Goal: Task Accomplishment & Management: Manage account settings

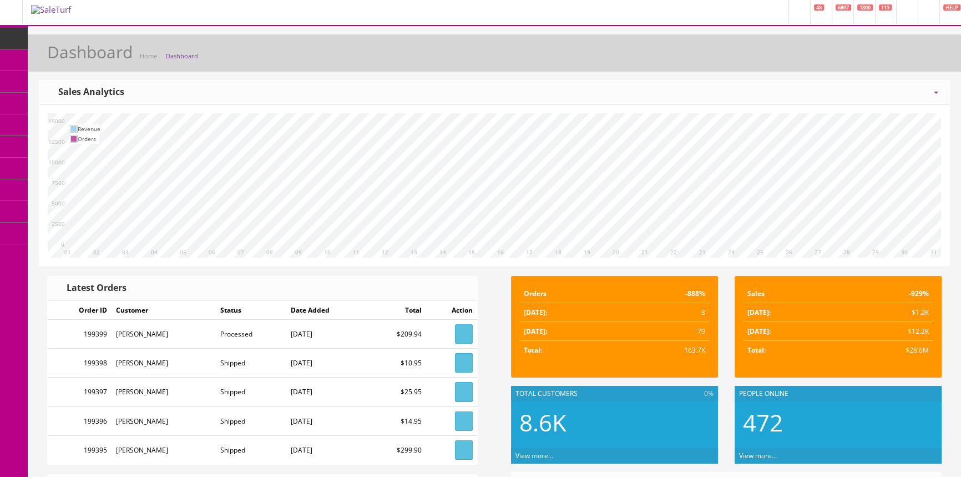
click at [85, 123] on span "Order List" at bounding box center [81, 124] width 31 height 9
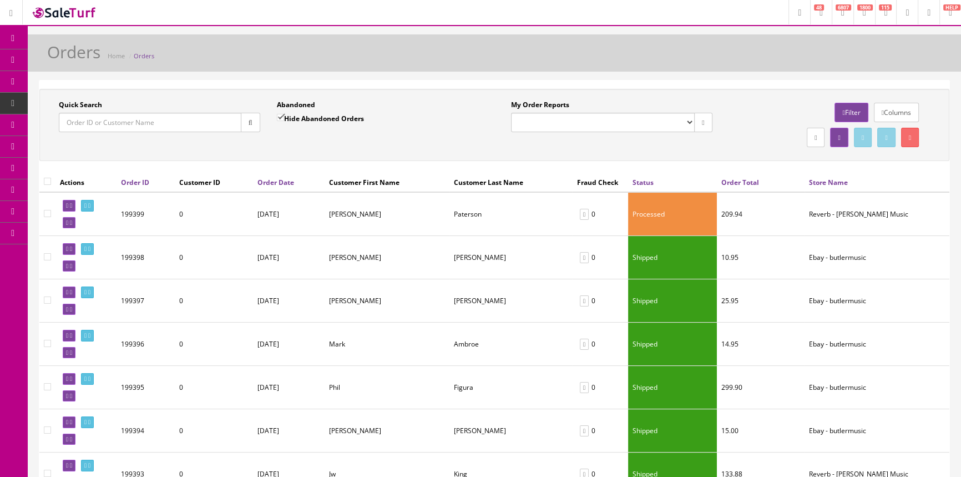
click at [90, 120] on input "Quick Search" at bounding box center [150, 122] width 183 height 19
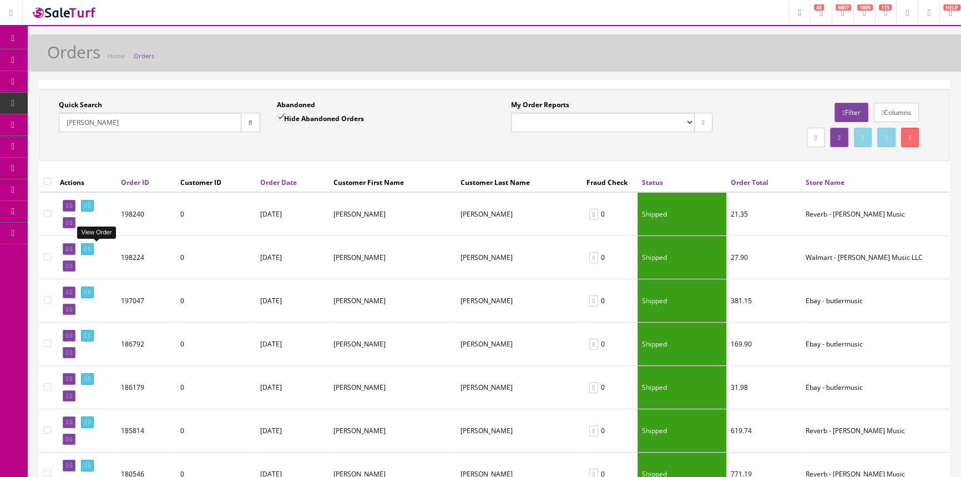
type input "payne"
click at [87, 249] on icon at bounding box center [85, 249] width 2 height 6
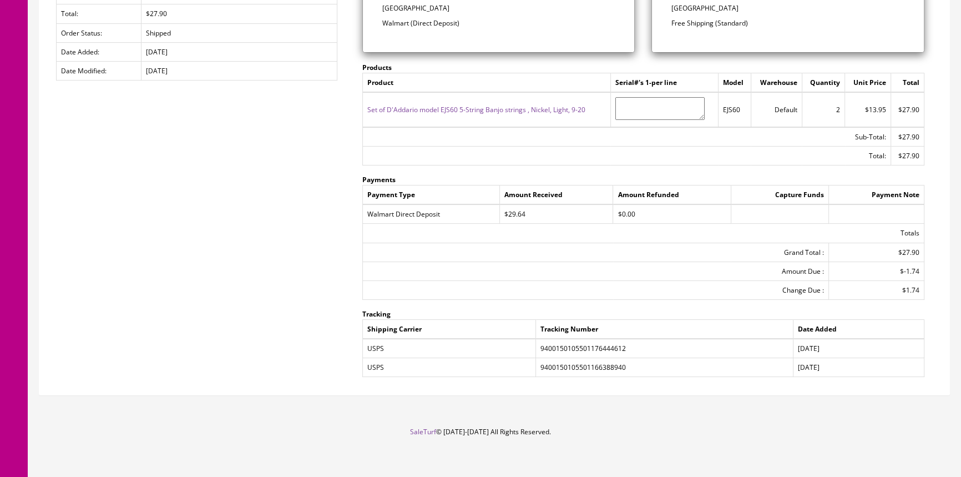
scroll to position [258, 0]
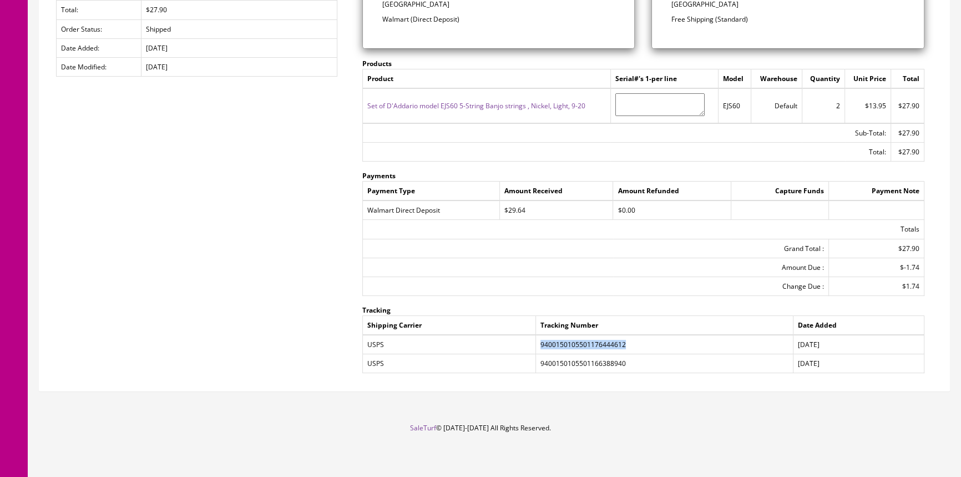
drag, startPoint x: 541, startPoint y: 341, endPoint x: 624, endPoint y: 339, distance: 82.7
click at [624, 339] on td "9400150105501176444612" at bounding box center [663, 343] width 257 height 19
copy td "9400150105501176444612"
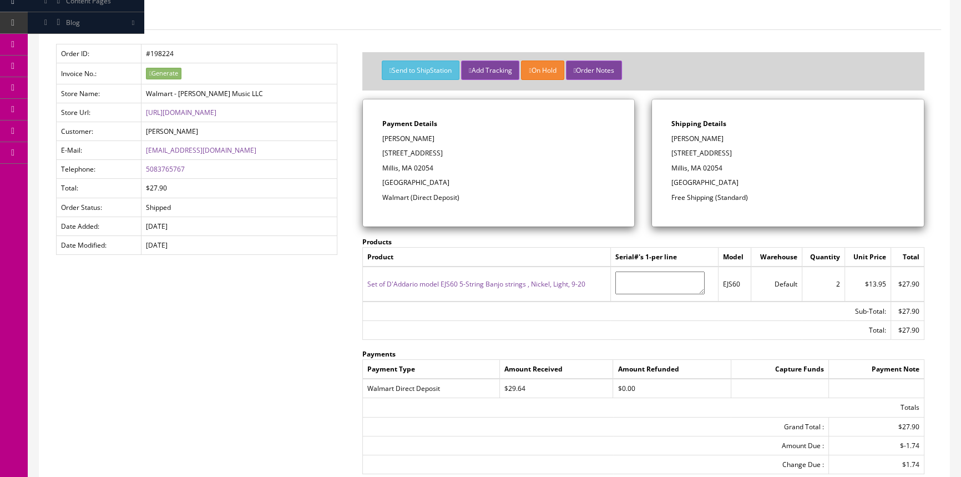
scroll to position [0, 0]
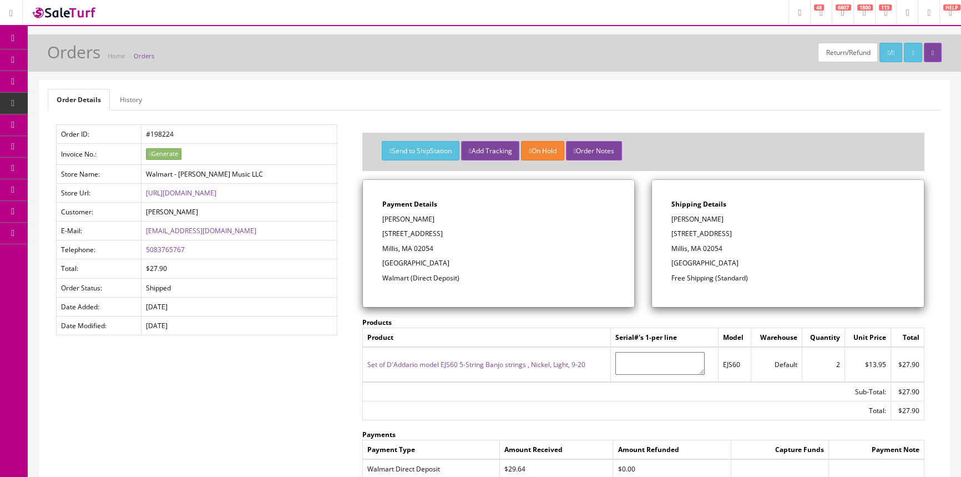
click at [114, 56] on link "Products" at bounding box center [86, 60] width 116 height 22
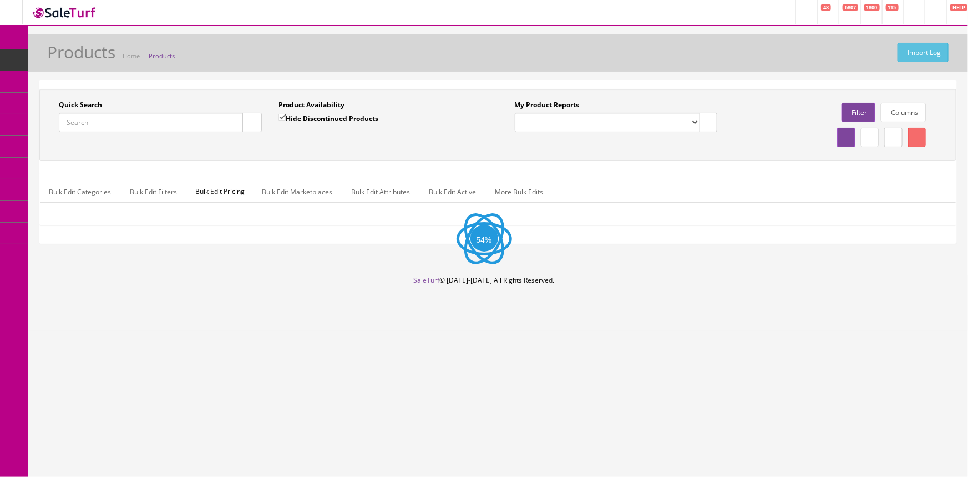
click at [144, 122] on input "Quick Search" at bounding box center [151, 122] width 184 height 19
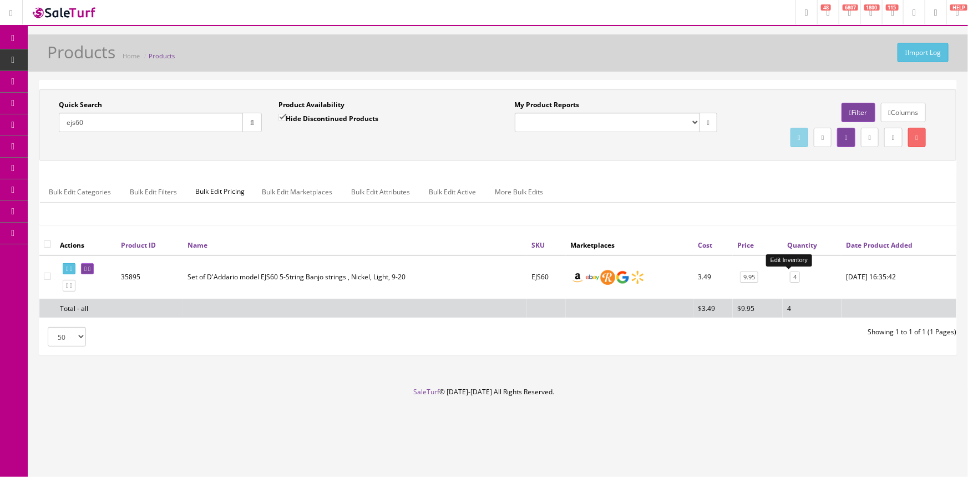
type input "ejs60"
click at [790, 276] on link "4" at bounding box center [795, 277] width 10 height 12
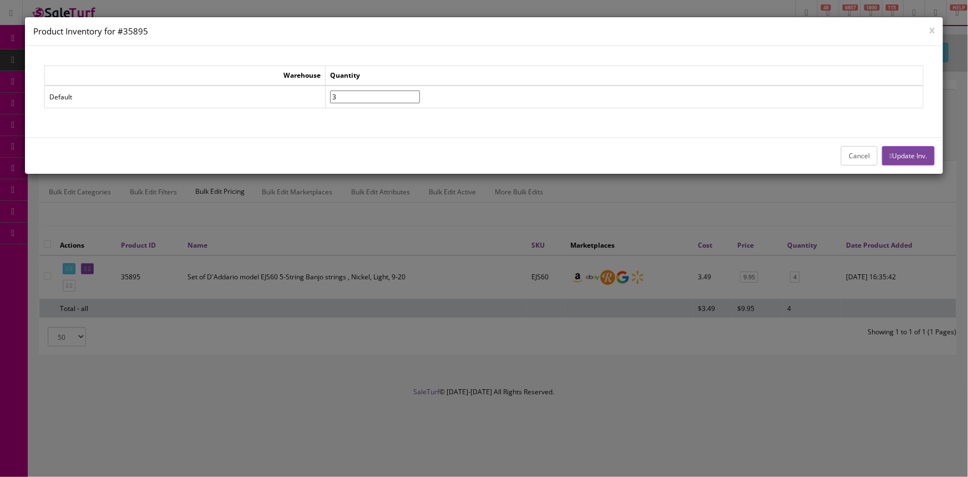
click at [420, 98] on input"] "3" at bounding box center [375, 96] width 90 height 13
type input"] "2"
click at [420, 98] on input"] "2" at bounding box center [375, 96] width 90 height 13
click at [895, 155] on button "Update Inv." at bounding box center [908, 155] width 53 height 19
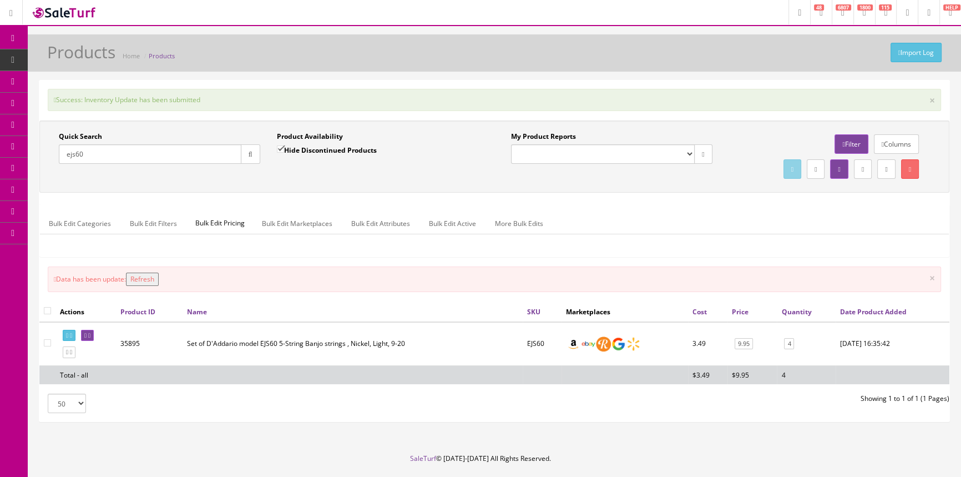
click at [79, 101] on span "POS Console" at bounding box center [85, 102] width 39 height 9
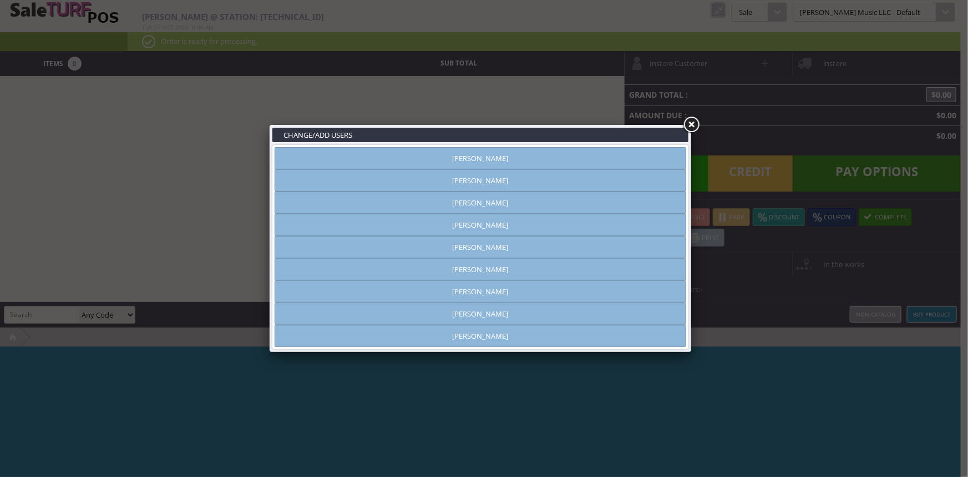
type input "amber helgren"
click at [538, 322] on link "Vincent VanBebber" at bounding box center [481, 313] width 412 height 22
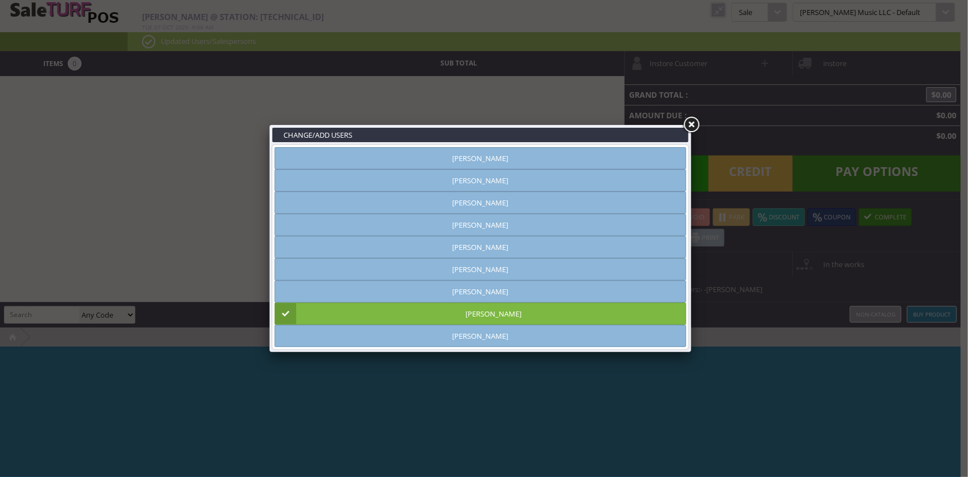
click at [693, 120] on link at bounding box center [691, 125] width 20 height 20
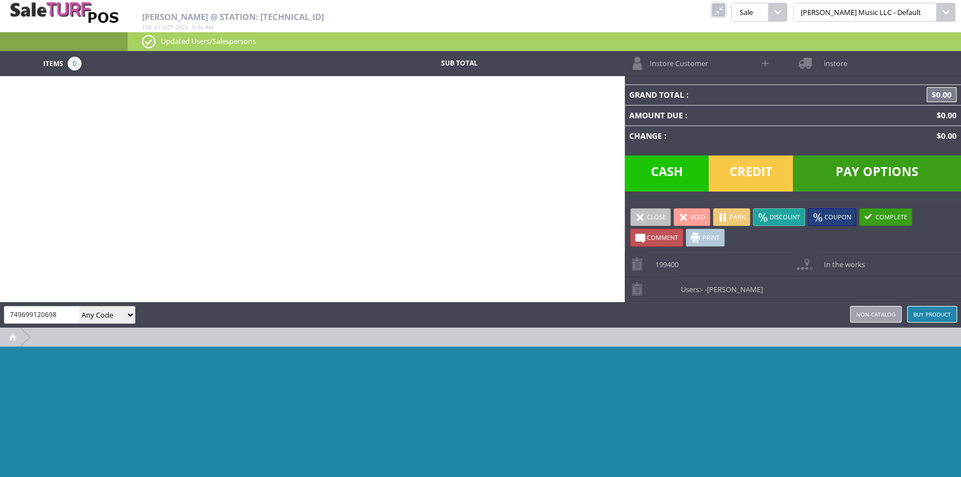
type input "749699120698"
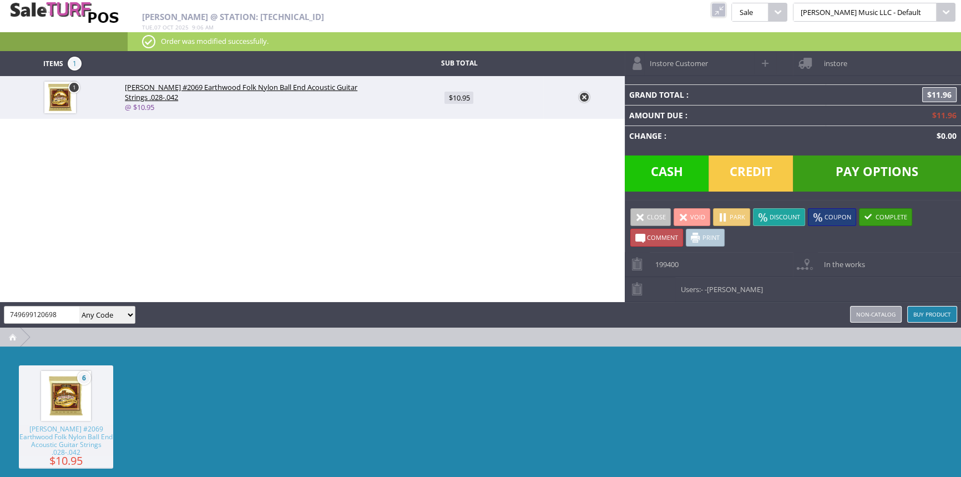
type input "749699120698"
click at [655, 178] on span "Cash" at bounding box center [667, 173] width 84 height 36
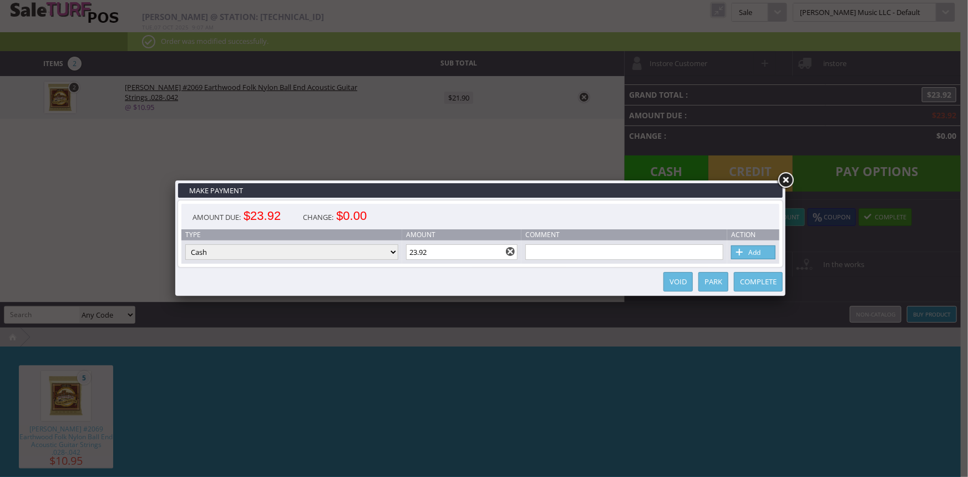
click at [477, 247] on input "23.92" at bounding box center [462, 252] width 112 height 16
click at [764, 246] on link "Add" at bounding box center [753, 252] width 44 height 14
type input "0"
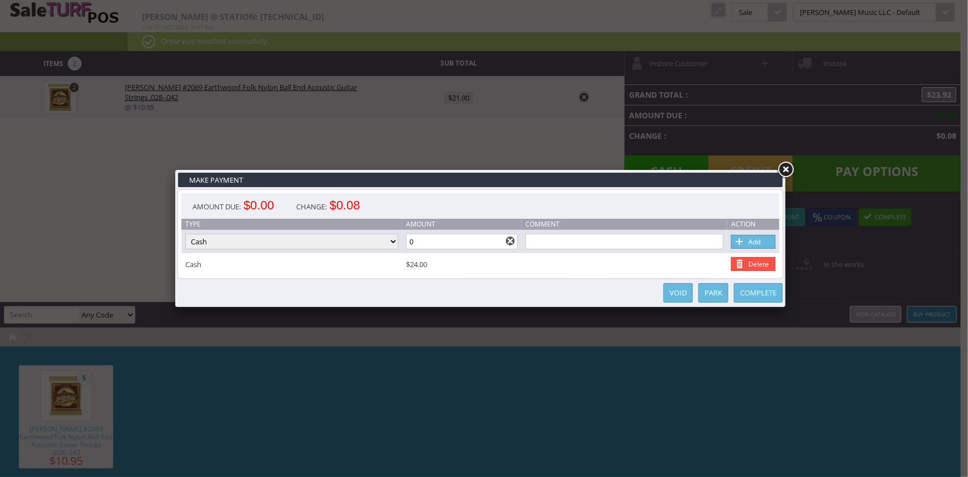
click at [738, 283] on link "Complete" at bounding box center [758, 292] width 49 height 19
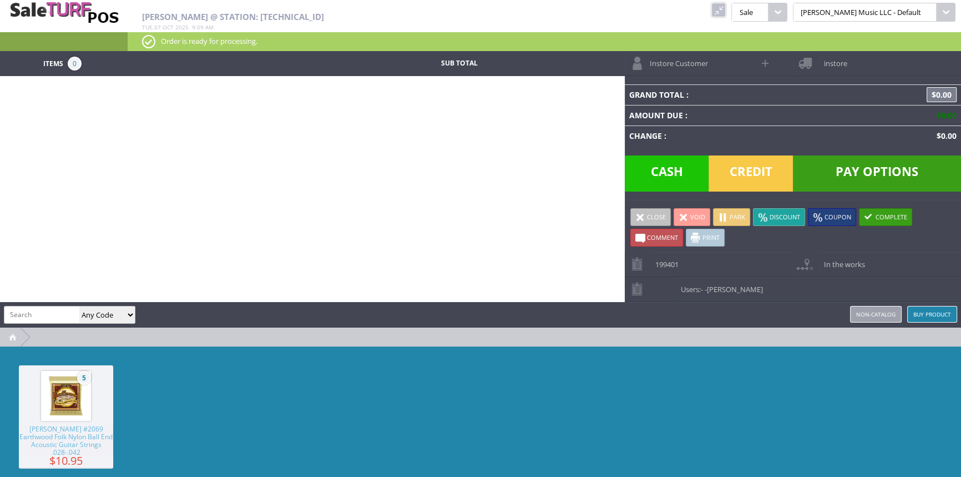
click at [726, 9] on link at bounding box center [718, 10] width 14 height 14
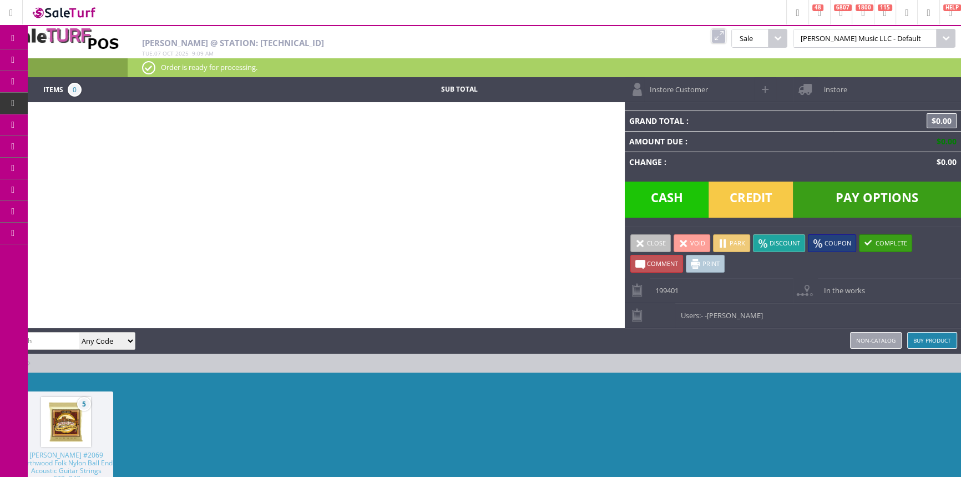
click at [91, 56] on span "Products" at bounding box center [81, 60] width 30 height 10
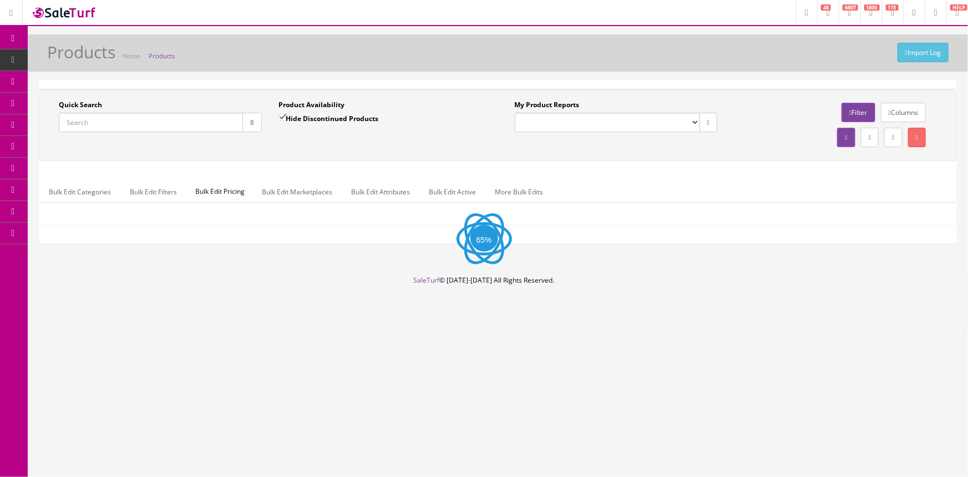
click at [94, 124] on input "Quick Search" at bounding box center [151, 122] width 184 height 19
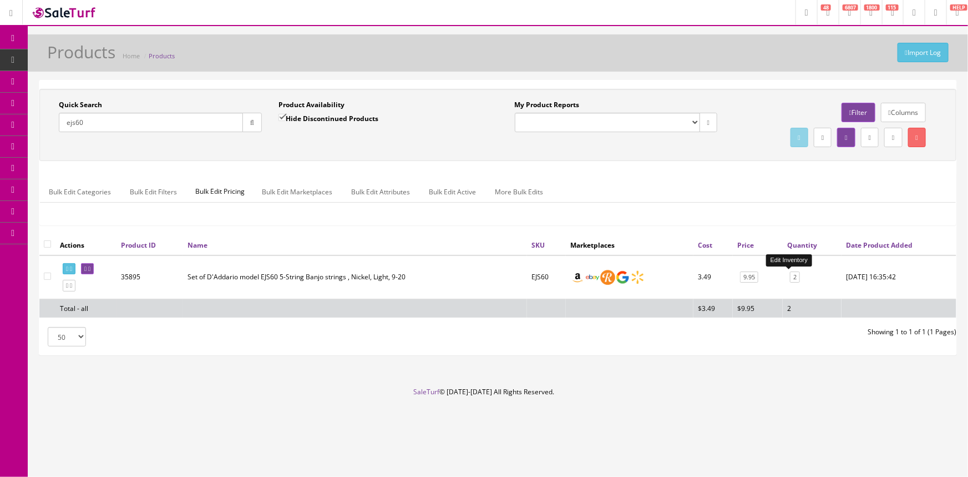
type input "ejs60"
click at [790, 276] on link "2" at bounding box center [795, 277] width 10 height 12
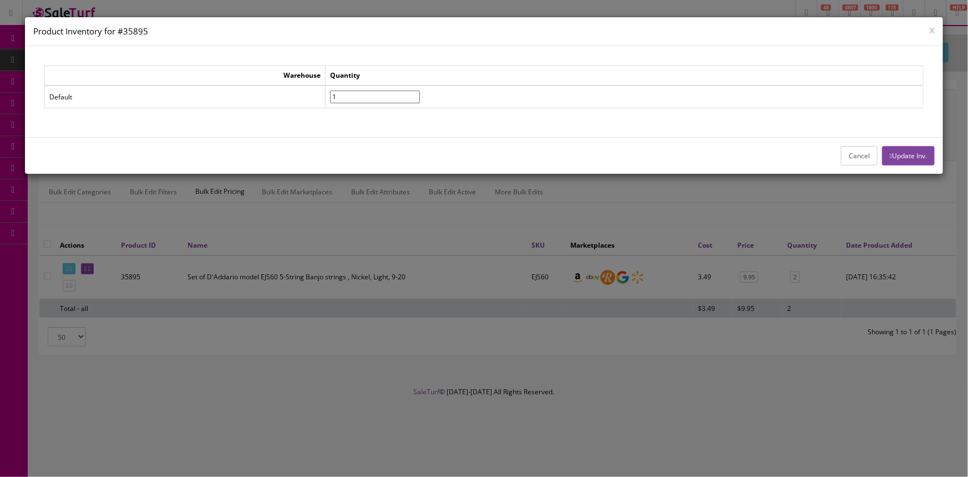
type input"] "1"
click at [420, 99] on input"] "1" at bounding box center [375, 96] width 90 height 13
click at [921, 153] on button "Update Inv." at bounding box center [908, 155] width 53 height 19
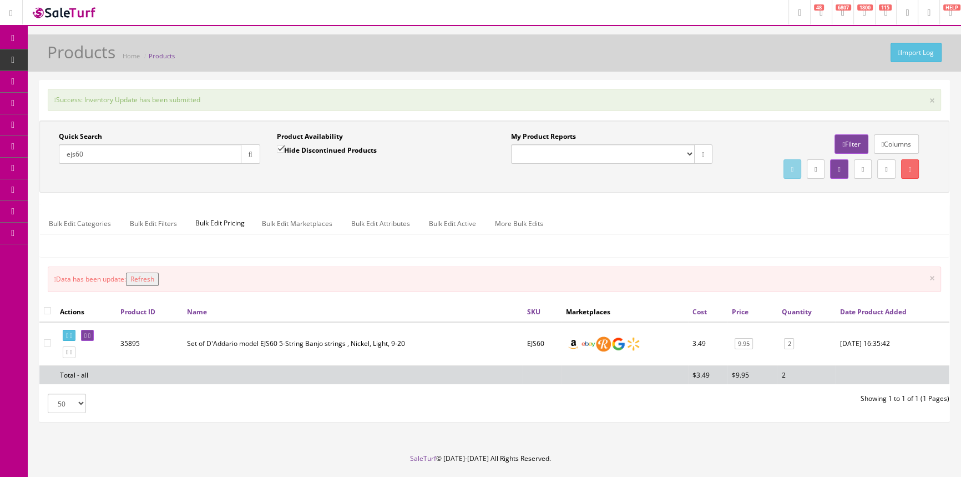
click at [147, 278] on button "Refresh" at bounding box center [142, 278] width 33 height 13
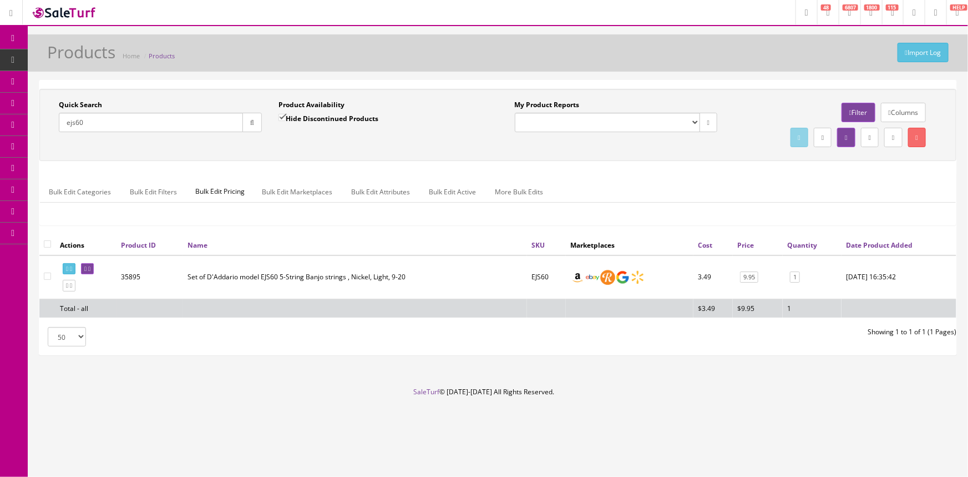
click at [84, 126] on span "Order List" at bounding box center [81, 124] width 31 height 9
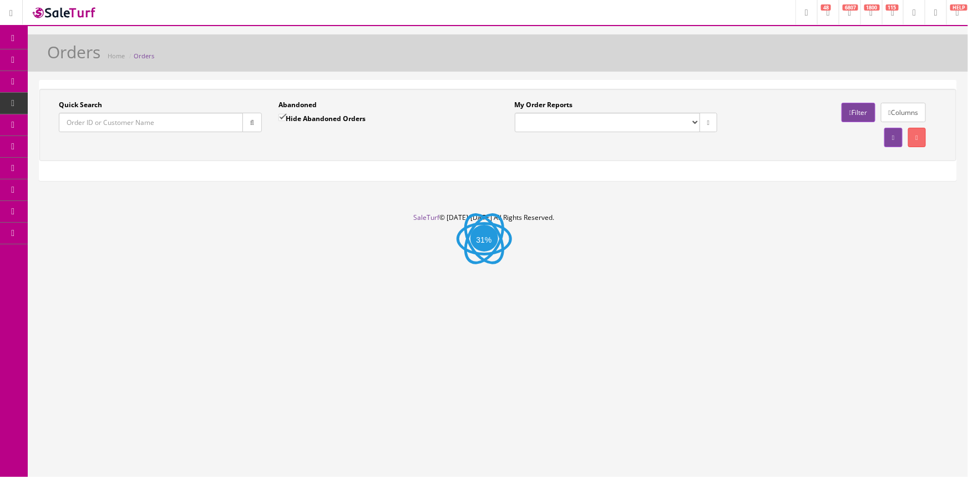
click at [84, 123] on input "Quick Search" at bounding box center [151, 122] width 184 height 19
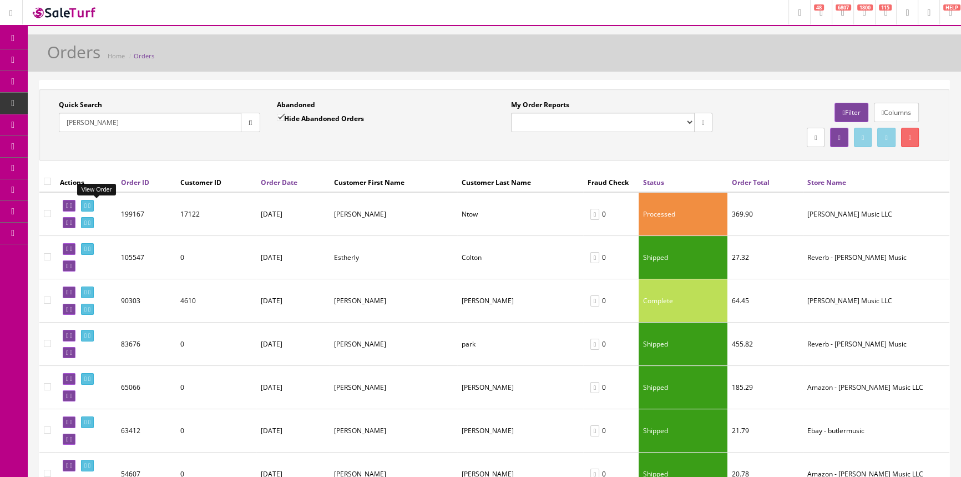
type input "esther"
click at [87, 205] on icon at bounding box center [85, 205] width 2 height 6
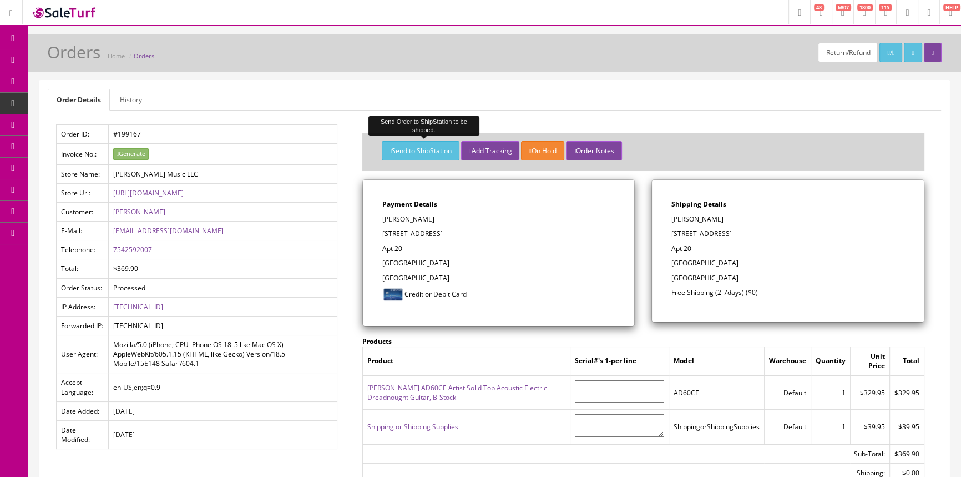
click at [433, 150] on button "Send to ShipStation" at bounding box center [421, 150] width 78 height 19
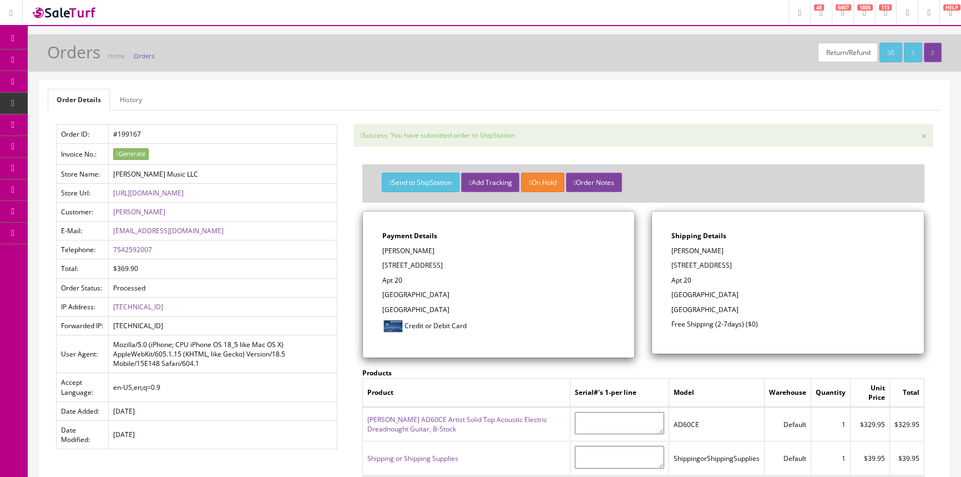
click at [93, 59] on span "Products" at bounding box center [79, 59] width 27 height 9
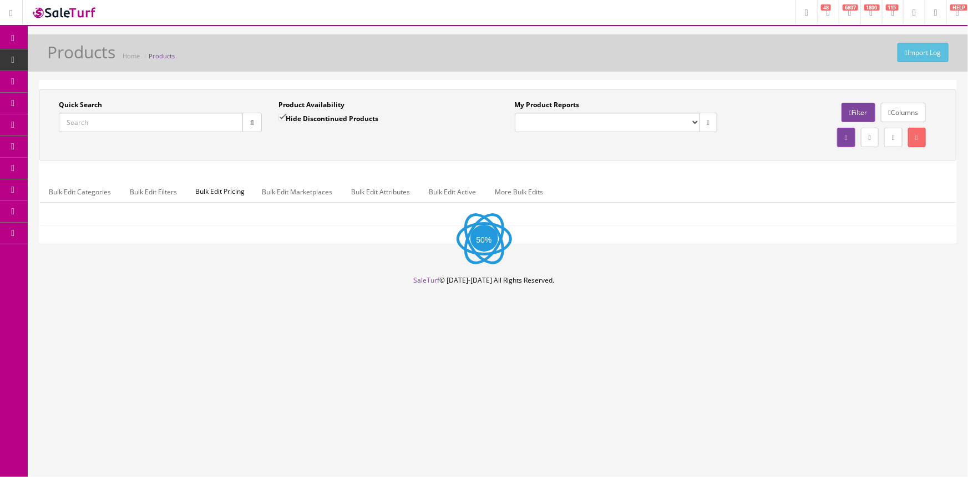
click at [124, 123] on input "Quick Search" at bounding box center [151, 122] width 184 height 19
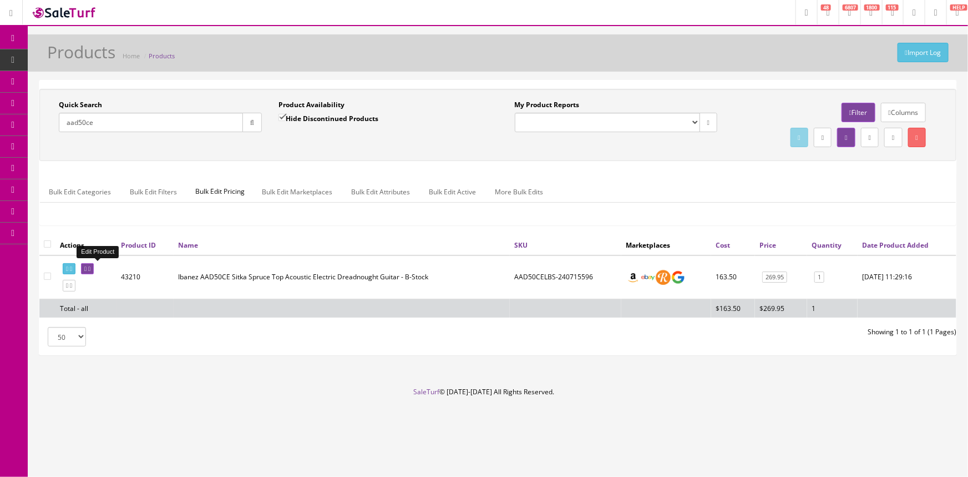
type input "aad50ce"
click at [87, 268] on icon at bounding box center [85, 269] width 2 height 6
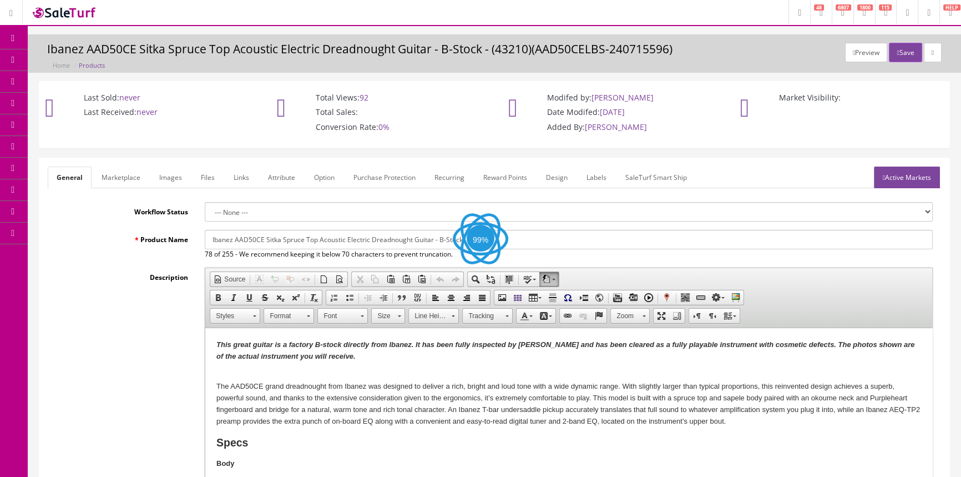
click at [595, 170] on link "Labels" at bounding box center [596, 177] width 38 height 22
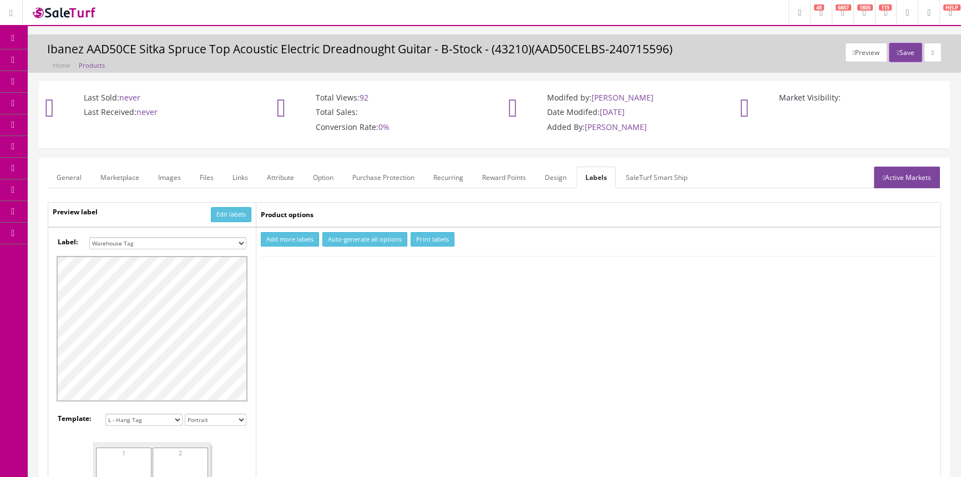
click at [189, 240] on select "Small Label 2 x 1 Label Shoe label 100 barcodes Dymo Label 2 X 1 Sticker Labels…" at bounding box center [167, 243] width 157 height 12
select select "16"
click at [89, 237] on select "Small Label 2 x 1 Label Shoe label 100 barcodes Dymo Label 2 X 1 Sticker Labels…" at bounding box center [167, 243] width 157 height 12
click at [295, 238] on button "Add more labels" at bounding box center [290, 239] width 58 height 15
type input "1"
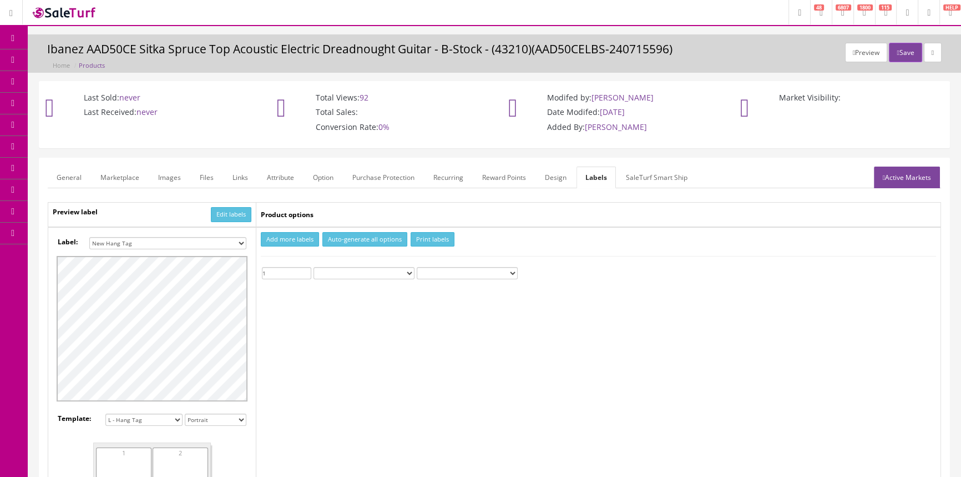
click at [305, 271] on input "1" at bounding box center [286, 273] width 49 height 12
click at [421, 237] on button "Print labels" at bounding box center [432, 239] width 44 height 15
click at [82, 121] on span "Order List" at bounding box center [81, 124] width 31 height 9
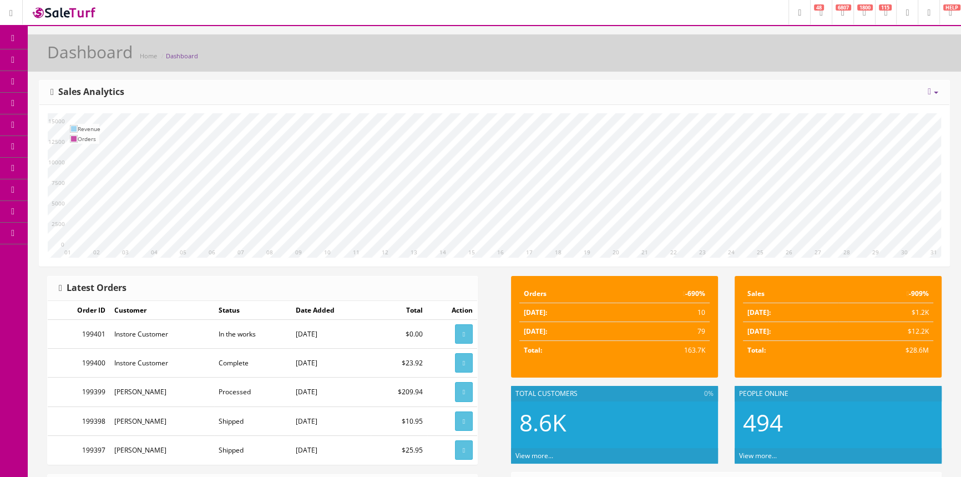
click at [97, 121] on span "Order List" at bounding box center [81, 124] width 31 height 9
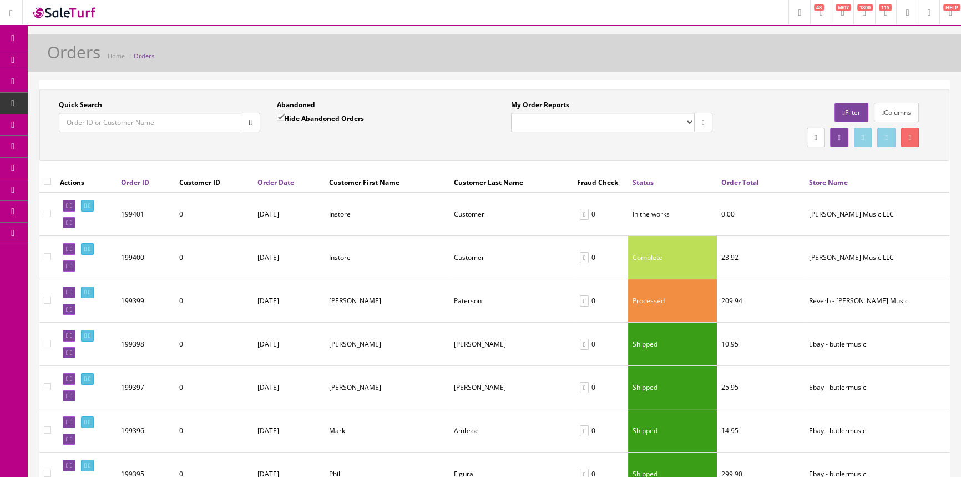
click at [112, 121] on input "Quick Search" at bounding box center [150, 122] width 183 height 19
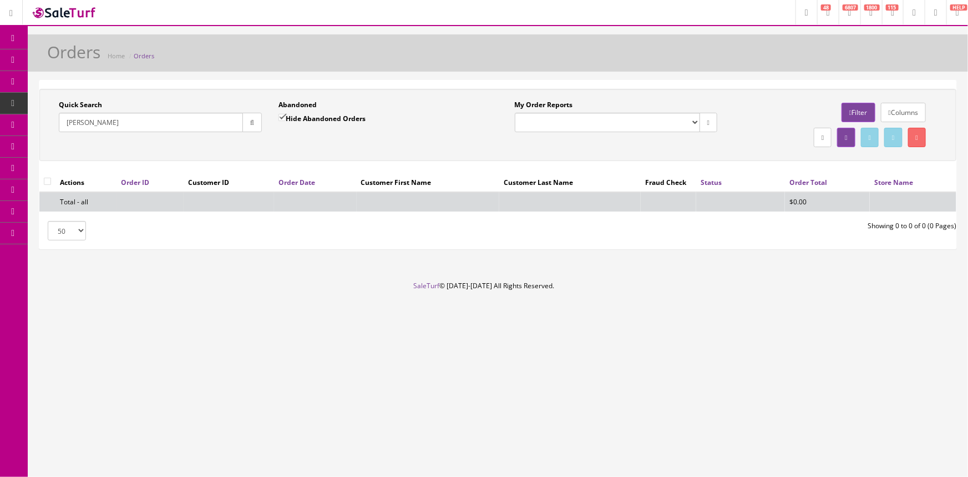
click at [82, 124] on input "[PERSON_NAME]" at bounding box center [151, 122] width 184 height 19
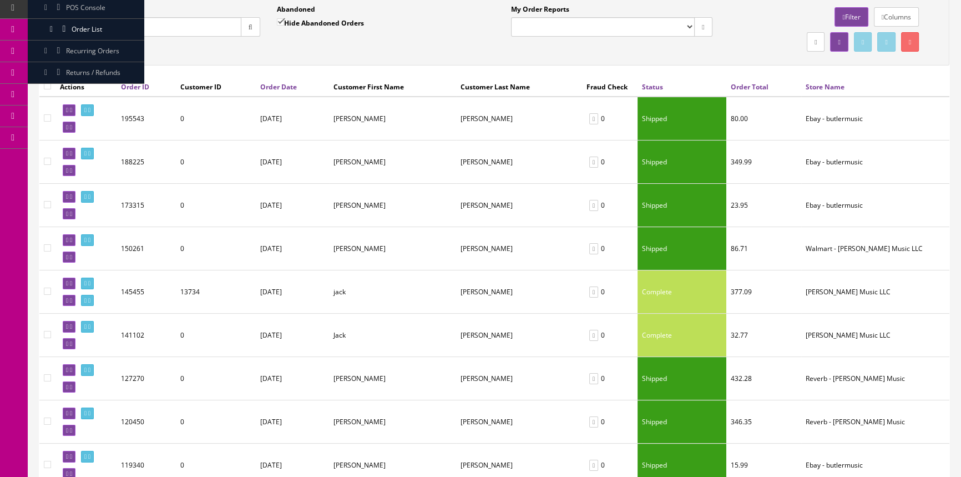
scroll to position [89, 0]
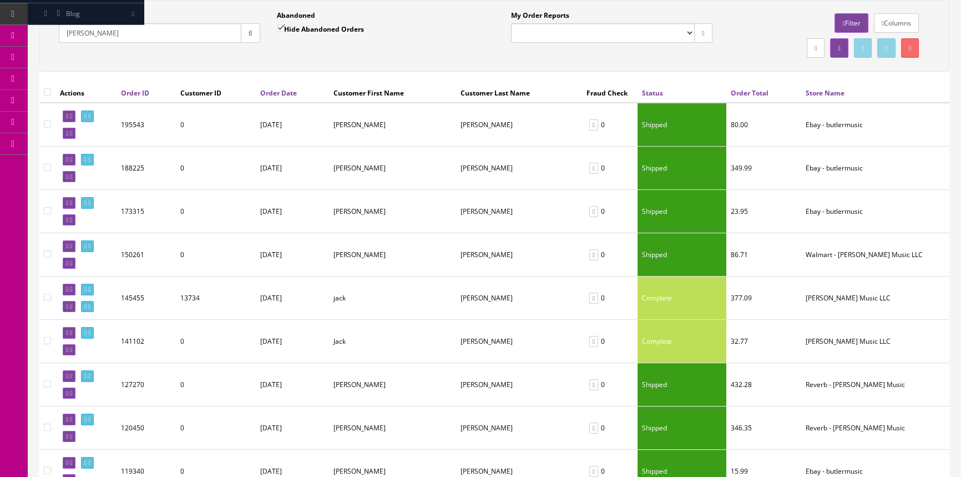
click at [89, 32] on input "[PERSON_NAME]" at bounding box center [150, 32] width 183 height 19
type input "g"
paste input "113-6519471-4201861"
type input "113-6519471-4201861"
click at [254, 32] on button "button" at bounding box center [250, 32] width 19 height 19
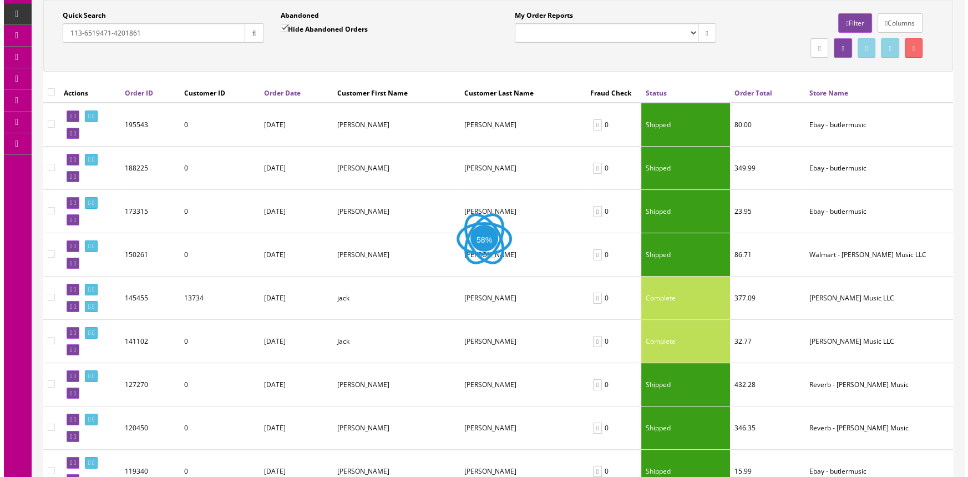
scroll to position [0, 0]
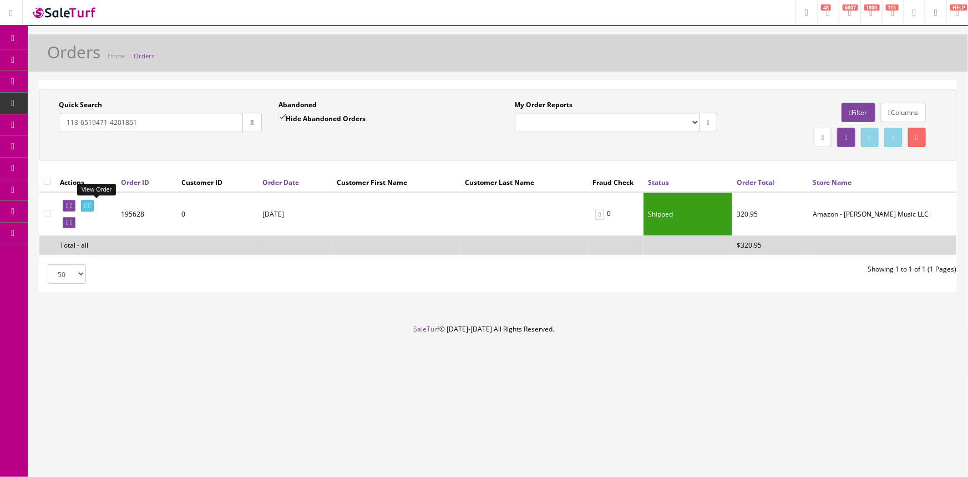
click at [87, 205] on icon at bounding box center [85, 205] width 2 height 6
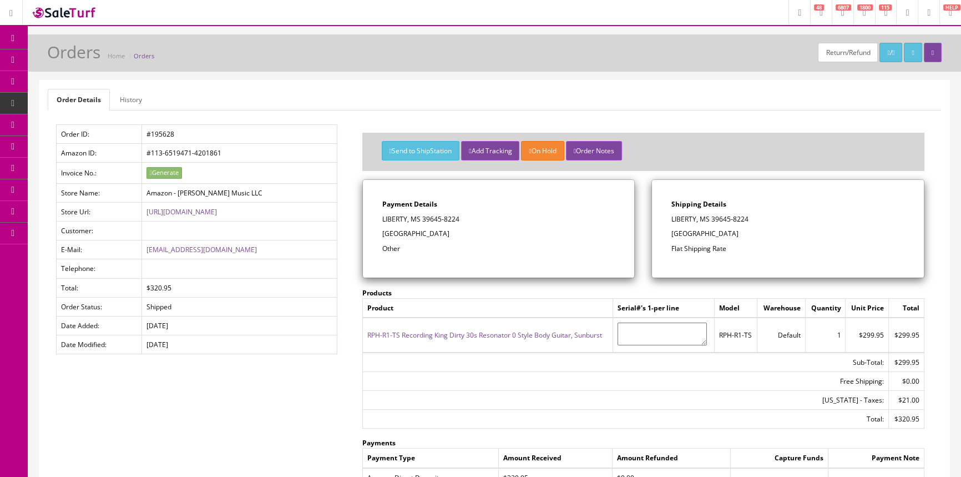
click at [57, 56] on link "Products" at bounding box center [86, 60] width 116 height 22
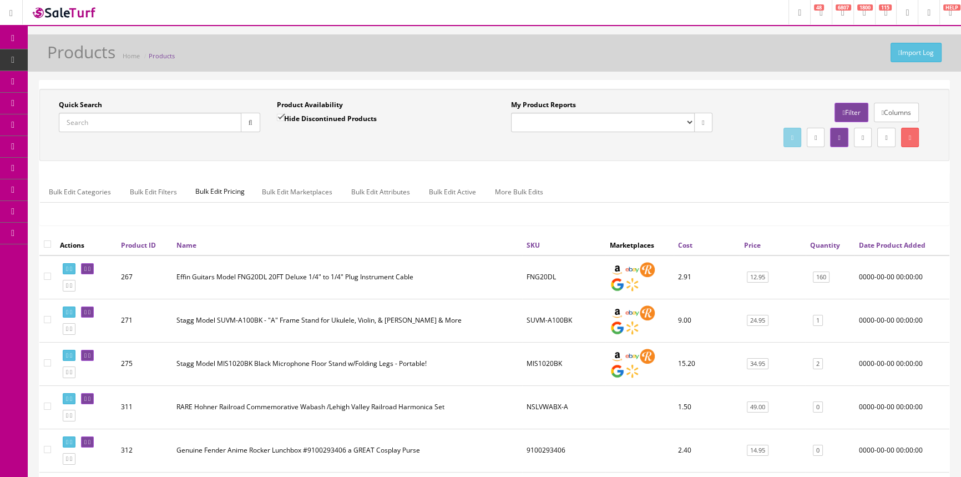
click at [178, 129] on input "Quick Search" at bounding box center [150, 122] width 183 height 19
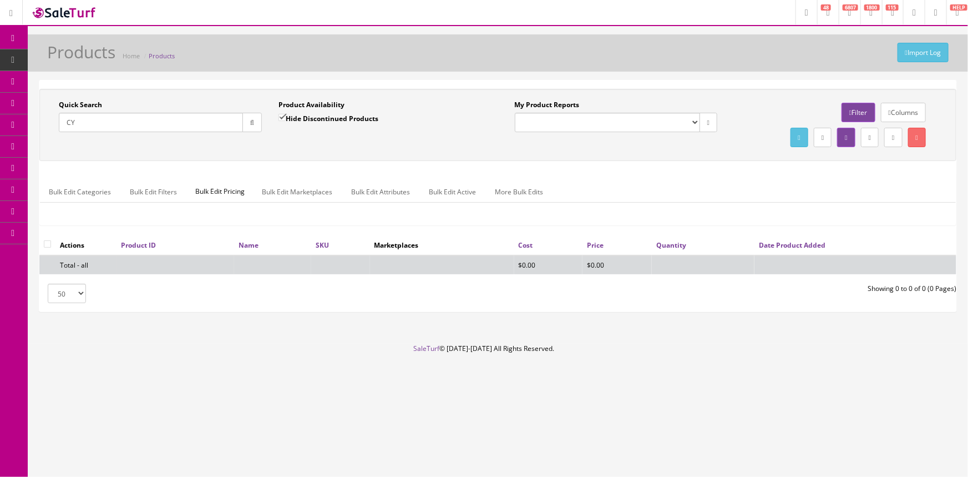
type input "C"
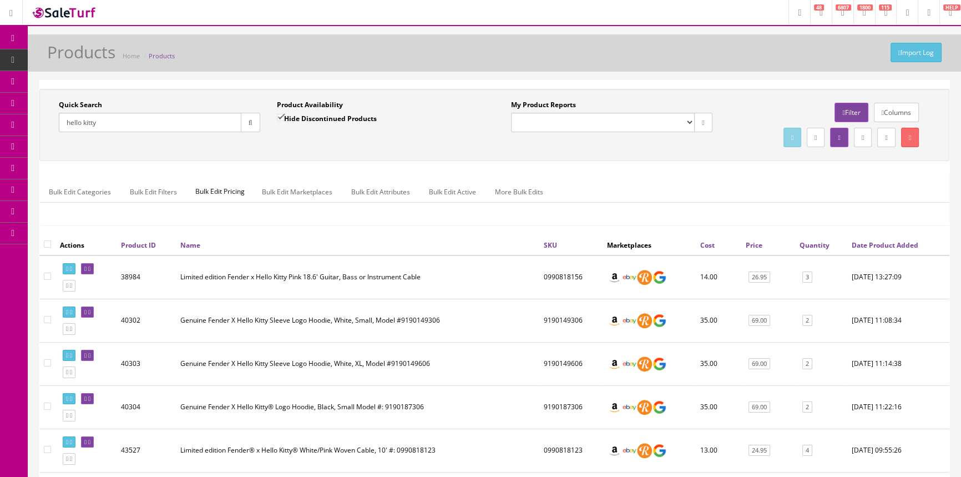
scroll to position [50, 0]
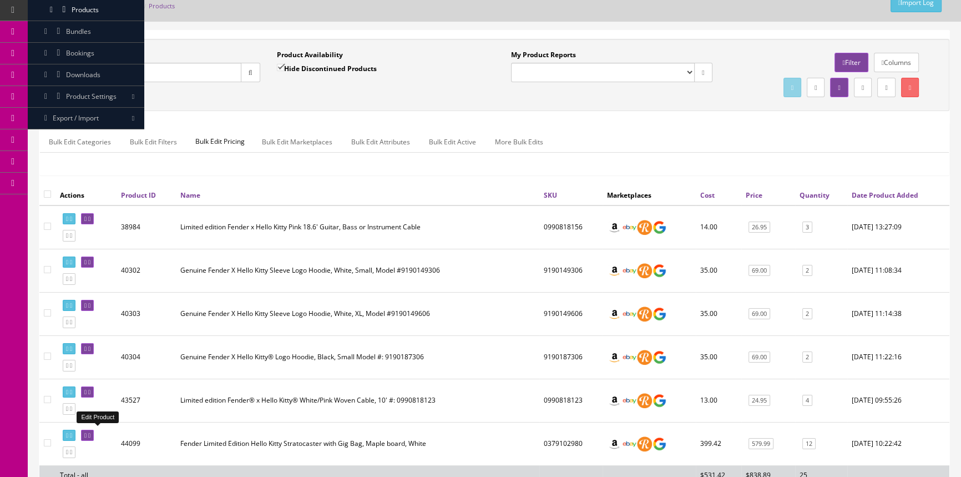
type input "hello kitty"
click at [94, 429] on link at bounding box center [87, 435] width 13 height 12
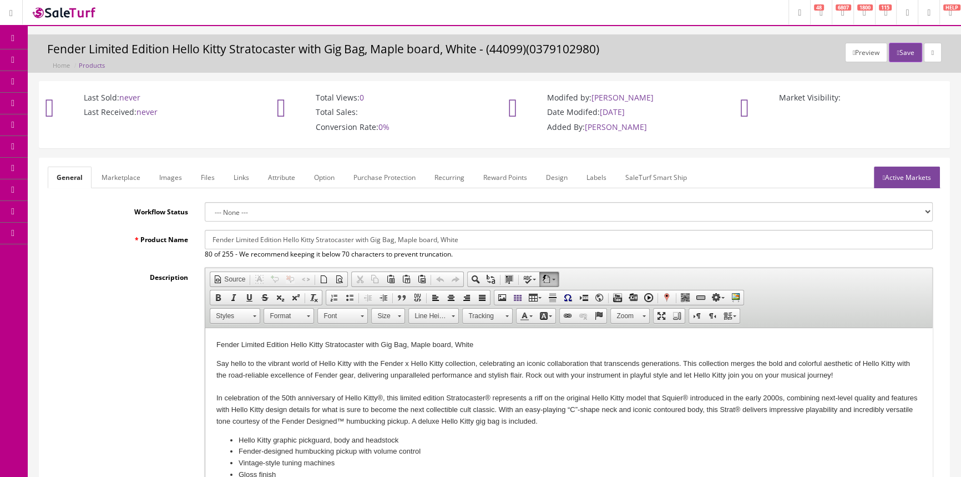
click at [160, 184] on link "Images" at bounding box center [170, 177] width 40 height 22
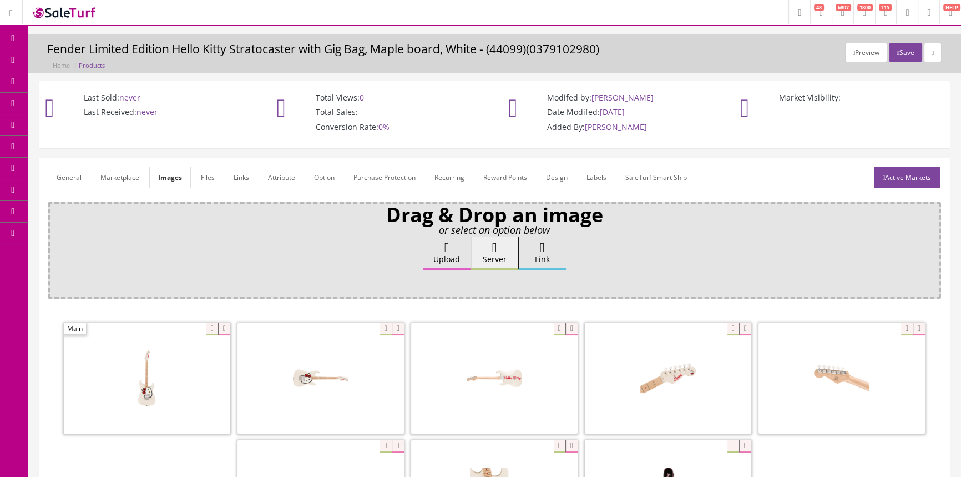
click at [74, 172] on link "General" at bounding box center [69, 177] width 43 height 22
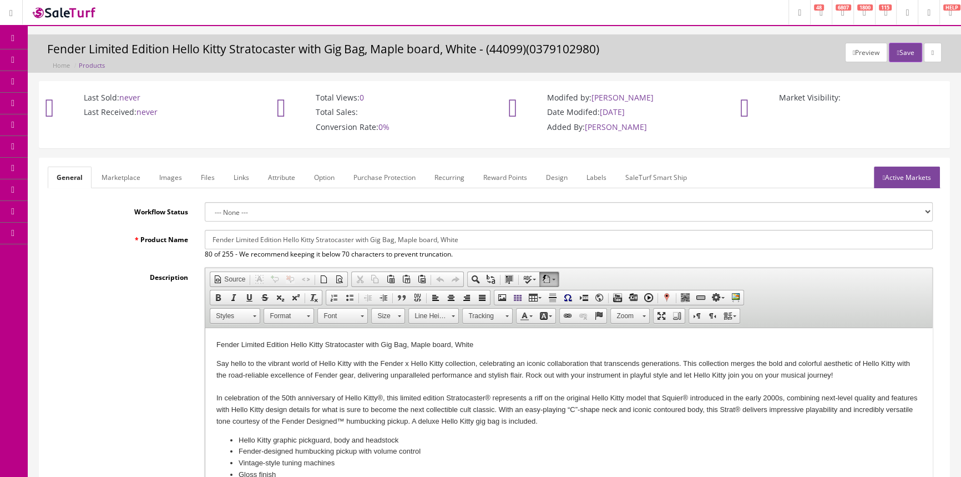
click at [595, 177] on link "Labels" at bounding box center [596, 177] width 38 height 22
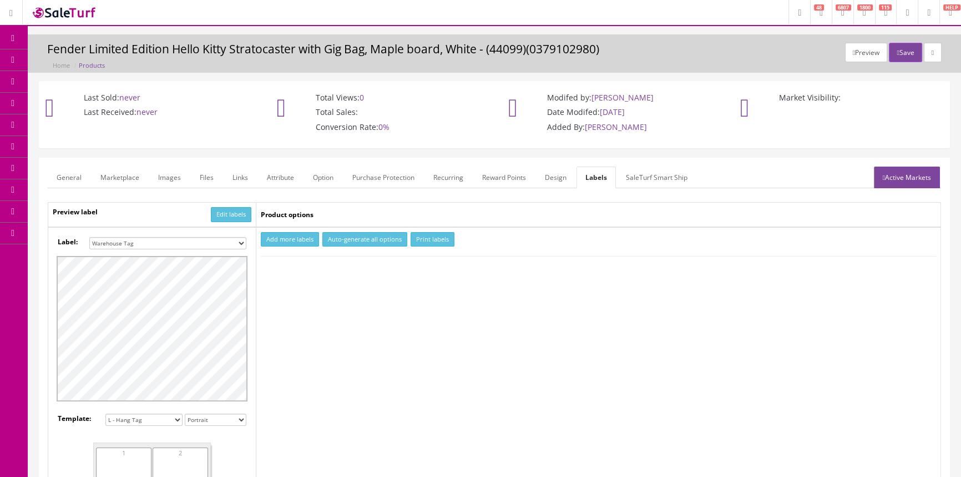
click at [99, 237] on select "Small Label 2 x 1 Label Shoe label 100 barcodes Dymo Label 2 X 1 Sticker Labels…" at bounding box center [167, 243] width 157 height 12
select select "16"
click at [89, 237] on select "Small Label 2 x 1 Label Shoe label 100 barcodes Dymo Label 2 X 1 Sticker Labels…" at bounding box center [167, 243] width 157 height 12
click at [280, 244] on button "Add more labels" at bounding box center [290, 239] width 58 height 15
type input "1"
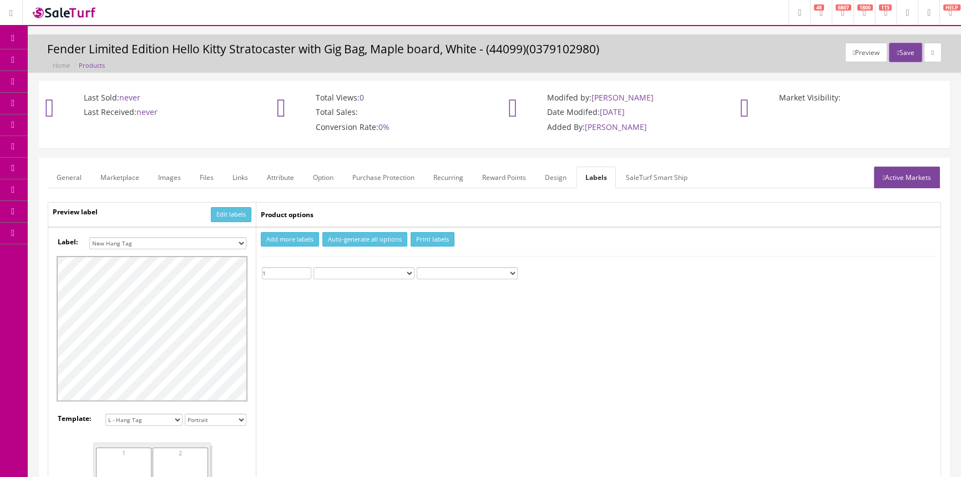
click at [305, 270] on input "1" at bounding box center [286, 273] width 49 height 12
click at [392, 272] on select "Custom Text" at bounding box center [363, 273] width 101 height 12
click at [449, 269] on select at bounding box center [467, 273] width 101 height 12
click at [560, 206] on td "Product options" at bounding box center [598, 214] width 685 height 24
drag, startPoint x: 299, startPoint y: 264, endPoint x: 300, endPoint y: 256, distance: 7.8
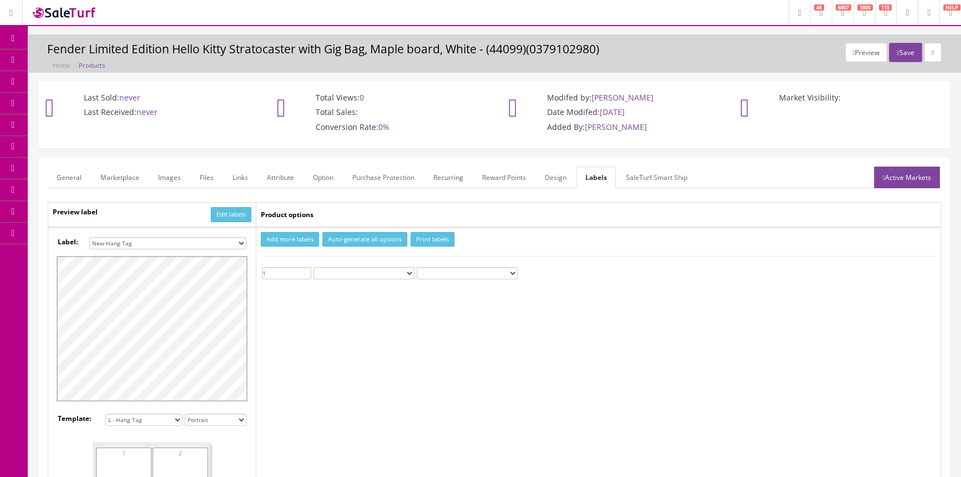
click at [299, 259] on td "Add more labels Auto-generate all options Print labels 1 Custom Text" at bounding box center [598, 422] width 685 height 390
click at [295, 244] on button "Add more labels" at bounding box center [290, 239] width 58 height 15
click at [434, 238] on button "Print labels" at bounding box center [432, 239] width 44 height 15
click at [72, 60] on link "Products" at bounding box center [86, 60] width 116 height 22
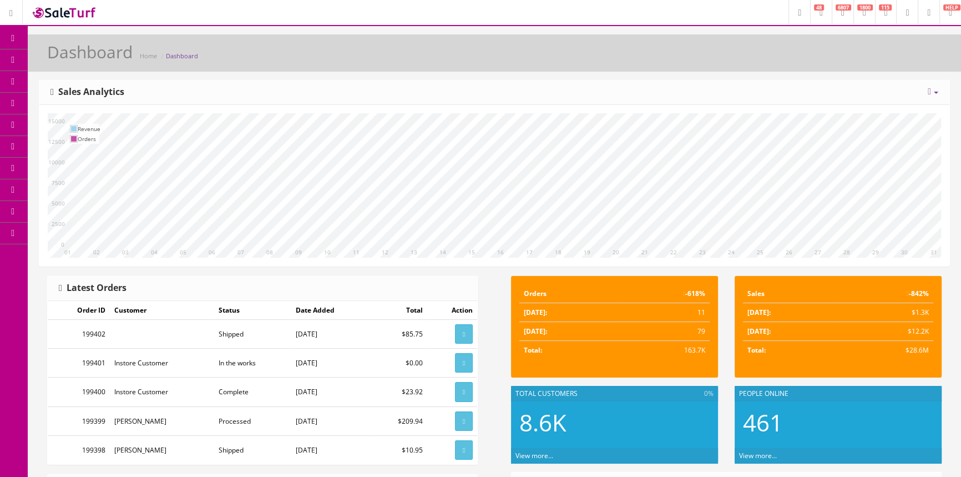
click at [93, 55] on span "Products" at bounding box center [79, 59] width 27 height 9
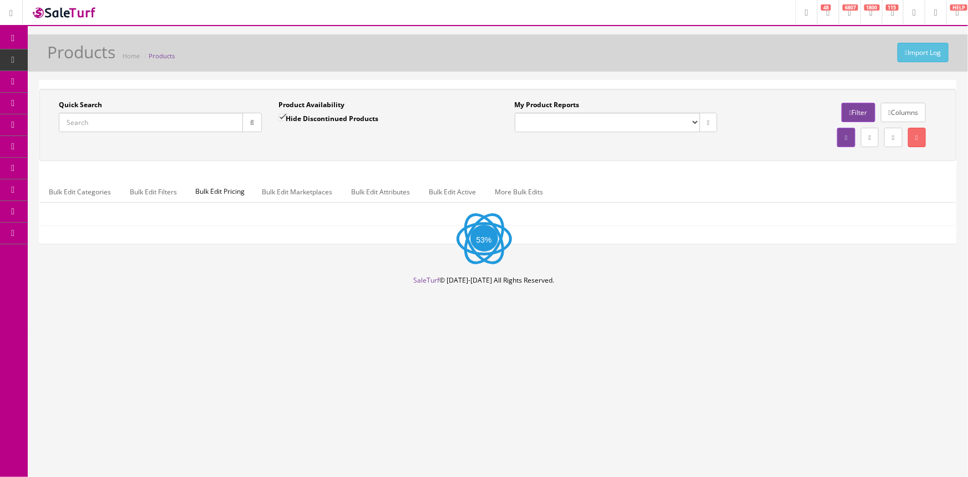
click at [94, 121] on input "Quick Search" at bounding box center [151, 122] width 184 height 19
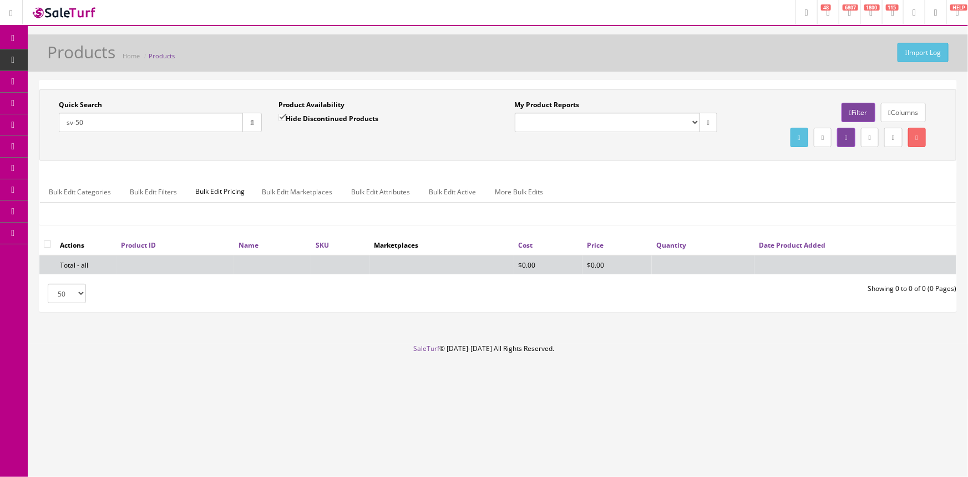
type input "sv-50"
click at [283, 121] on input "Hide Discontinued Products" at bounding box center [281, 117] width 7 height 7
checkbox input "false"
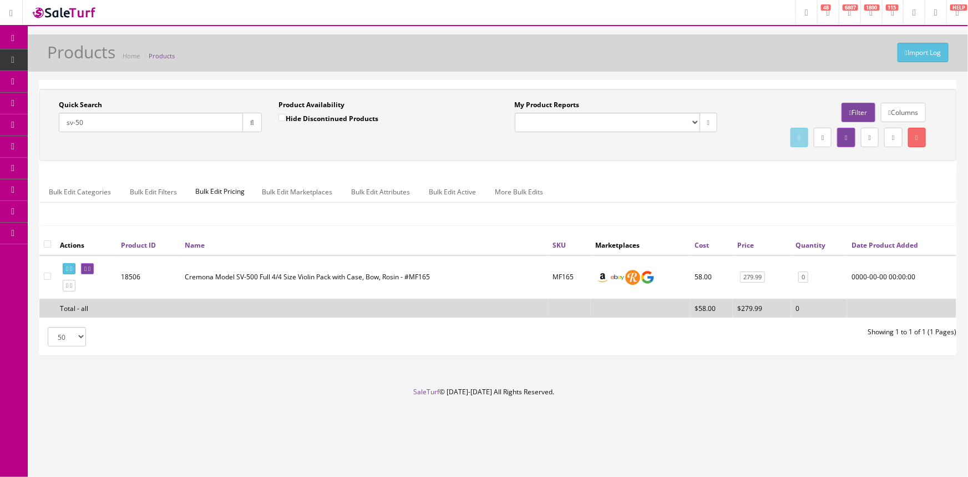
click at [74, 127] on input "sv-50" at bounding box center [151, 122] width 184 height 19
drag, startPoint x: 95, startPoint y: 120, endPoint x: 55, endPoint y: 121, distance: 39.4
click at [55, 121] on div "Quick Search sv-050 Date From" at bounding box center [160, 120] width 220 height 40
type input "cl-nt-al"
click at [798, 282] on td "2" at bounding box center [821, 277] width 55 height 44
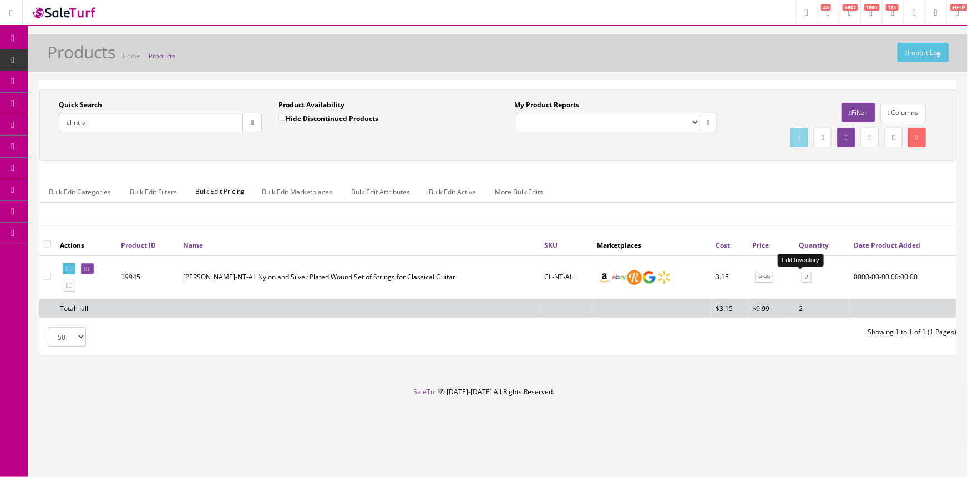
click at [802, 276] on link "2" at bounding box center [807, 277] width 10 height 12
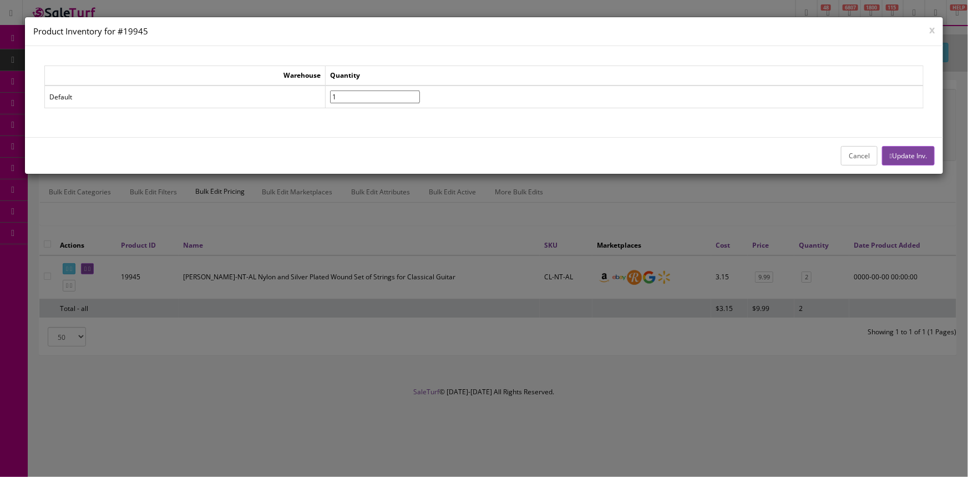
type input"] "1"
click at [420, 99] on input"] "1" at bounding box center [375, 96] width 90 height 13
click at [905, 153] on button "Update Inv." at bounding box center [908, 155] width 53 height 19
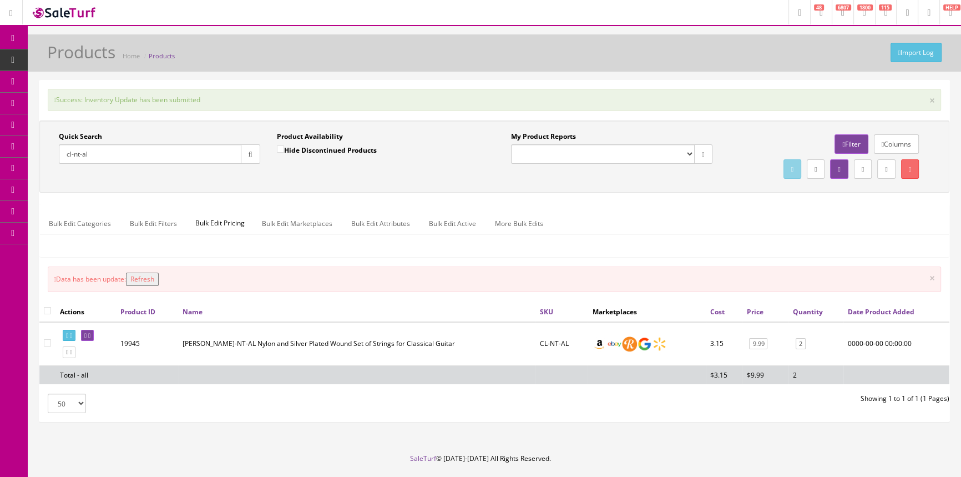
click at [155, 278] on button "Refresh" at bounding box center [142, 278] width 33 height 13
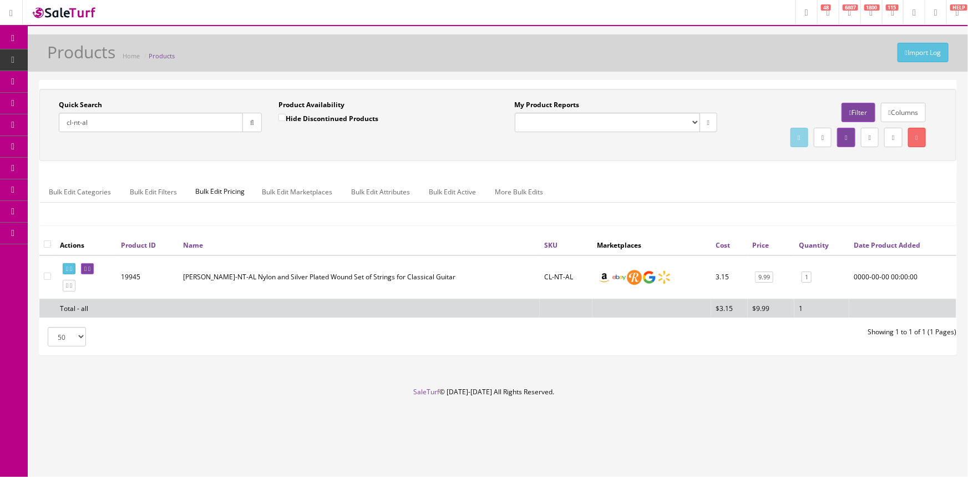
drag, startPoint x: 124, startPoint y: 119, endPoint x: 0, endPoint y: 151, distance: 128.4
click at [1, 140] on div "Research Trends Trending on Ebay Google Trends Amazon Insights (Login Before Cl…" at bounding box center [484, 238] width 968 height 477
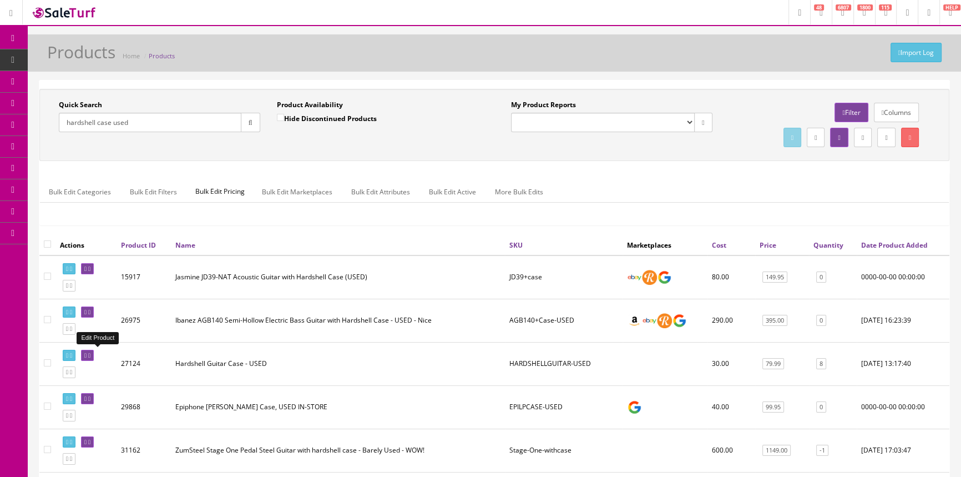
type input "hardshell case used"
click at [87, 352] on icon at bounding box center [85, 355] width 2 height 6
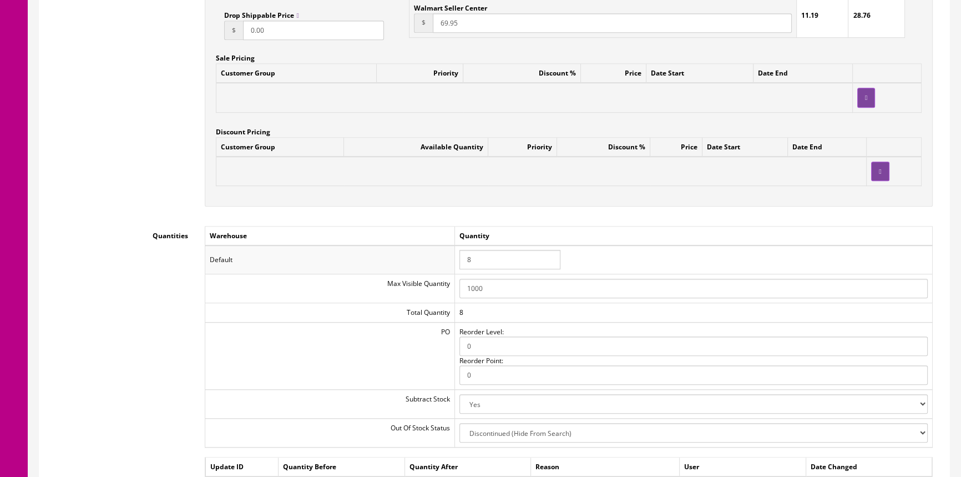
scroll to position [1008, 0]
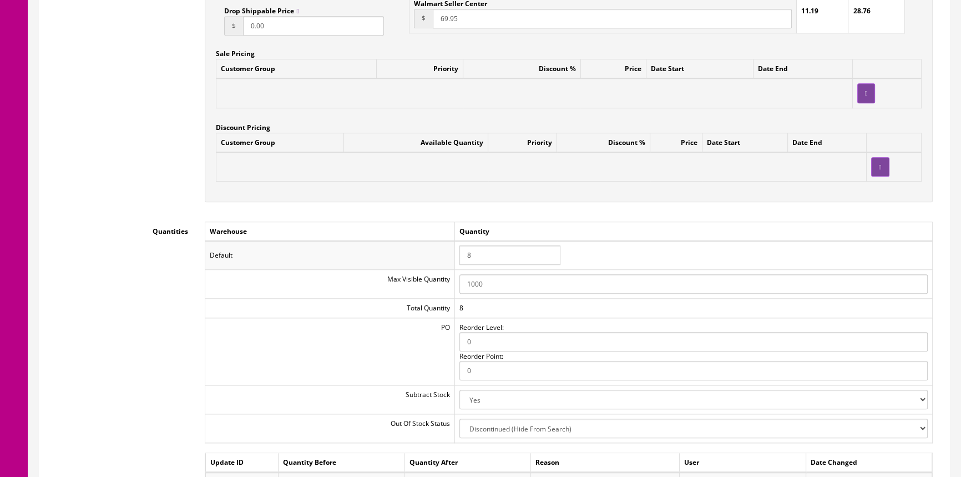
click at [493, 258] on input "8" at bounding box center [509, 254] width 101 height 19
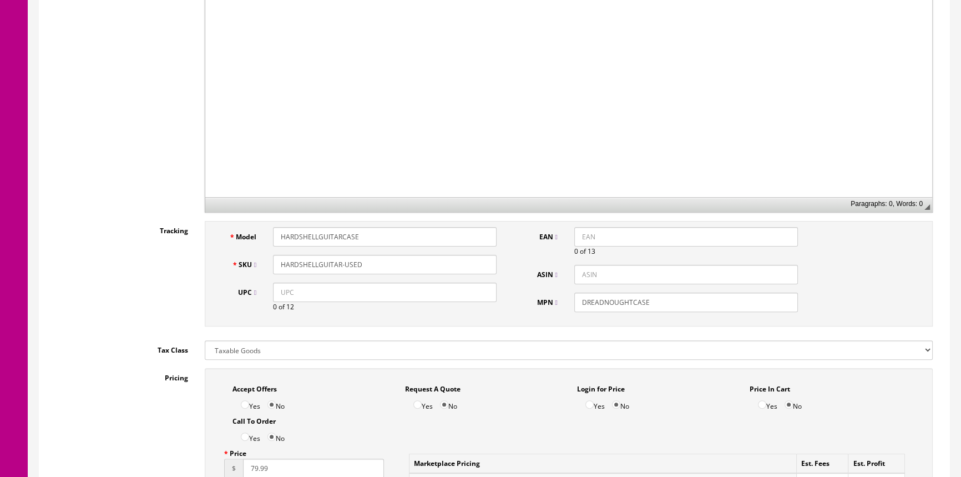
scroll to position [0, 0]
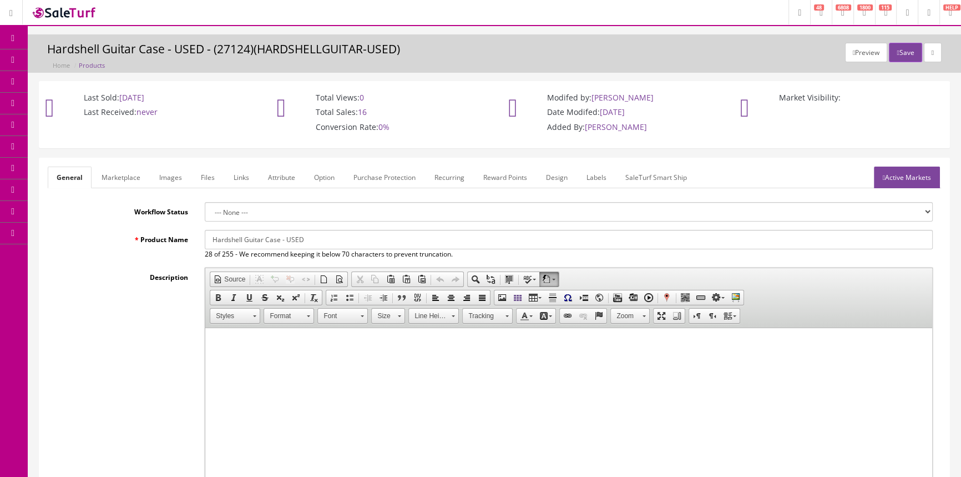
type input "9"
click at [589, 174] on link "Labels" at bounding box center [596, 177] width 38 height 22
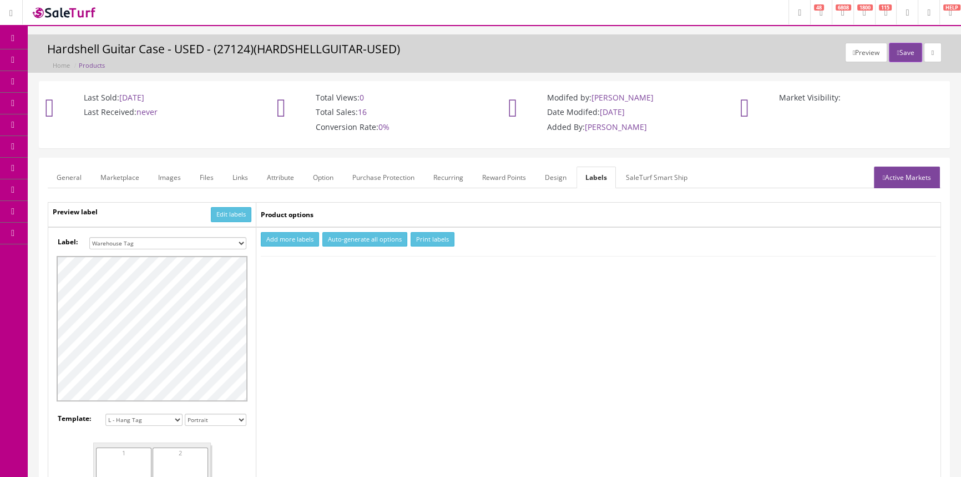
click at [240, 239] on select "Small Label 2 x 1 Label Shoe label 100 barcodes Dymo Label 2 X 1 Sticker Labels…" at bounding box center [167, 243] width 157 height 12
select select "16"
click at [89, 237] on select "Small Label 2 x 1 Label Shoe label 100 barcodes Dymo Label 2 X 1 Sticker Labels…" at bounding box center [167, 243] width 157 height 12
click at [276, 236] on button "Add more labels" at bounding box center [290, 239] width 58 height 15
type input "1"
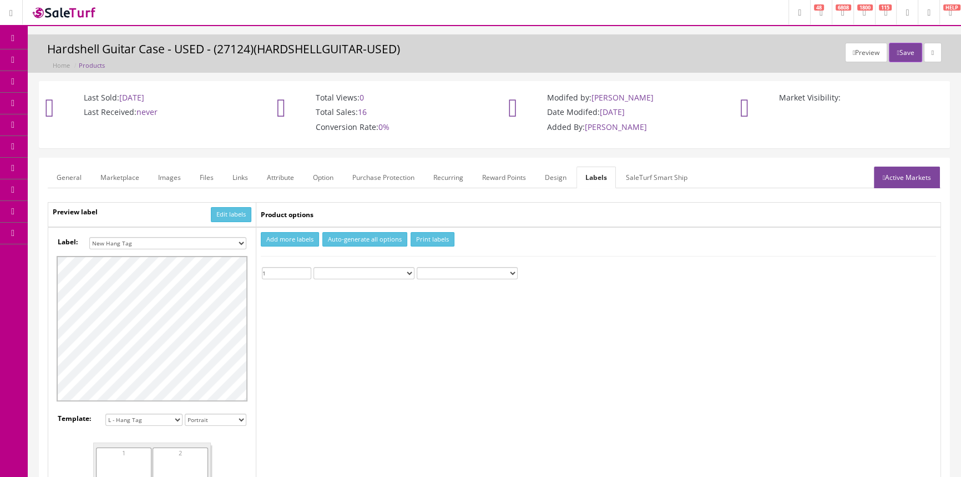
click at [305, 269] on input "1" at bounding box center [286, 273] width 49 height 12
click at [432, 239] on button "Print labels" at bounding box center [432, 239] width 44 height 15
click at [909, 54] on button "Save" at bounding box center [905, 52] width 33 height 19
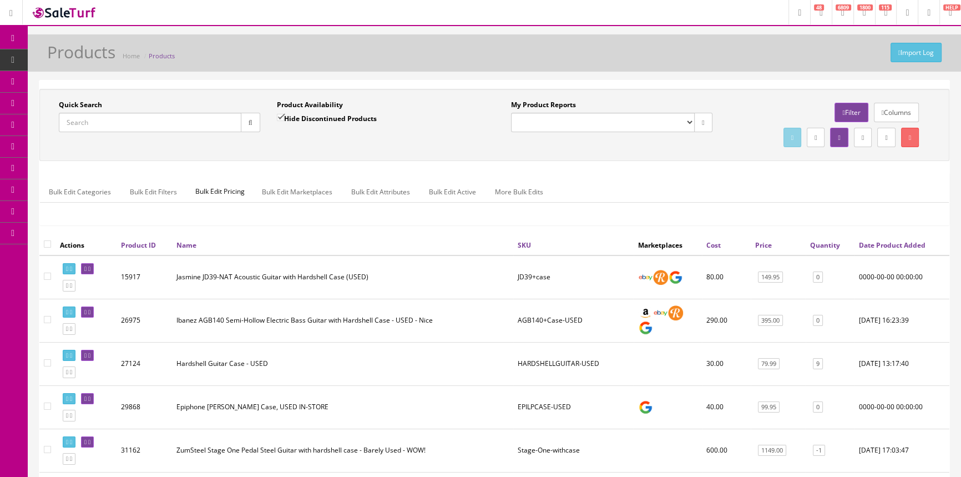
click at [189, 120] on input "Quick Search" at bounding box center [150, 122] width 183 height 19
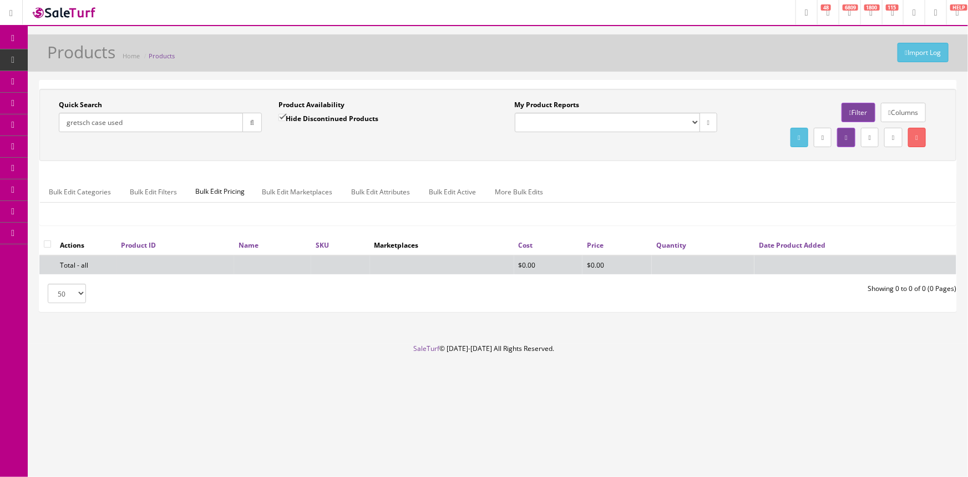
type input "gretsch case used"
click at [283, 114] on input "Hide Discontinued Products" at bounding box center [281, 117] width 7 height 7
checkbox input "false"
click at [73, 125] on input "gretsch case used" at bounding box center [151, 122] width 184 height 19
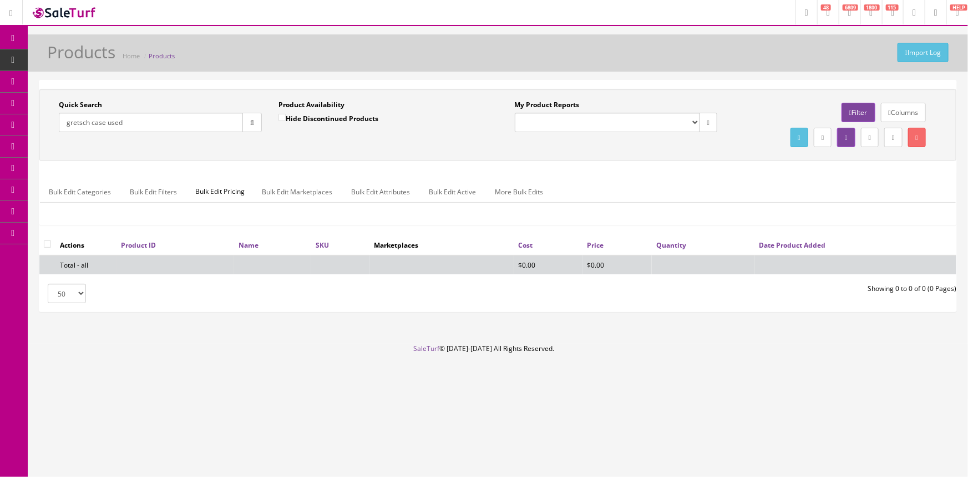
click at [73, 125] on input "gretsch case used" at bounding box center [151, 122] width 184 height 19
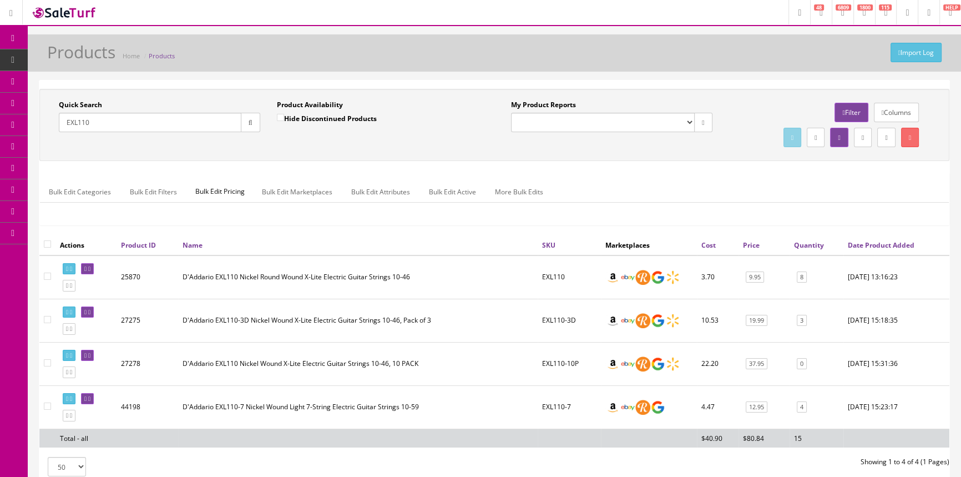
click at [554, 408] on td "EXL110-7" at bounding box center [569, 406] width 63 height 43
click at [607, 406] on img at bounding box center [612, 406] width 15 height 15
click at [140, 120] on input "EXL110" at bounding box center [150, 122] width 183 height 19
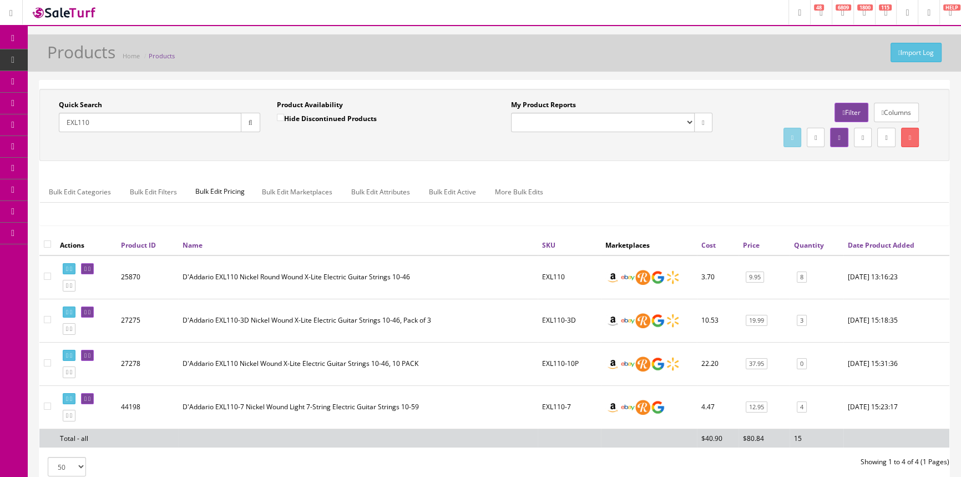
click at [140, 120] on input "EXL110" at bounding box center [150, 122] width 183 height 19
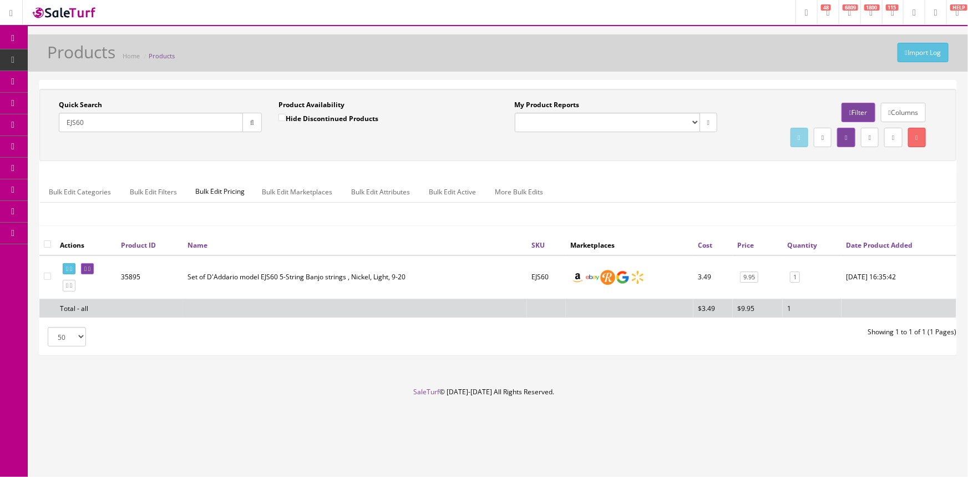
click at [75, 121] on input "EJS60" at bounding box center [151, 122] width 184 height 19
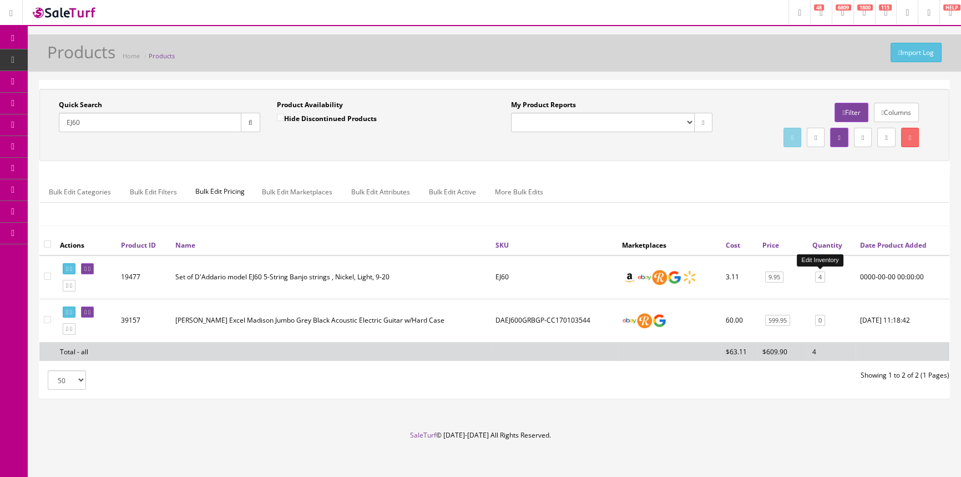
type input "EJ60"
click at [823, 275] on link "4" at bounding box center [820, 277] width 10 height 12
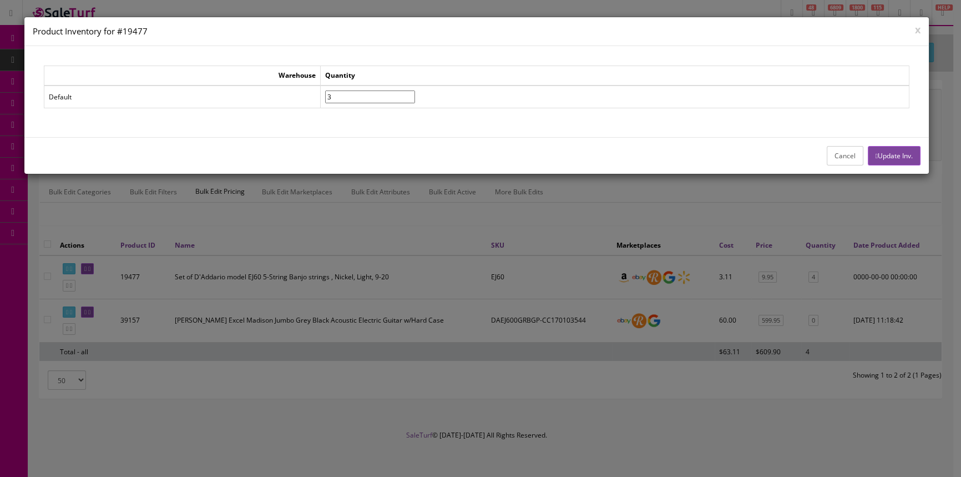
click at [415, 99] on input"] "3" at bounding box center [370, 96] width 90 height 13
click at [415, 99] on input"] "2" at bounding box center [370, 96] width 90 height 13
click at [415, 99] on input"] "1" at bounding box center [370, 96] width 90 height 13
type input"] "0"
click at [415, 99] on input"] "0" at bounding box center [370, 96] width 90 height 13
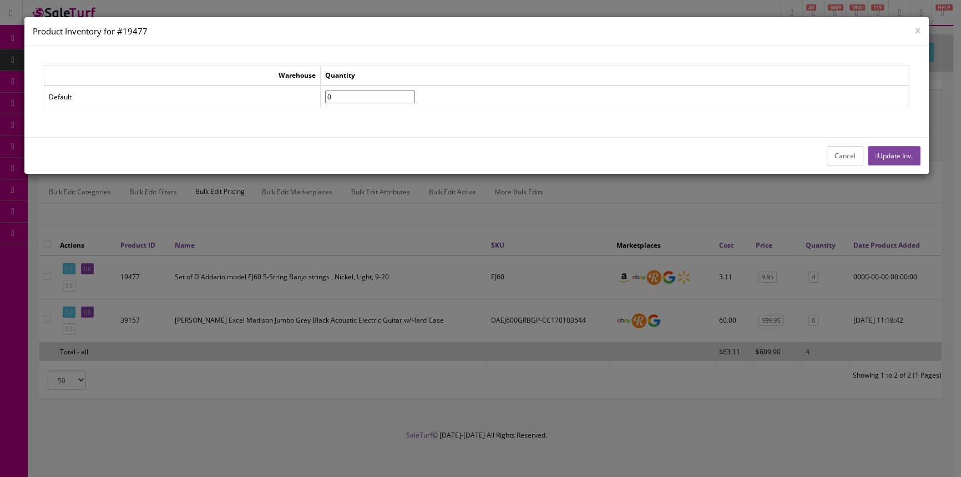
click at [877, 155] on button "Update Inv." at bounding box center [894, 155] width 53 height 19
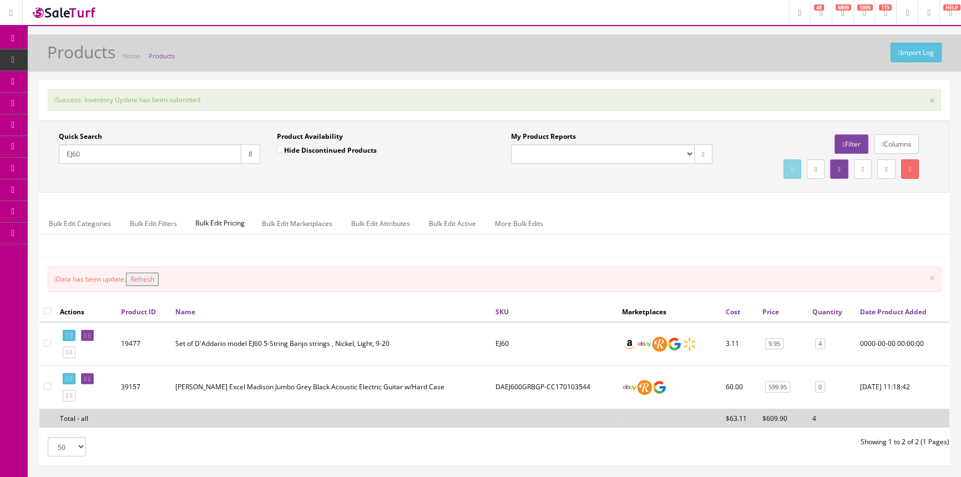
click at [149, 277] on button "Refresh" at bounding box center [142, 278] width 33 height 13
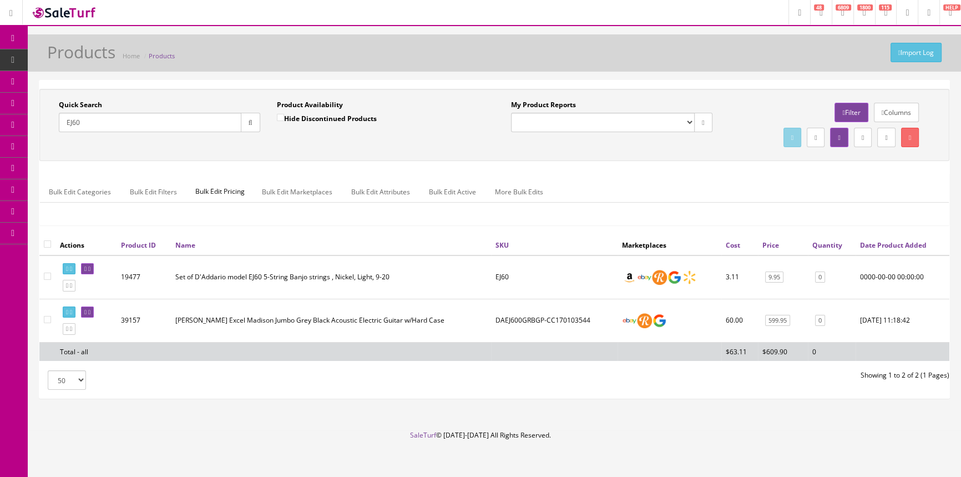
click at [72, 121] on input "EJ60" at bounding box center [150, 122] width 183 height 19
type input "E"
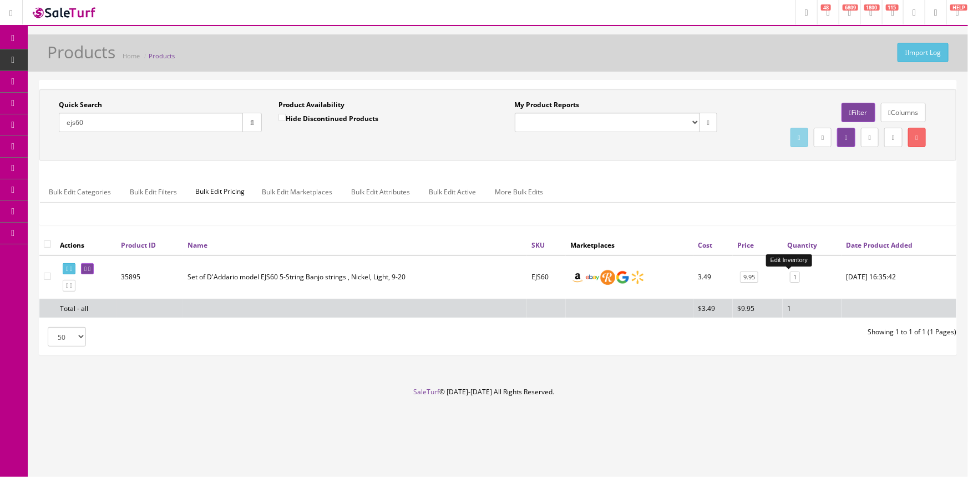
type input "ejs60"
click at [792, 279] on link "1" at bounding box center [795, 277] width 10 height 12
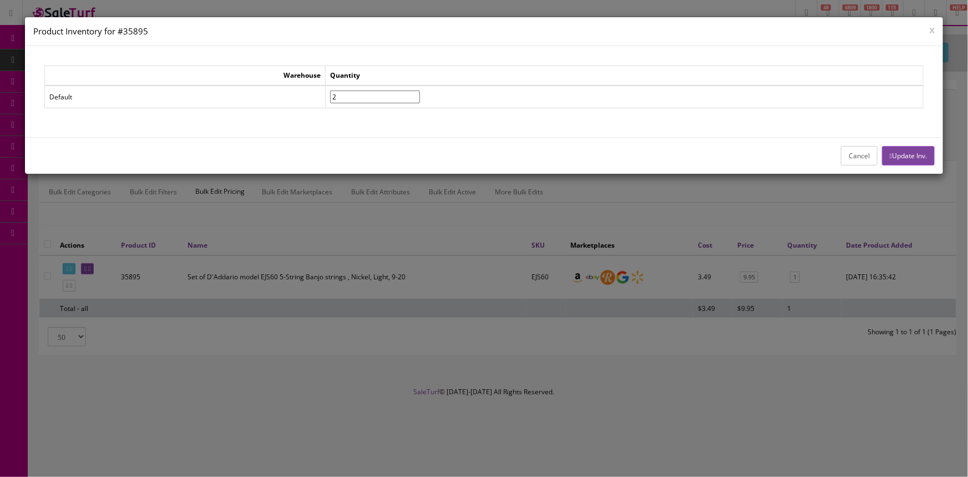
click at [420, 93] on input"] "2" at bounding box center [375, 96] width 90 height 13
click at [420, 93] on input"] "3" at bounding box center [375, 96] width 90 height 13
click at [420, 93] on input"] "4" at bounding box center [375, 96] width 90 height 13
type input"] "5"
click at [420, 94] on input"] "5" at bounding box center [375, 96] width 90 height 13
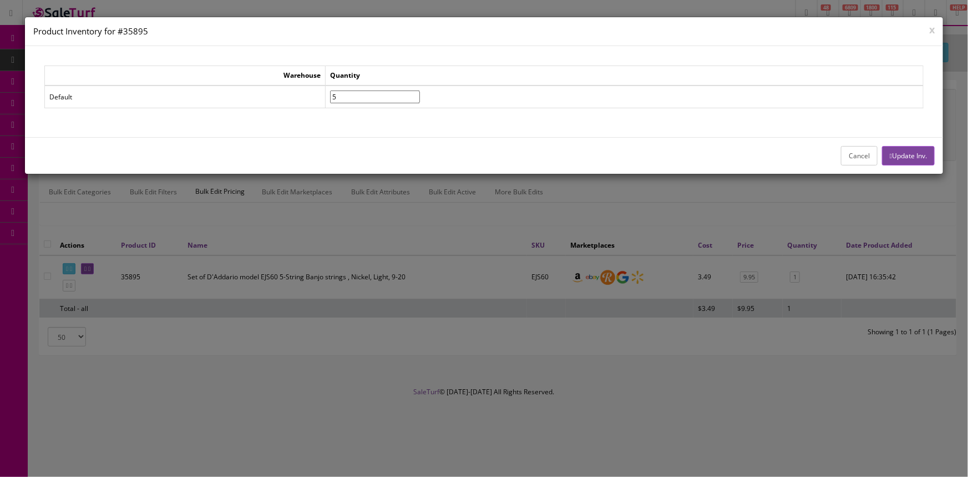
click at [911, 153] on button "Update Inv." at bounding box center [908, 155] width 53 height 19
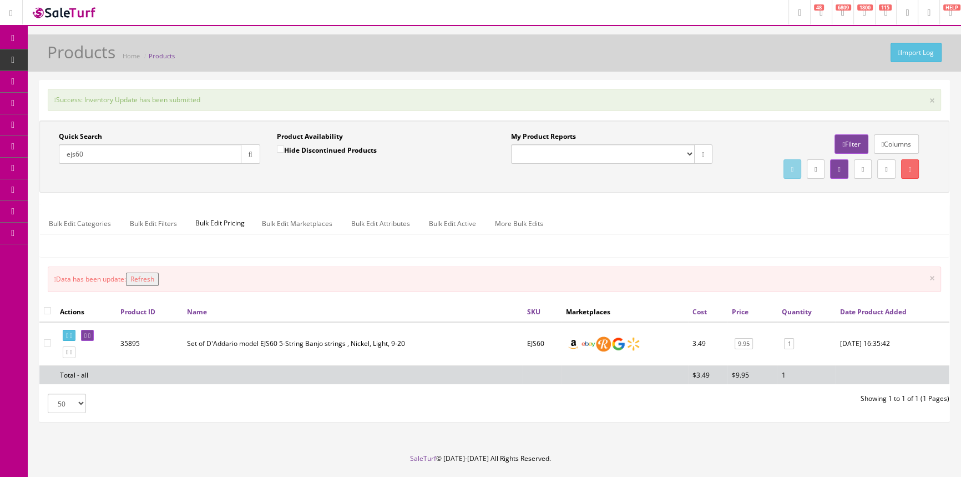
click at [158, 276] on button "Refresh" at bounding box center [142, 278] width 33 height 13
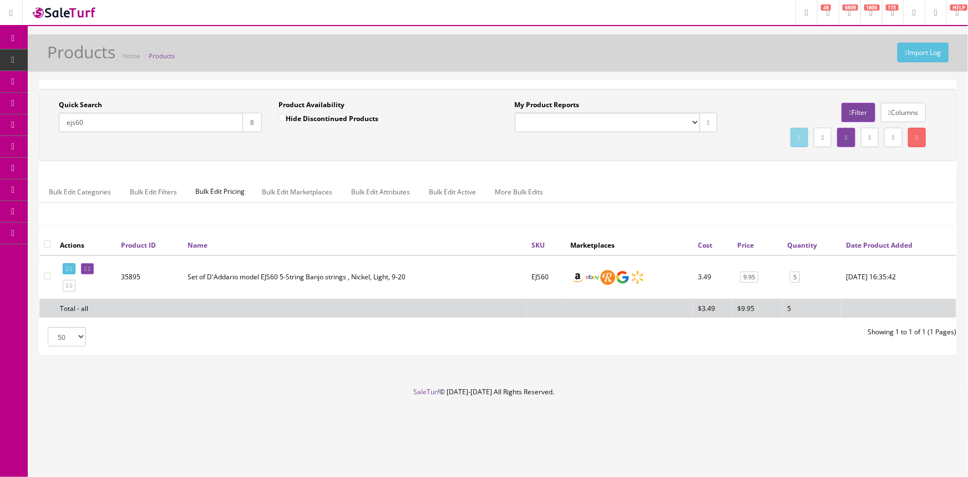
drag, startPoint x: 115, startPoint y: 120, endPoint x: 54, endPoint y: 121, distance: 61.6
click at [54, 121] on div "Quick Search ejs60 Date From" at bounding box center [160, 120] width 220 height 40
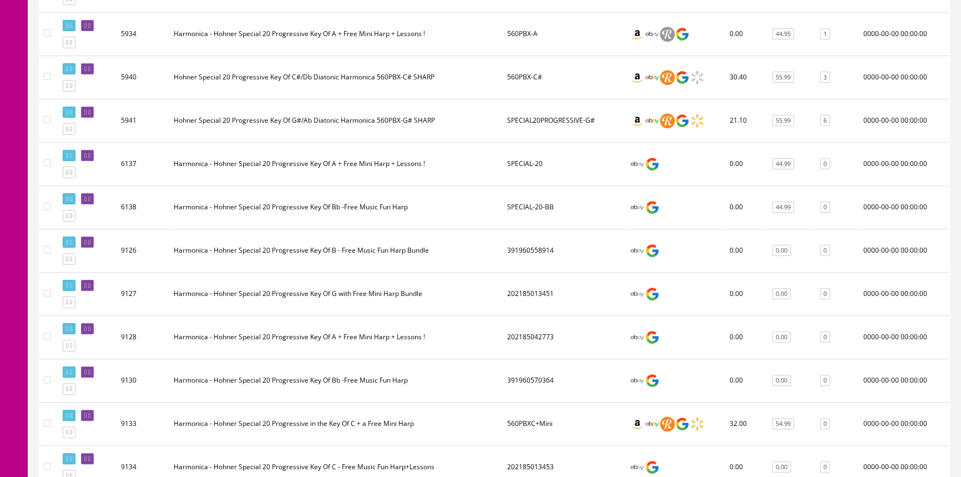
scroll to position [302, 0]
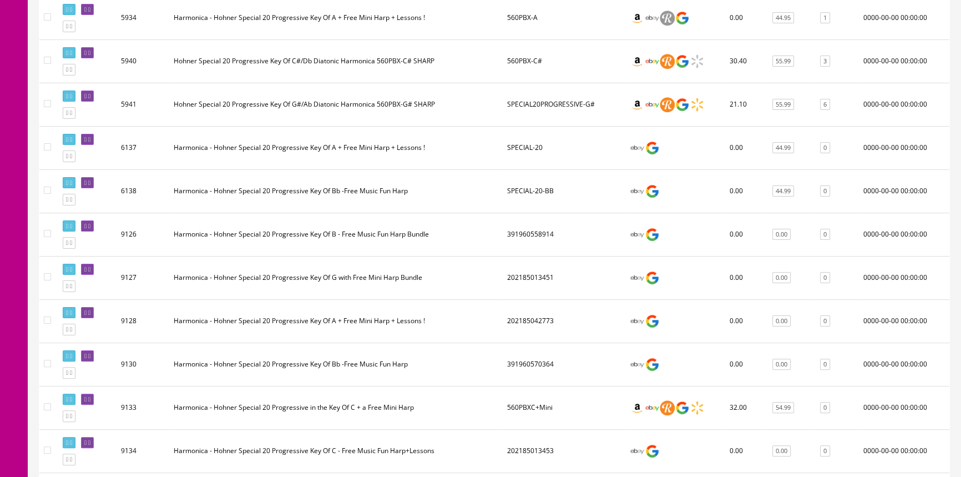
type input "pro harp"
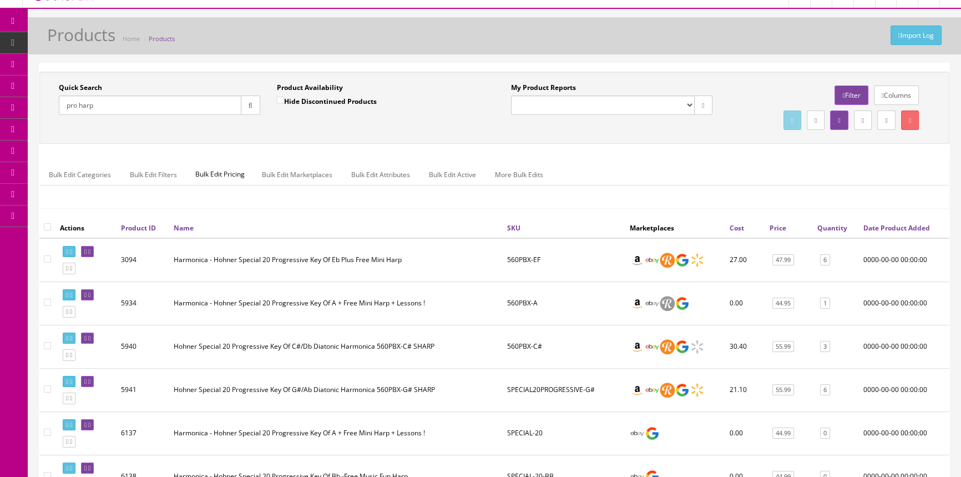
scroll to position [0, 0]
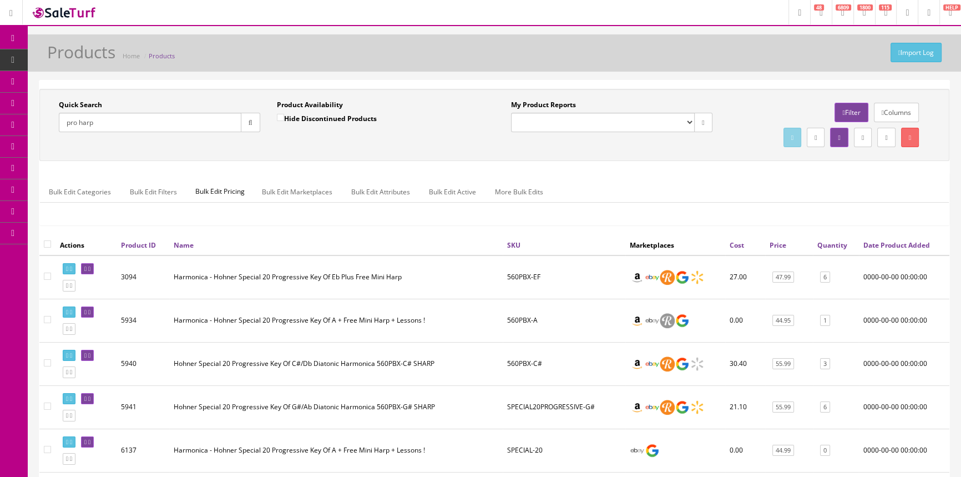
click at [81, 104] on span "POS Console" at bounding box center [85, 102] width 39 height 9
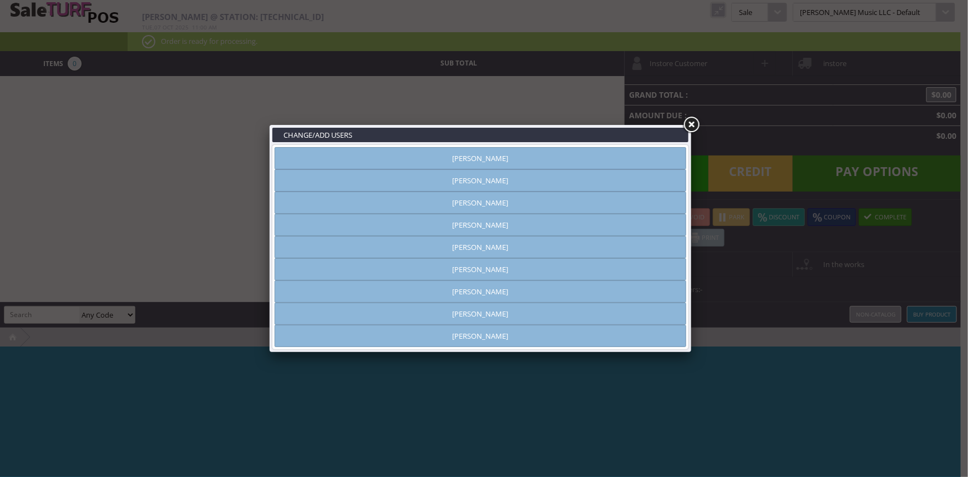
type input "amber helgren"
click at [562, 161] on link "[PERSON_NAME]" at bounding box center [481, 158] width 412 height 22
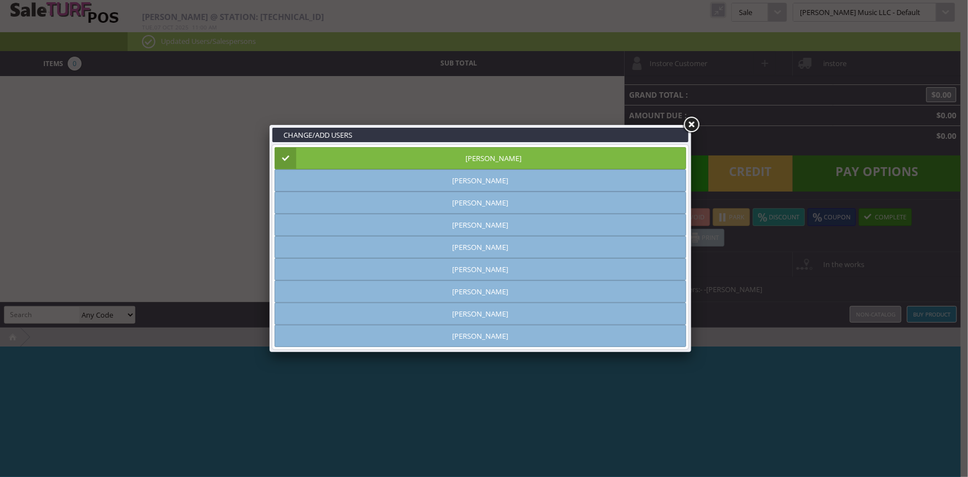
click at [691, 124] on link at bounding box center [691, 125] width 20 height 20
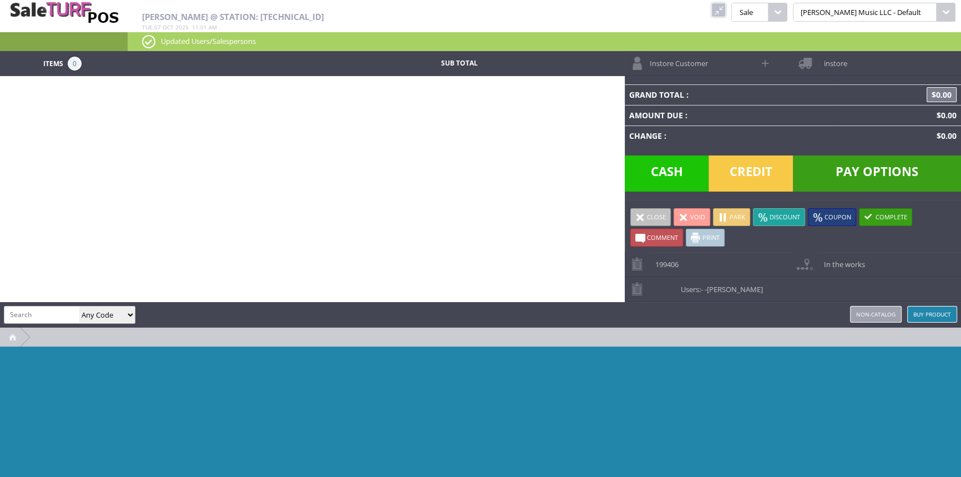
paste input "562BXC"
type input "562BXC"
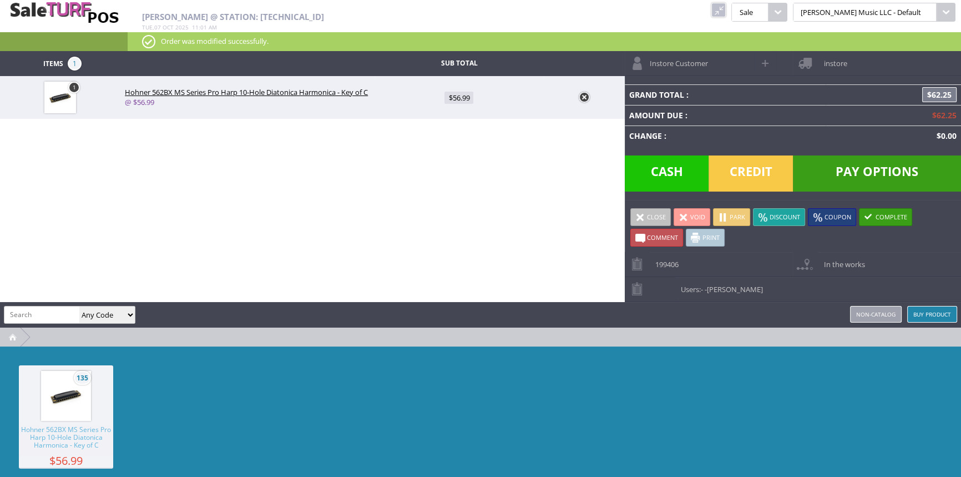
click at [54, 312] on input "search" at bounding box center [41, 314] width 75 height 16
paste input "562BXG"
type input "562BXG"
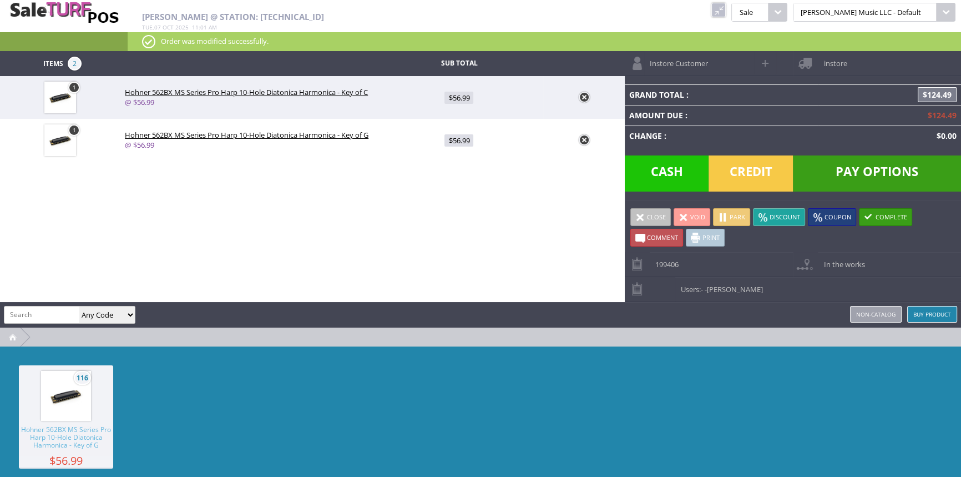
click at [459, 143] on span "$56.99" at bounding box center [458, 140] width 29 height 12
type input "56.99"
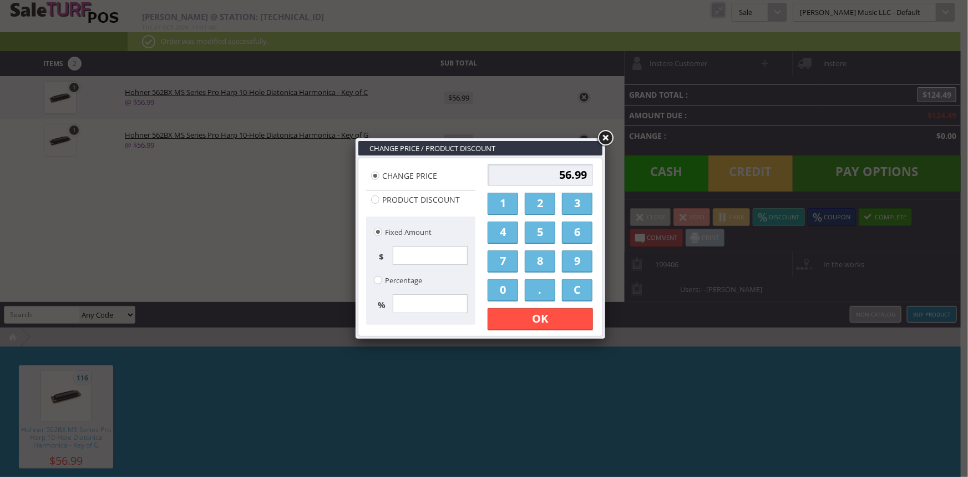
click at [528, 175] on input "56.99" at bounding box center [540, 175] width 105 height 22
type input "9"
type input "0"
click at [533, 315] on link "OK" at bounding box center [540, 319] width 105 height 22
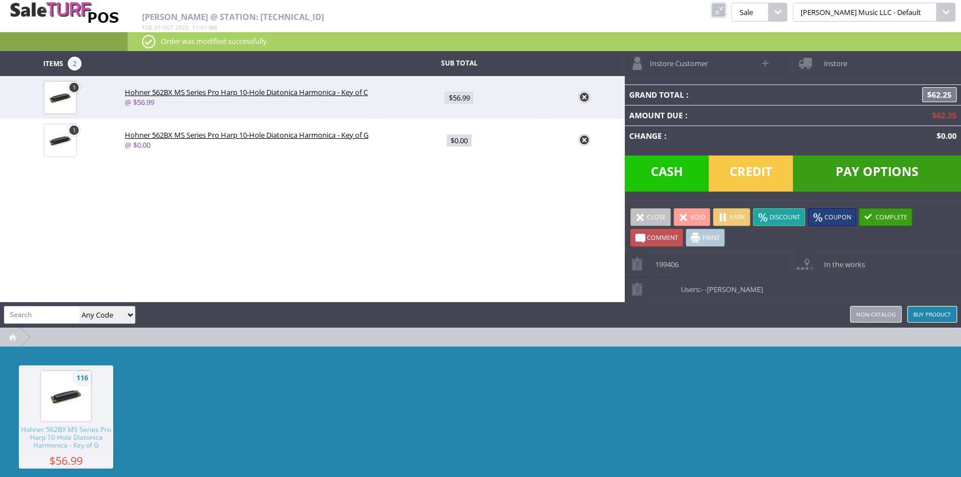
click at [669, 238] on span "Comment" at bounding box center [662, 237] width 31 height 8
type textarea """"
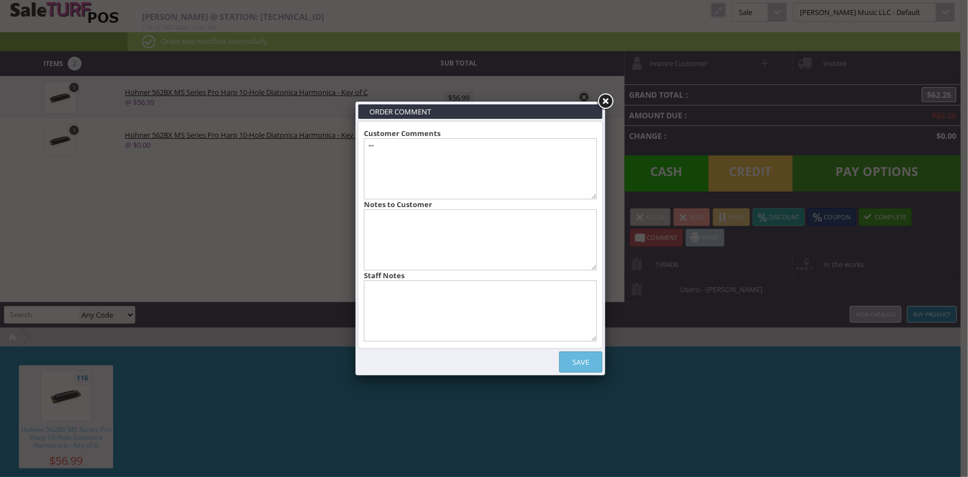
click at [539, 309] on textarea at bounding box center [480, 310] width 233 height 61
type textarea "Buy 1 get 1 free on ebay,he was told if he called we would do 2 different keys"
click at [589, 360] on link "Save" at bounding box center [580, 361] width 43 height 21
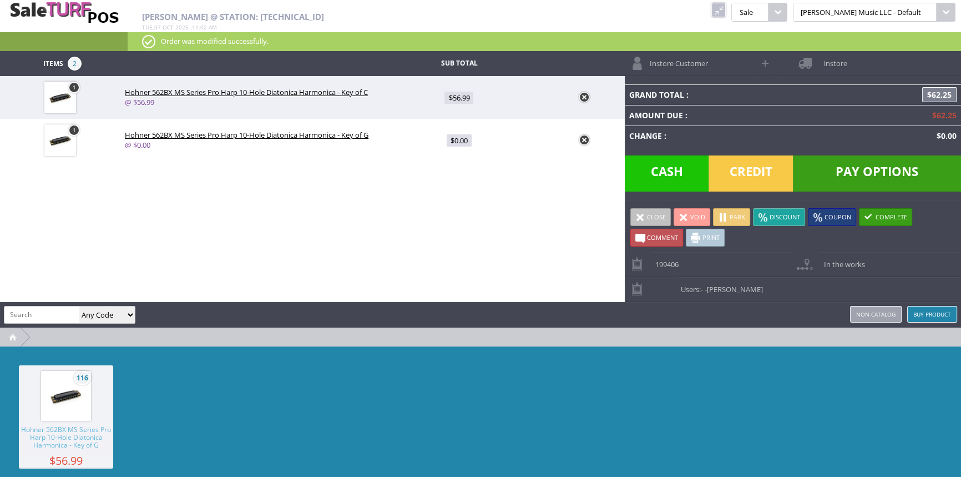
click at [767, 63] on span at bounding box center [765, 63] width 13 height 13
select select "6"
select select "1"
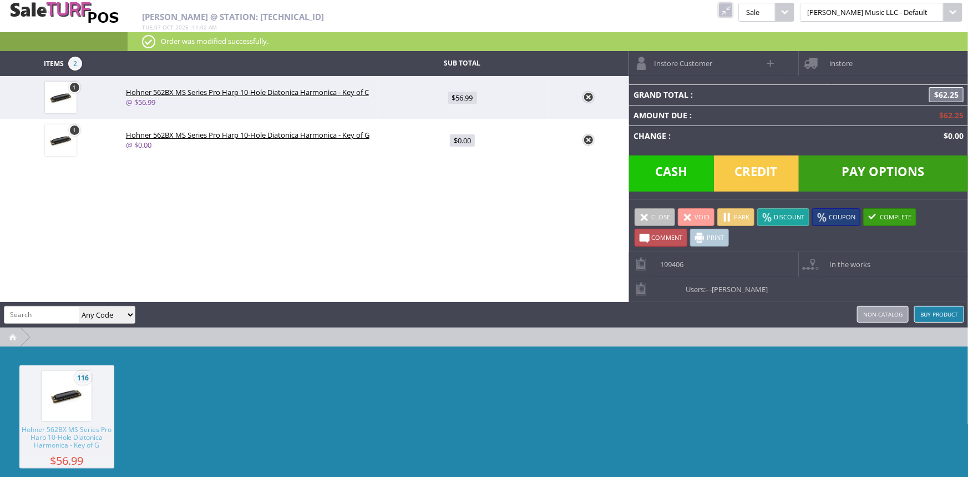
select select "6"
select select "1"
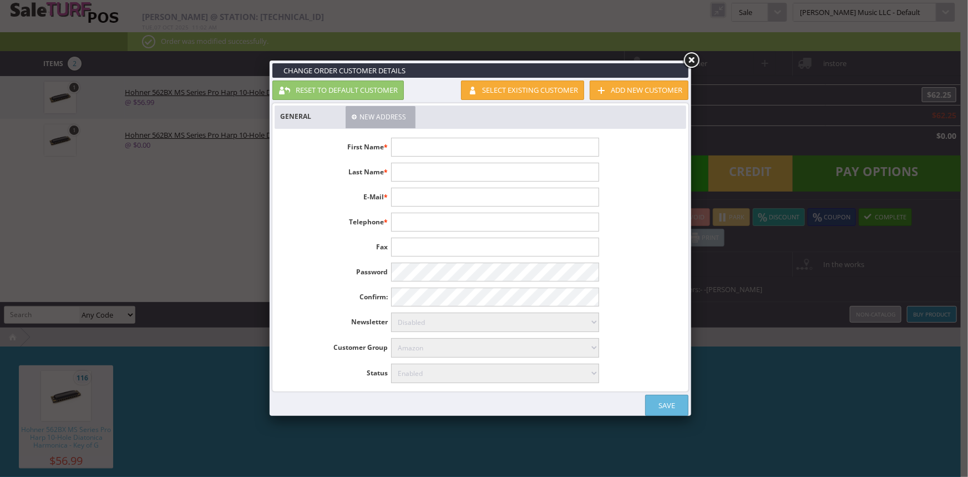
click at [543, 141] on input "text" at bounding box center [494, 147] width 207 height 19
type input "Randy"
type input "Rulo"
type input "randyrulo@ymail.com"
type input "636-667-6179"
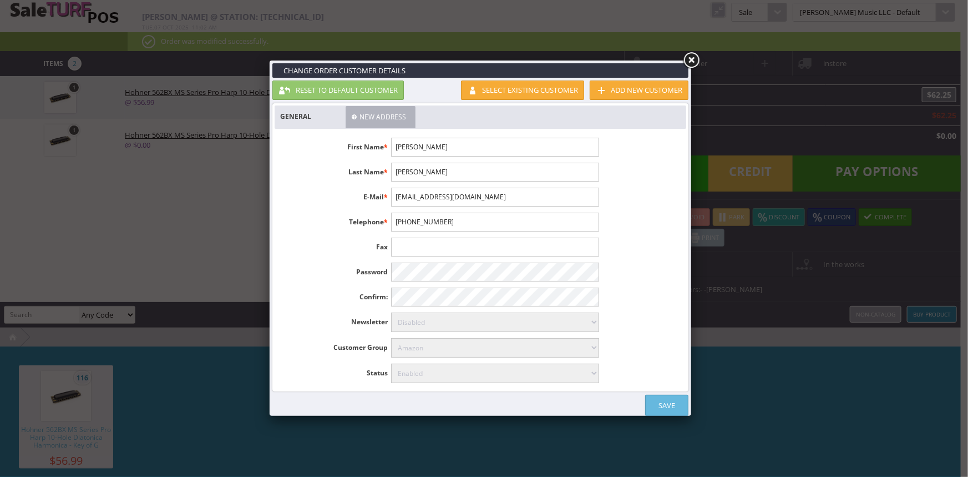
click at [654, 402] on link "Save" at bounding box center [666, 404] width 43 height 21
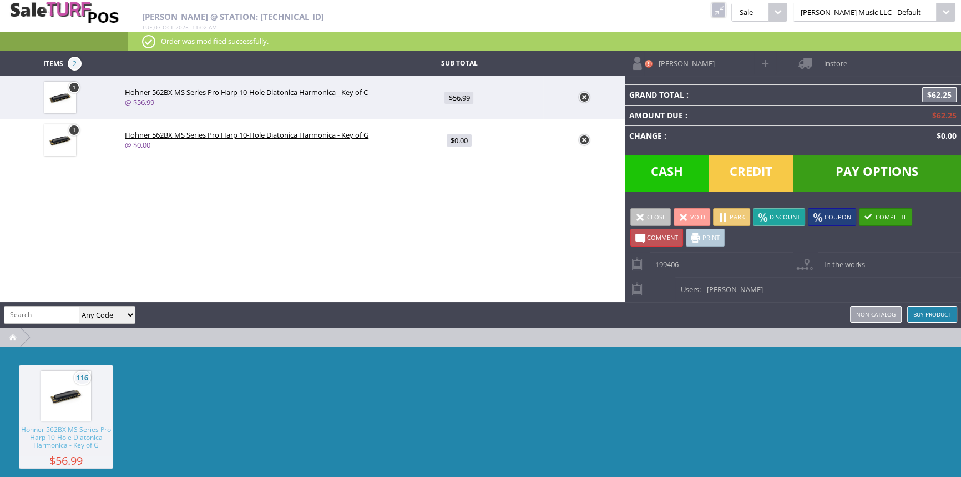
click at [827, 63] on span "instore" at bounding box center [832, 59] width 29 height 17
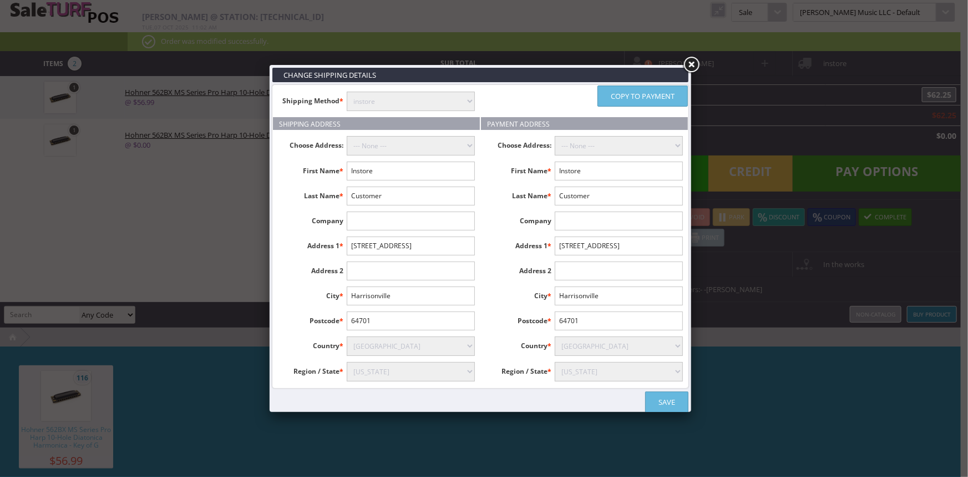
click at [364, 100] on select "instore Free Shipping (2-7days) ($0) Per Item Shipping ($2) text_description ($…" at bounding box center [411, 101] width 128 height 19
select select "free.free"
click at [347, 92] on select "instore Free Shipping (2-7days) ($0) Per Item Shipping ($2) text_description ($…" at bounding box center [411, 101] width 128 height 19
click at [377, 169] on input "Instore" at bounding box center [411, 170] width 128 height 19
type input "I"
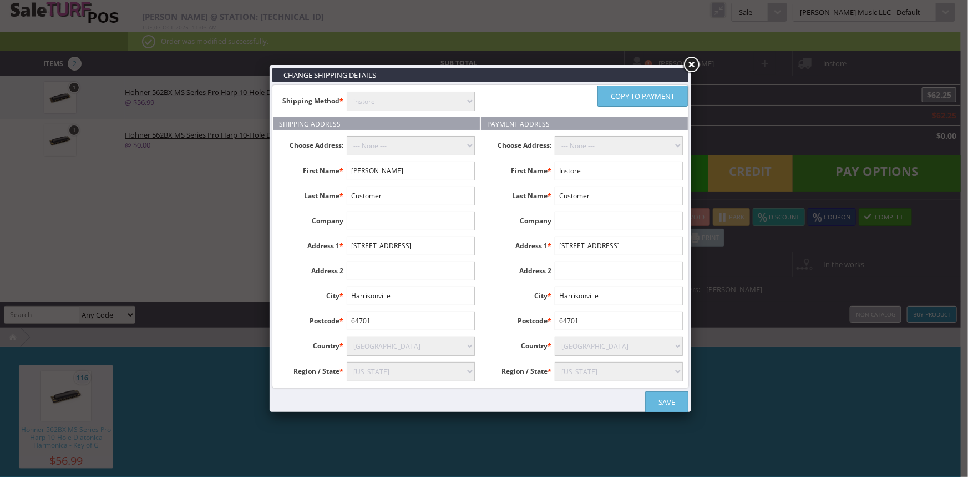
type input "Randy"
type input "Rulo"
type input "250 West Springfield Rd"
type input "St Clair"
type input "63077"
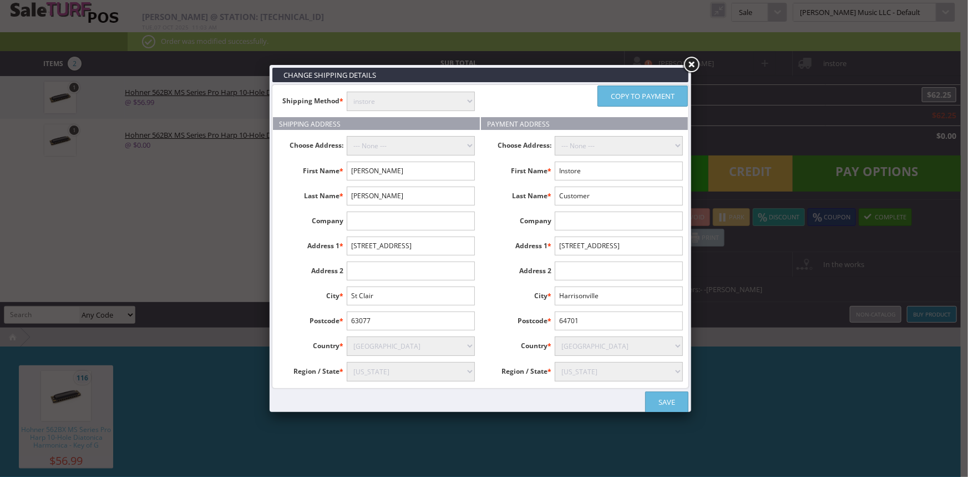
click at [626, 94] on link "Copy to payment" at bounding box center [642, 95] width 90 height 21
type input "Randy"
type input "Rulo"
type input "250 West Springfield Rd"
type input "St Clair"
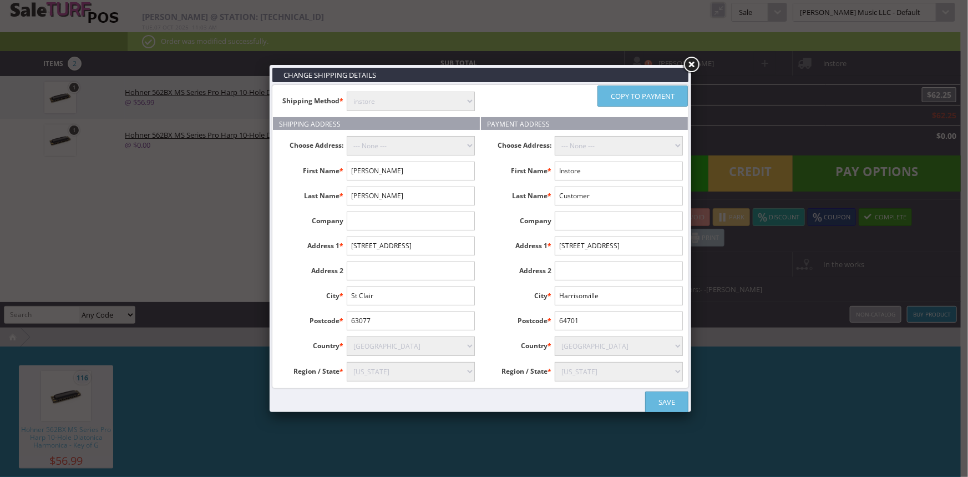
type input "63077"
click at [664, 395] on link "Save" at bounding box center [666, 401] width 43 height 21
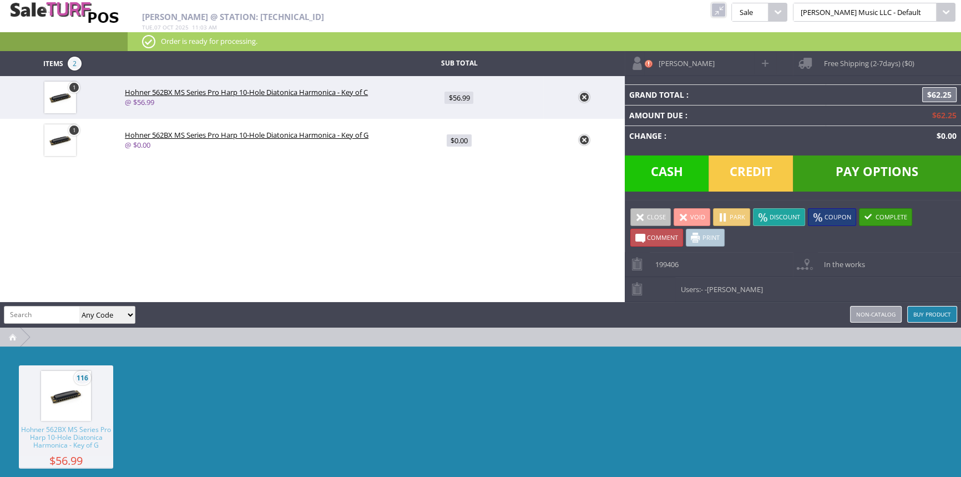
click at [855, 172] on span "Pay Options" at bounding box center [877, 173] width 168 height 36
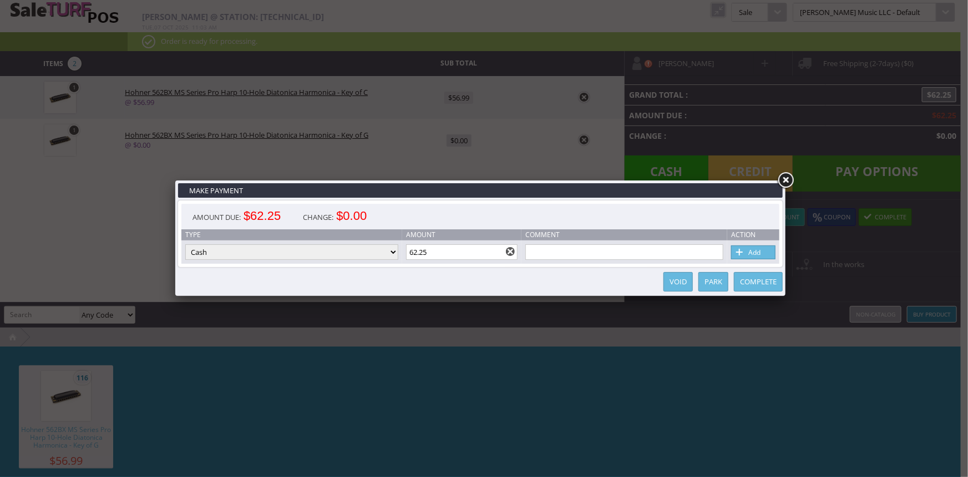
click at [329, 249] on select "Cash Credit Card Cheque or Money Order" at bounding box center [291, 252] width 213 height 16
select select "credit_card"
click at [185, 245] on select "Cash Credit Card Cheque or Money Order" at bounding box center [291, 252] width 213 height 16
click at [743, 251] on span at bounding box center [739, 252] width 11 height 12
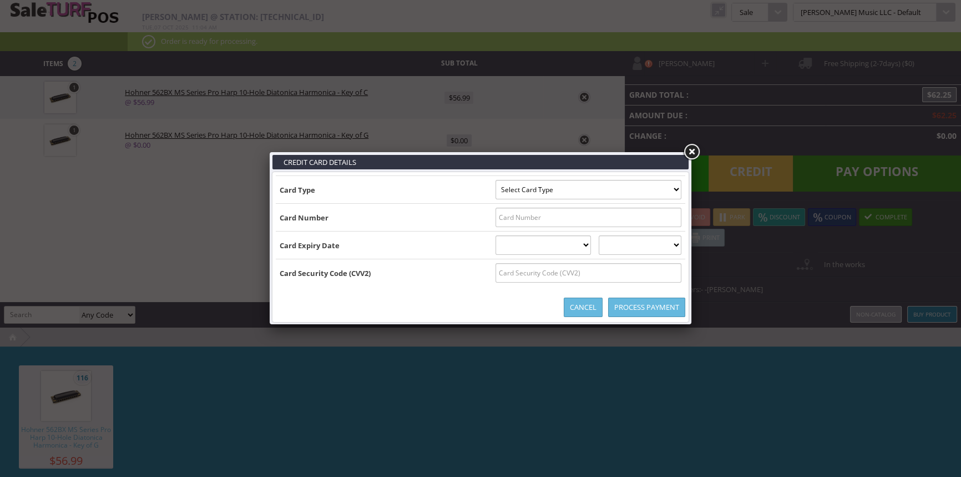
click at [675, 184] on select "Select Card Type Visa MasterCard Discover Card American Express Maestro Solo" at bounding box center [588, 189] width 186 height 19
click at [675, 190] on select "Select Card Type Visa MasterCard Discover Card American Express Maestro Solo" at bounding box center [588, 189] width 186 height 19
select select "MASTERCARD"
click at [495, 180] on select "Select Card Type Visa MasterCard Discover Card American Express Maestro Solo" at bounding box center [588, 189] width 186 height 19
click at [671, 220] on input "text" at bounding box center [588, 216] width 186 height 19
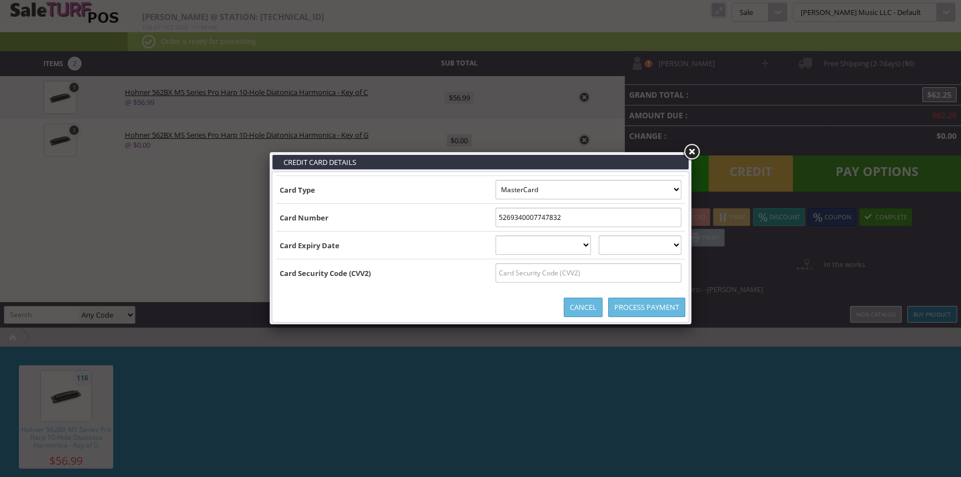
type input "5269340007747832"
click at [555, 244] on select "01 January 02 February 03 March 04 April 05 May 06 June 07 July 08 August 09 Se…" at bounding box center [543, 244] width 96 height 19
select select "09"
click at [495, 235] on select "01 January 02 February 03 March 04 April 05 May 06 June 07 July 08 August 09 Se…" at bounding box center [543, 244] width 96 height 19
click at [630, 247] on select "2025 2026 2027 2028 2029 2030 2031 2032 2033 2034 2035" at bounding box center [640, 244] width 83 height 19
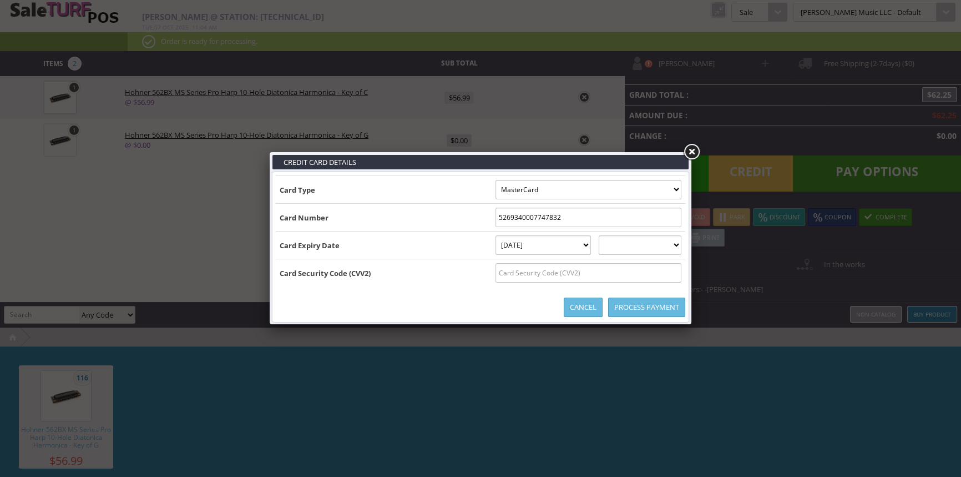
select select "2028"
click at [610, 235] on select "2025 2026 2027 2028 2029 2030 2031 2032 2033 2034 2035" at bounding box center [640, 244] width 83 height 19
click at [632, 272] on input "text" at bounding box center [588, 272] width 186 height 19
type input "006"
click at [649, 307] on link "Process Payment" at bounding box center [646, 306] width 77 height 19
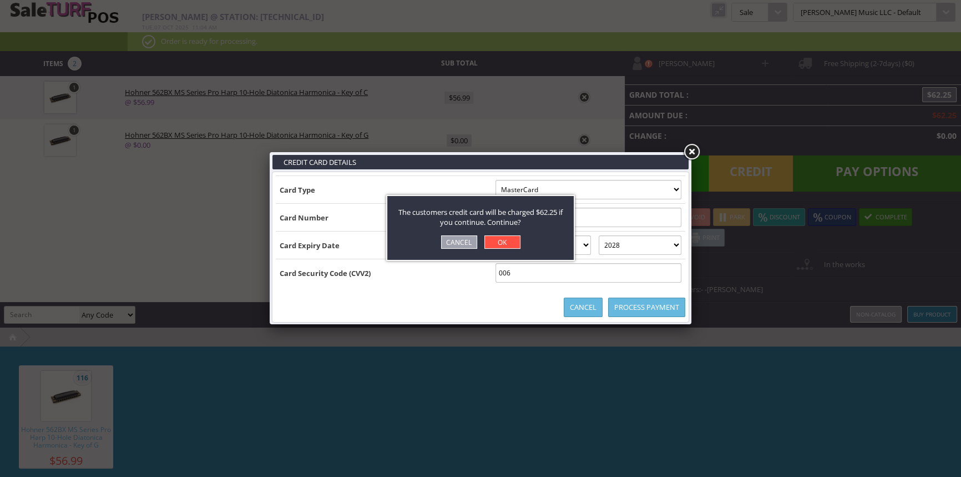
click at [495, 244] on link "OK" at bounding box center [502, 241] width 36 height 13
select select "cash"
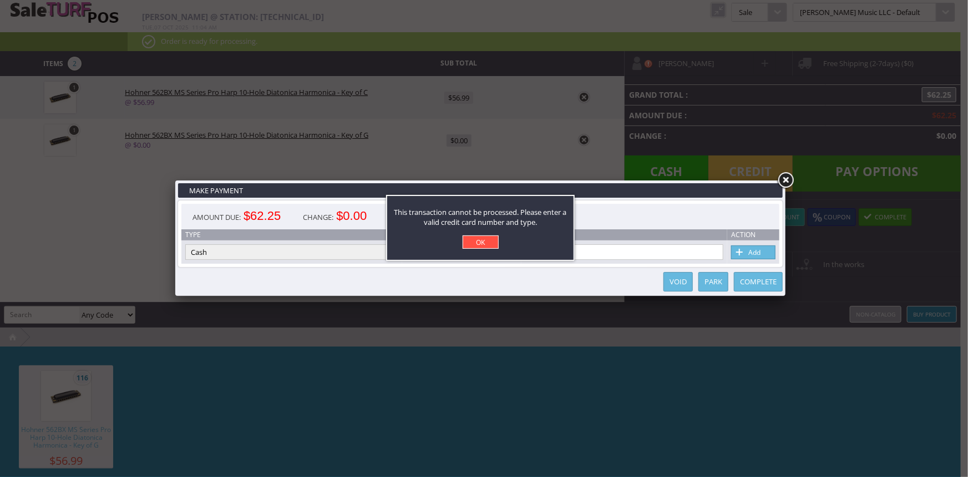
click at [489, 242] on link "OK" at bounding box center [481, 241] width 36 height 13
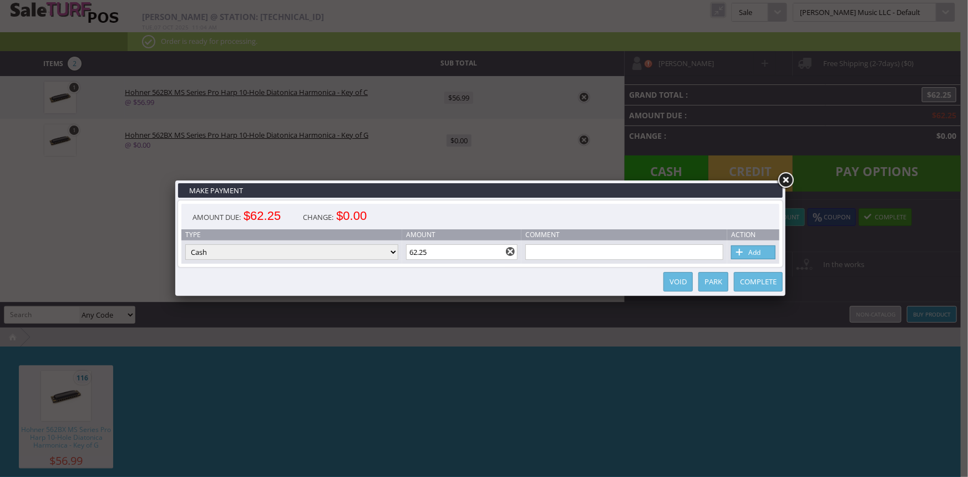
click at [385, 250] on select "Cash Credit Card Cheque or Money Order" at bounding box center [291, 252] width 213 height 16
select select "credit_card"
click at [185, 245] on select "Cash Credit Card Cheque or Money Order" at bounding box center [291, 252] width 213 height 16
click at [745, 251] on link "Add" at bounding box center [753, 252] width 44 height 14
select select
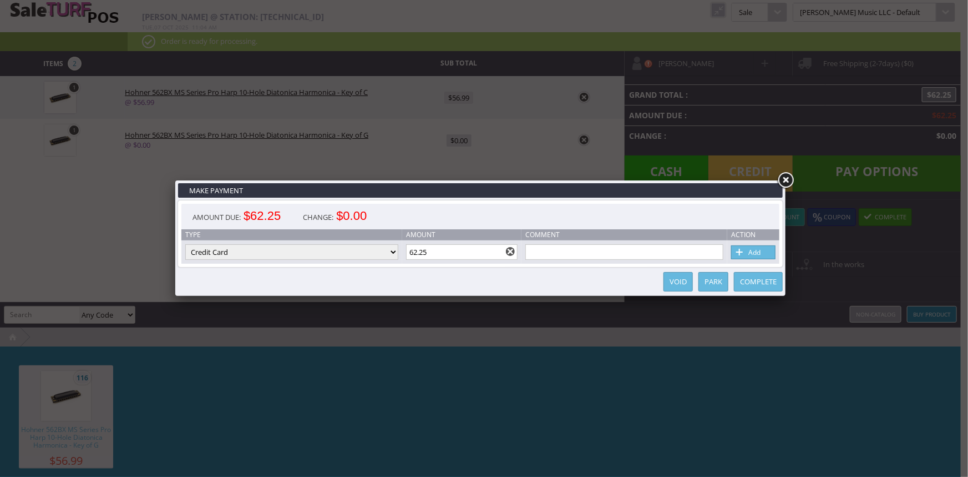
select select
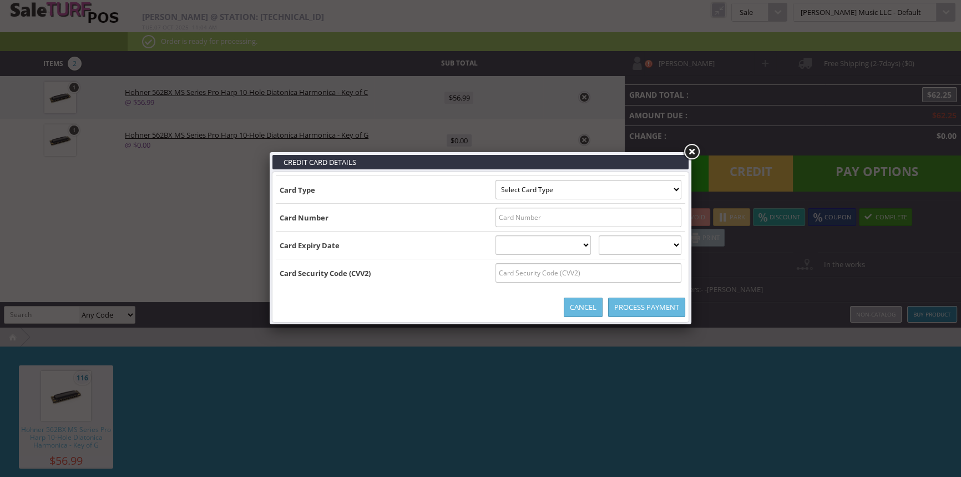
click at [644, 190] on select "Select Card Type Visa MasterCard Discover Card American Express Maestro Solo" at bounding box center [588, 189] width 186 height 19
click at [645, 233] on td "2025 2026 2027 2028 2029 2030 2031 2032 2033 2034 2035" at bounding box center [640, 245] width 90 height 28
click at [666, 194] on select "Select Card Type Visa MasterCard Discover Card American Express Maestro Solo" at bounding box center [588, 189] width 186 height 19
select select "MASTERCARD"
click at [495, 180] on select "Select Card Type Visa MasterCard Discover Card American Express Maestro Solo" at bounding box center [588, 189] width 186 height 19
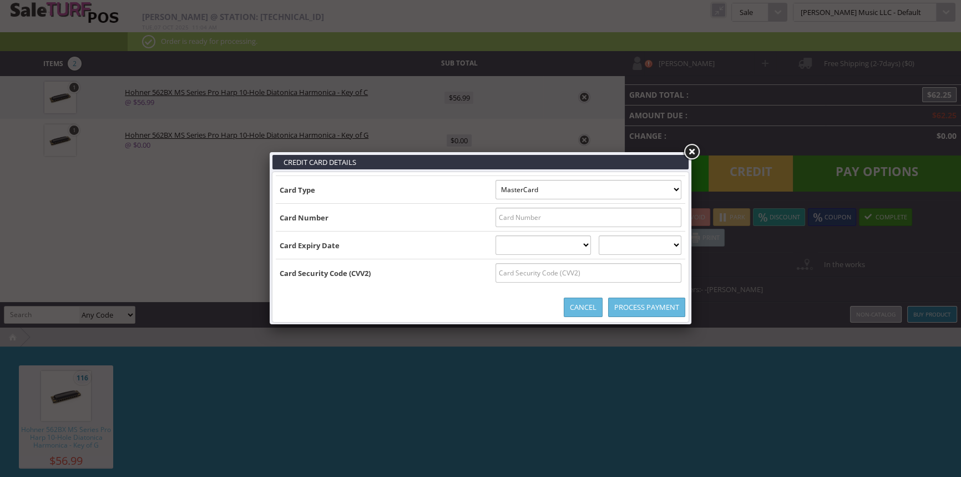
click at [666, 214] on input "text" at bounding box center [588, 216] width 186 height 19
type input "5269240007747832"
click at [575, 245] on select "01 January 02 February 03 March 04 April 05 May 06 June 07 July 08 August 09 Se…" at bounding box center [543, 244] width 96 height 19
select select "09"
click at [495, 235] on select "01 January 02 February 03 March 04 April 05 May 06 June 07 July 08 August 09 Se…" at bounding box center [543, 244] width 96 height 19
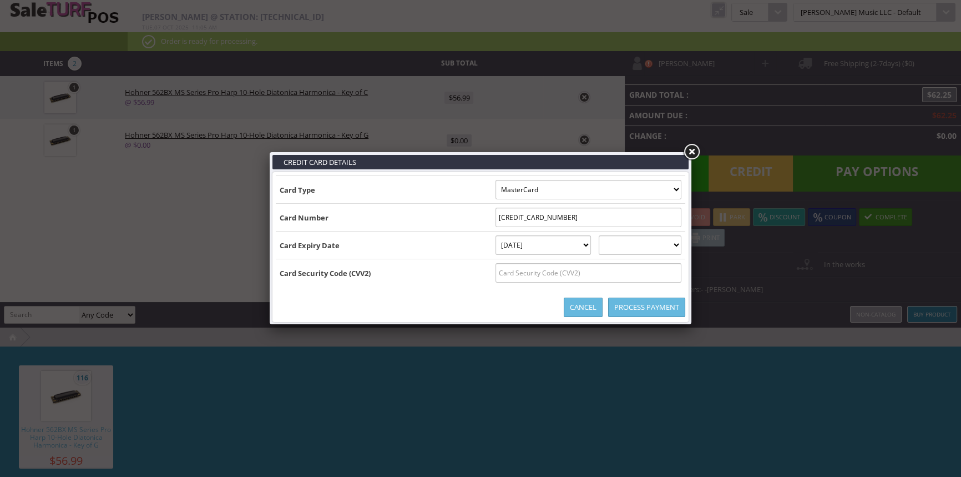
click at [671, 243] on select "2025 2026 2027 2028 2029 2030 2031 2032 2033 2034 2035" at bounding box center [640, 244] width 83 height 19
select select "2028"
click at [610, 235] on select "2025 2026 2027 2028 2029 2030 2031 2032 2033 2034 2035" at bounding box center [640, 244] width 83 height 19
click at [671, 272] on input "text" at bounding box center [588, 272] width 186 height 19
type input "006"
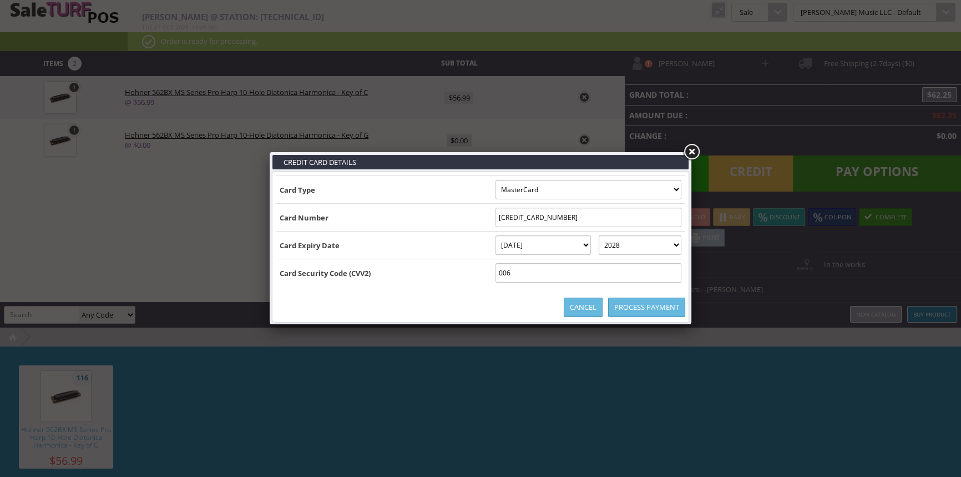
click at [661, 308] on link "Process Payment" at bounding box center [646, 306] width 77 height 19
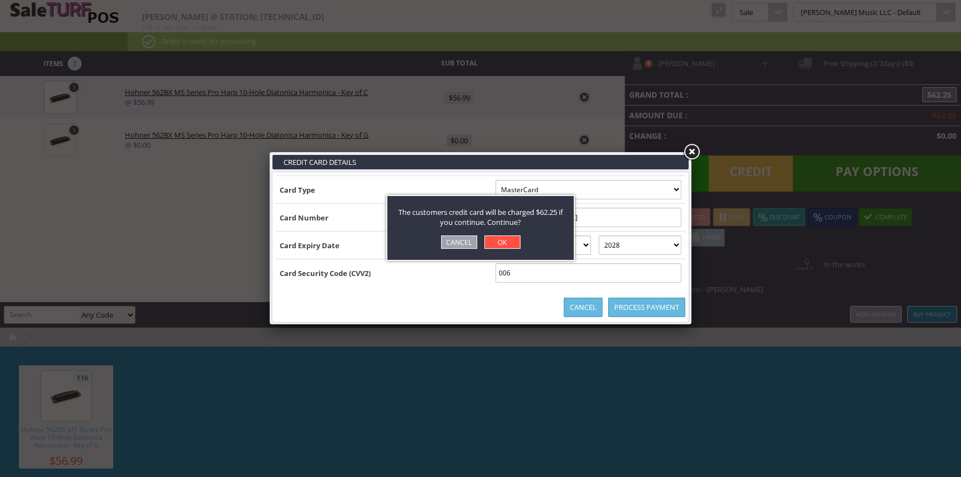
click at [508, 240] on link "OK" at bounding box center [502, 241] width 36 height 13
select select "cash"
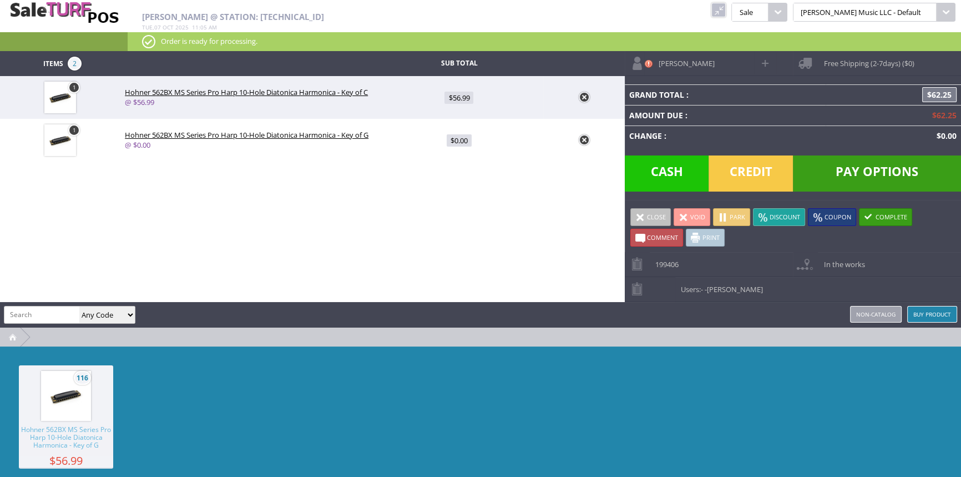
type input "0"
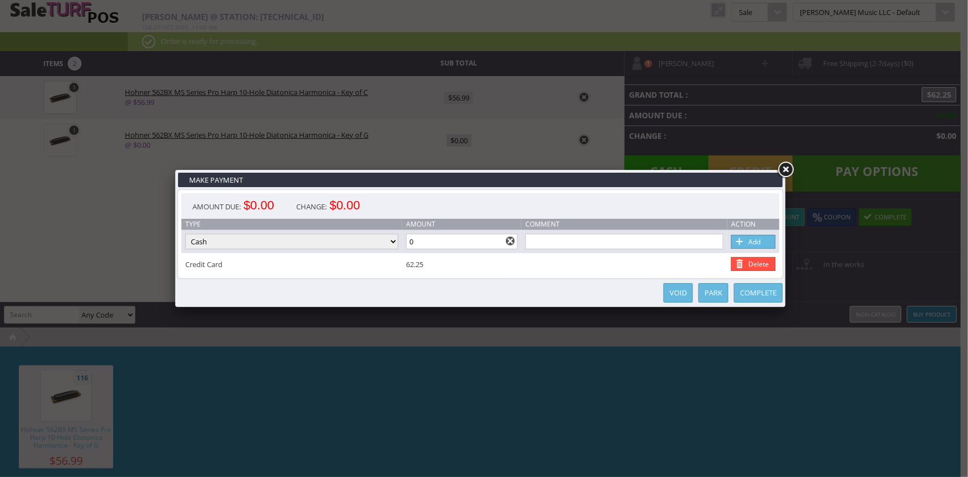
click at [775, 293] on link "Complete" at bounding box center [758, 292] width 49 height 19
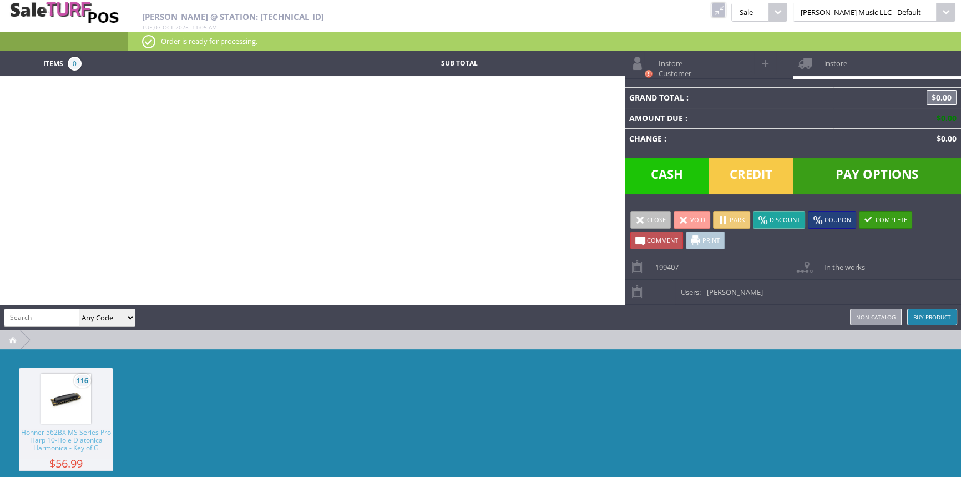
click at [726, 12] on link at bounding box center [718, 10] width 14 height 14
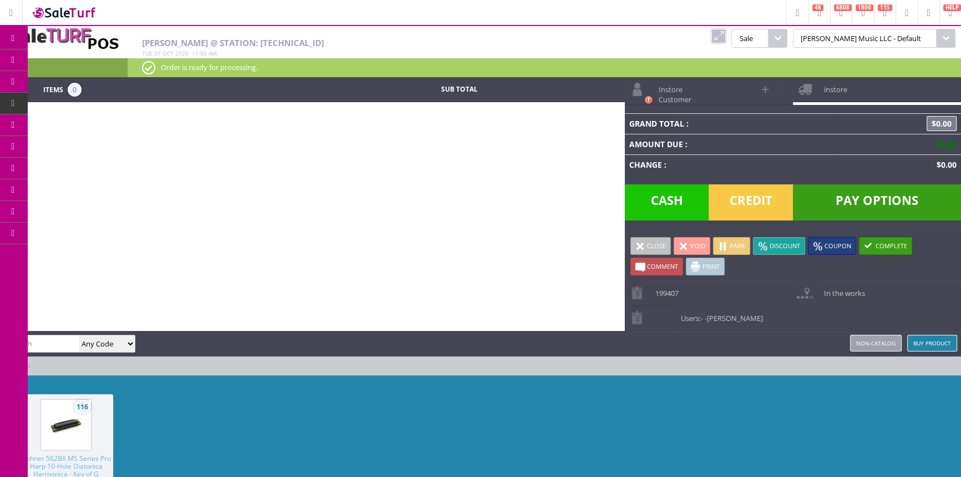
click at [87, 120] on span "Order List" at bounding box center [82, 125] width 33 height 10
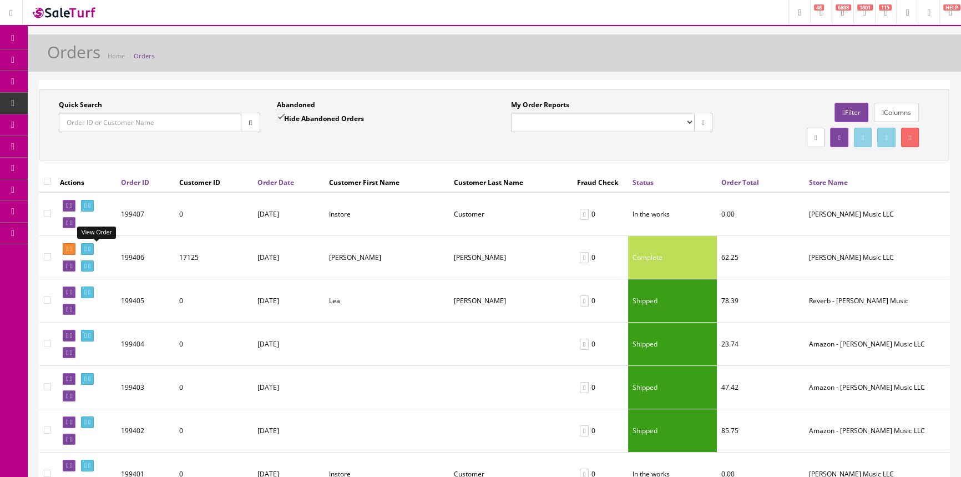
click at [87, 249] on icon at bounding box center [85, 249] width 2 height 6
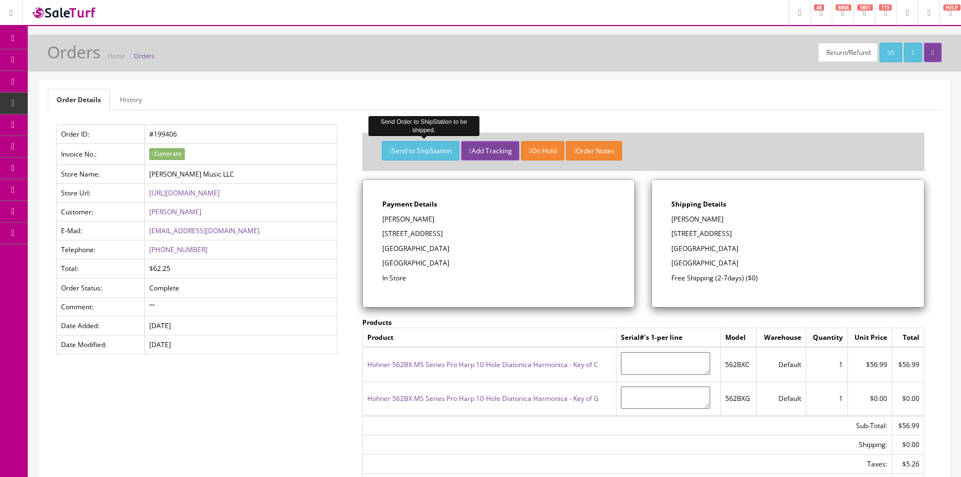
click at [427, 150] on button "Send to ShipStation" at bounding box center [421, 150] width 78 height 19
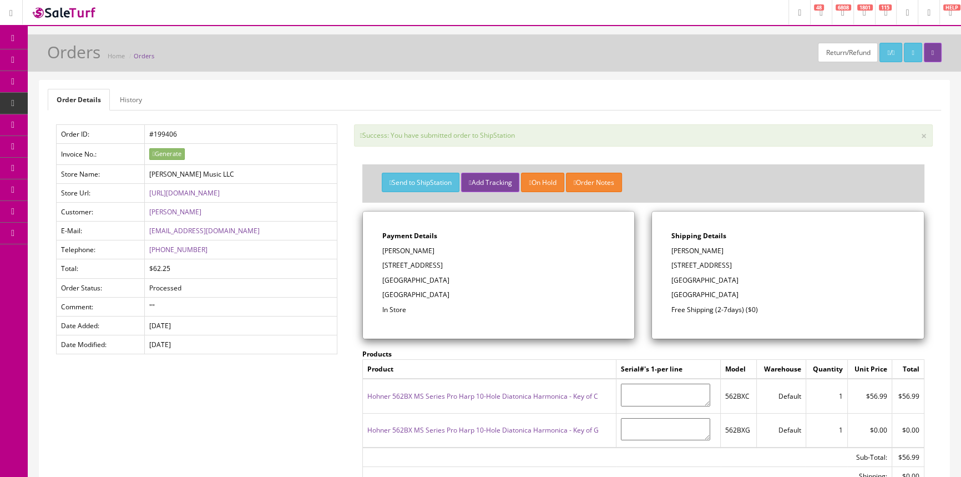
click at [93, 61] on span "Products" at bounding box center [79, 59] width 27 height 9
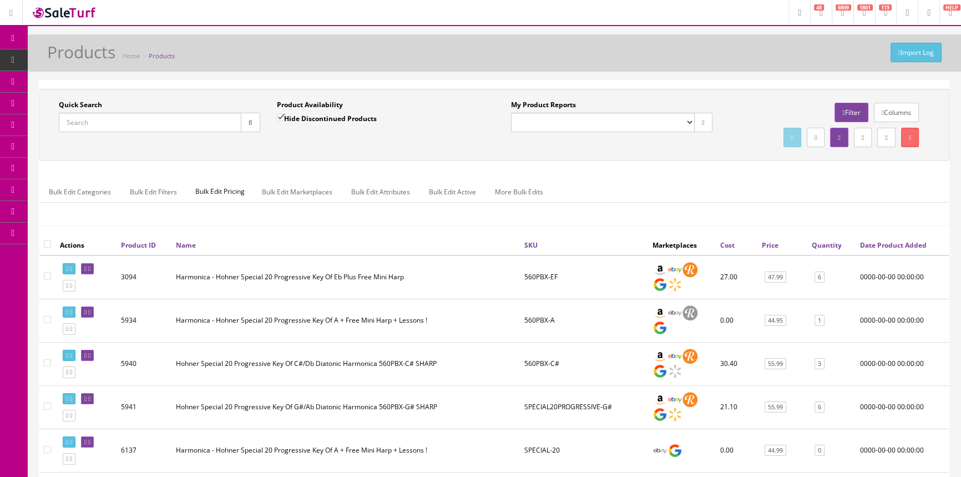
click at [838, 135] on icon at bounding box center [839, 137] width 2 height 7
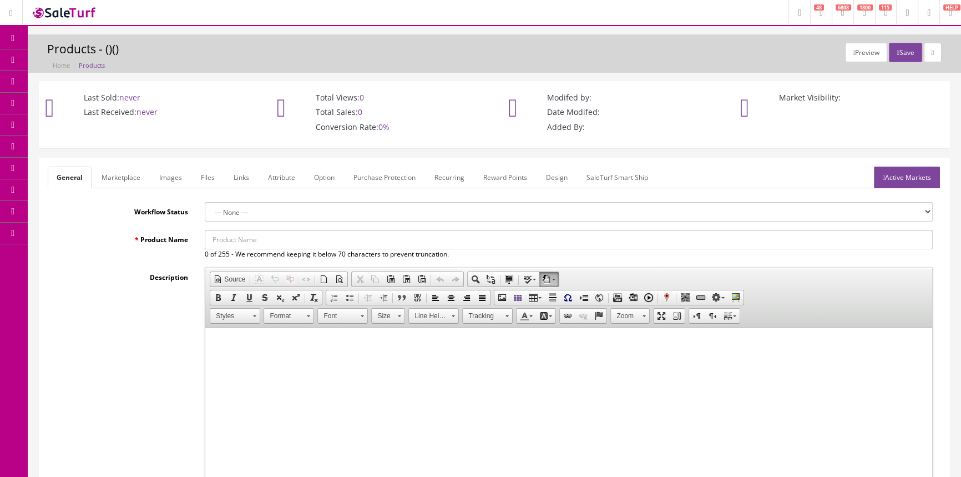
click at [277, 239] on input "Product Name" at bounding box center [569, 239] width 728 height 19
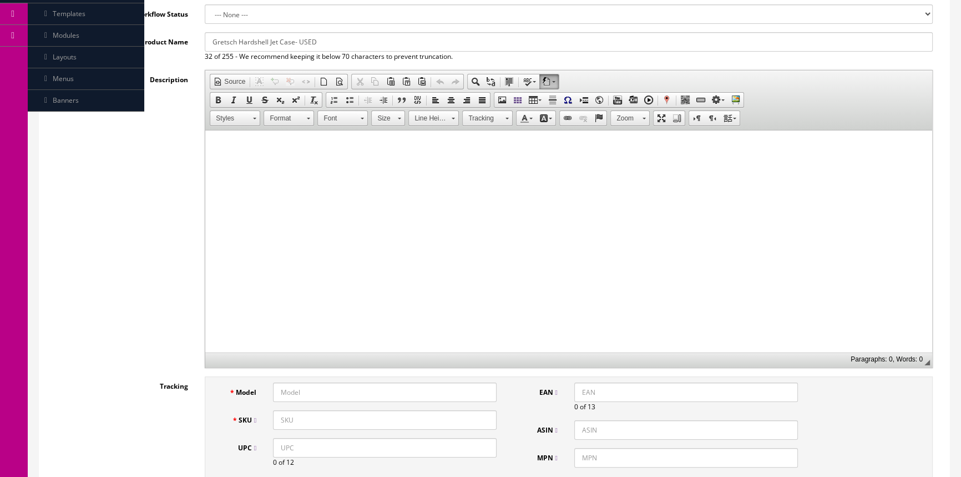
scroll to position [201, 0]
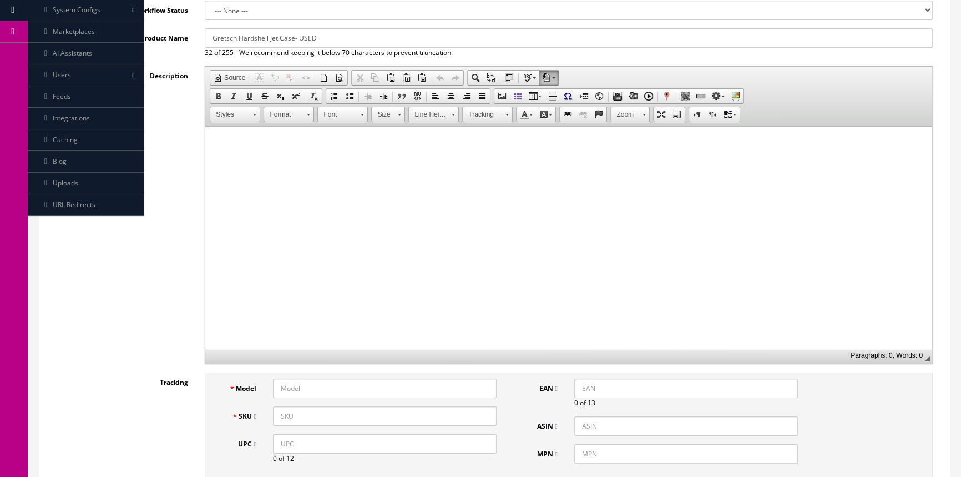
type input "Gretsch Hardshell Jet Case- USED"
click at [313, 388] on input "Model" at bounding box center [385, 387] width 224 height 19
type input "G"
type input "hardshellcasse"
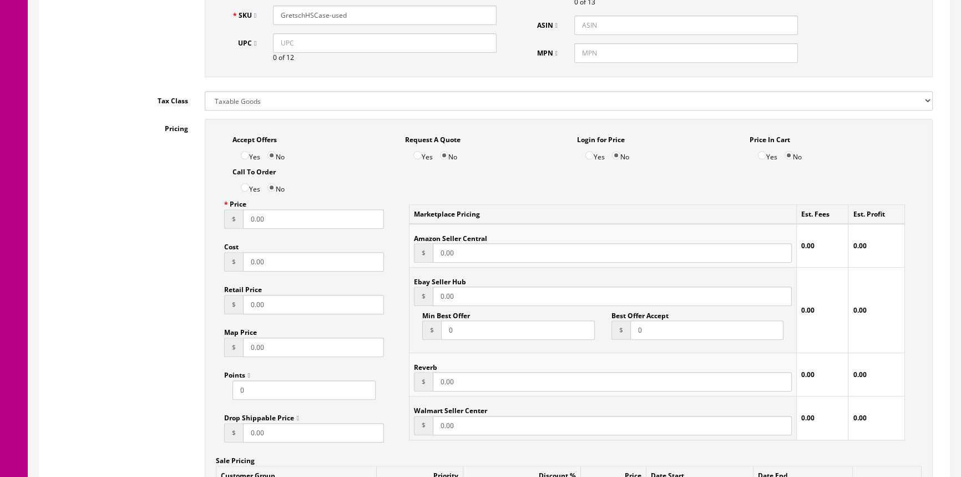
scroll to position [605, 0]
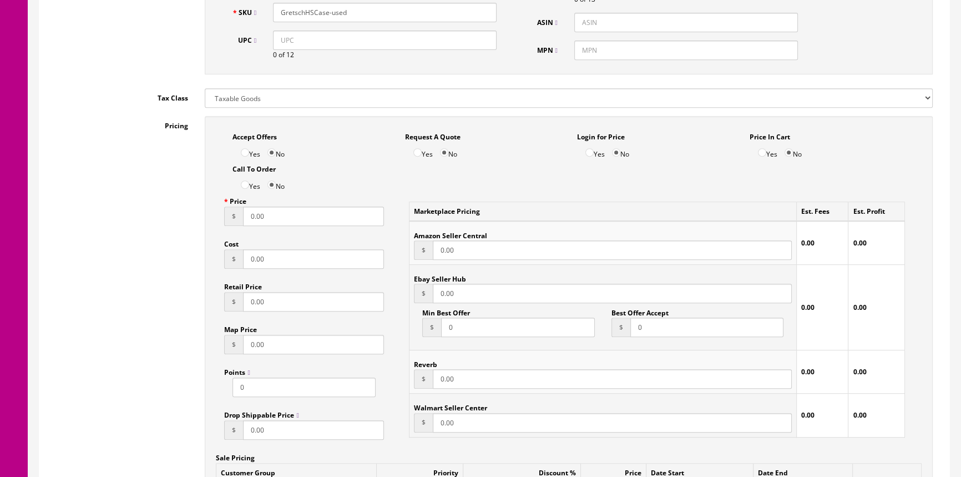
type input "GretschHSCase-used"
click at [303, 215] on input "0.00" at bounding box center [313, 215] width 141 height 19
type input "0"
type input "89.00"
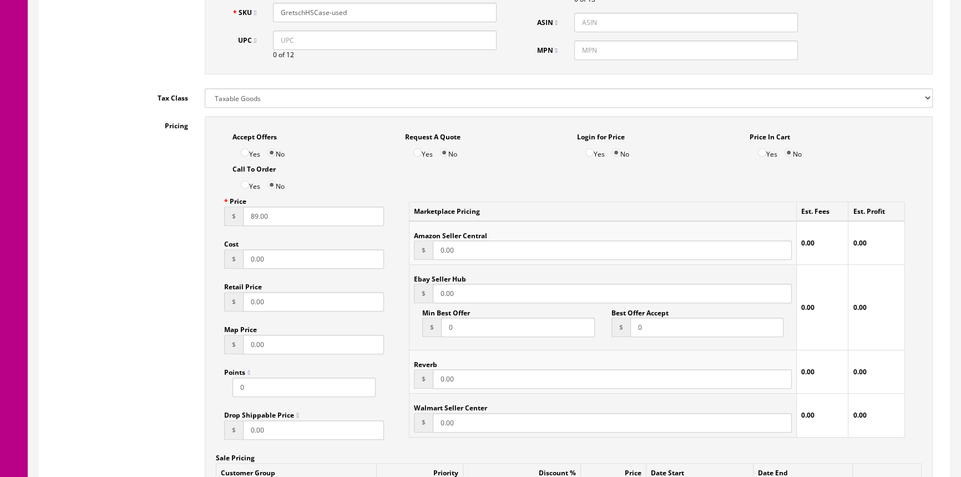
type input "89.00"
click at [285, 260] on input "0.00" at bounding box center [313, 258] width 141 height 19
type input "0"
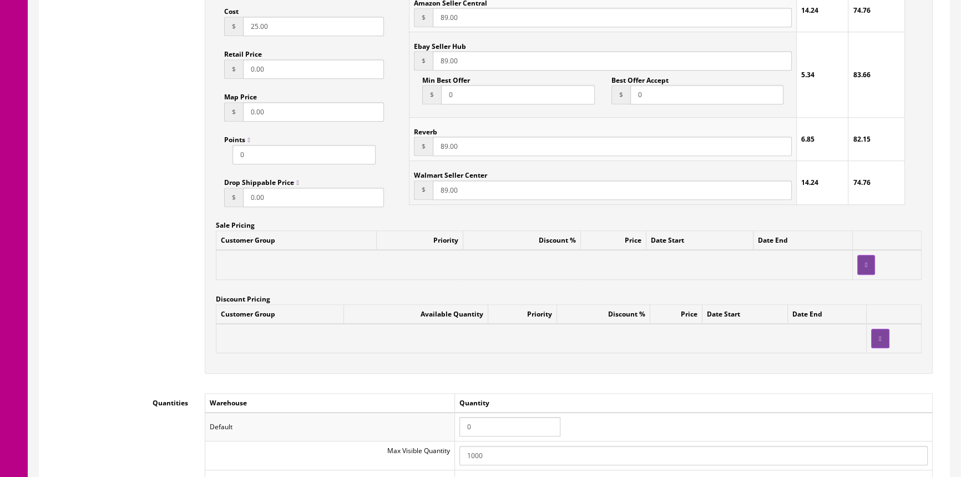
scroll to position [857, 0]
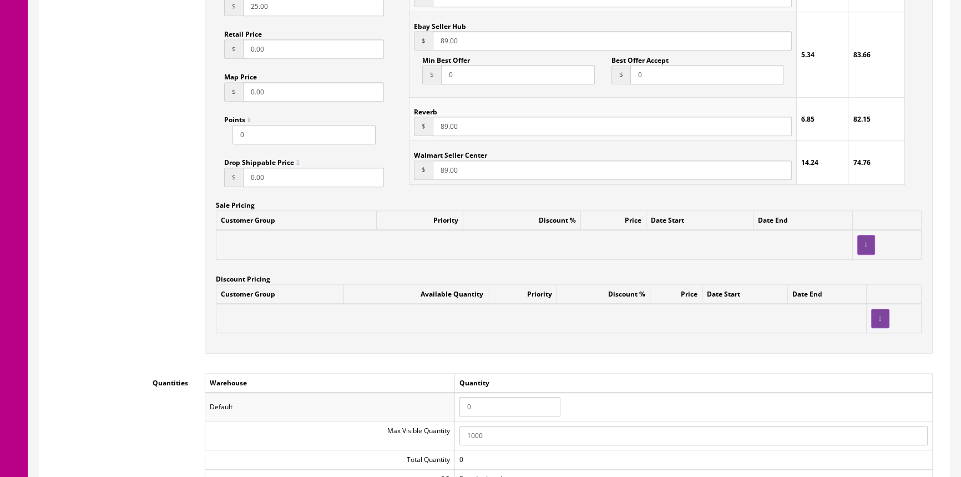
type input "25.00"
click at [494, 403] on input "0" at bounding box center [509, 406] width 101 height 19
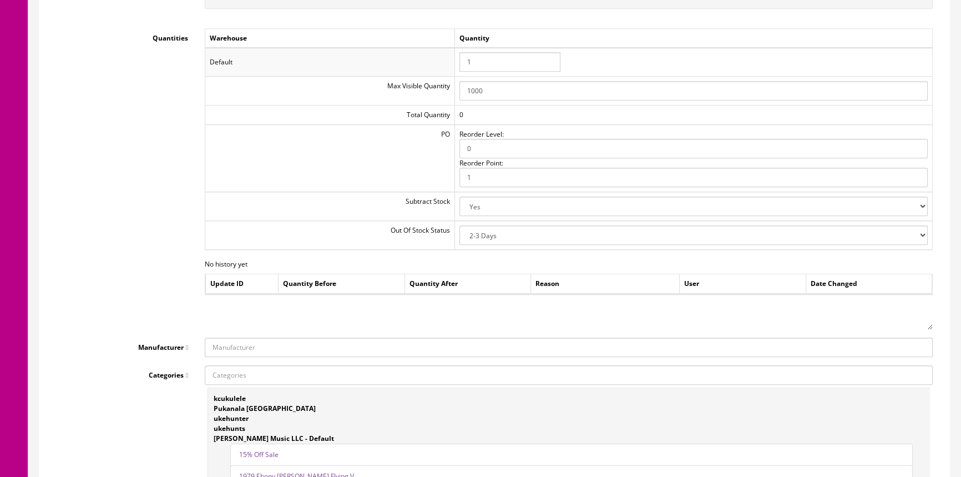
scroll to position [1210, 0]
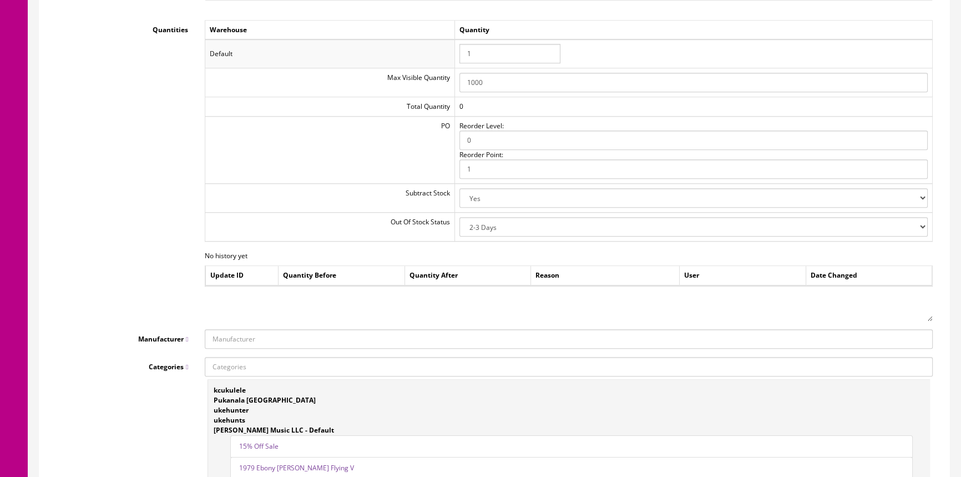
type input "1"
click at [533, 336] on input "Manufacturer" at bounding box center [569, 338] width 728 height 19
click at [227, 368] on link "Gretsch" at bounding box center [249, 372] width 88 height 13
type input "Gretsch"
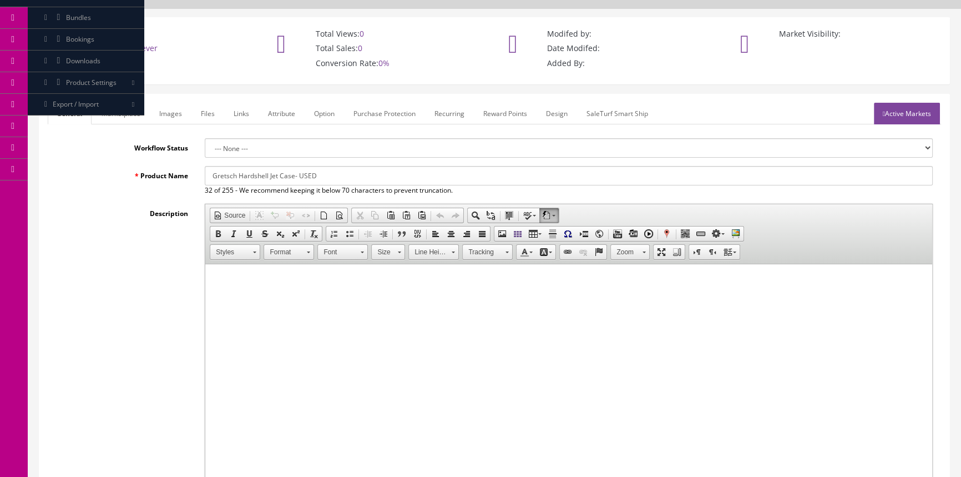
scroll to position [0, 0]
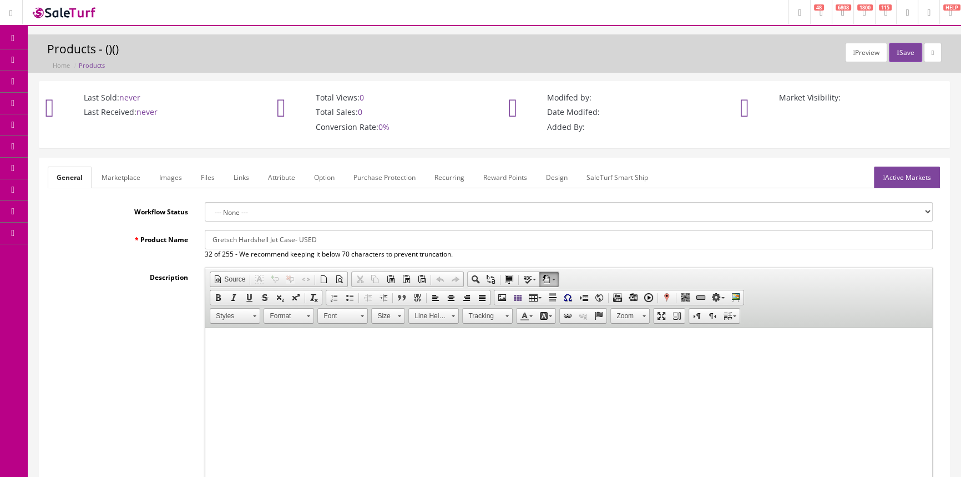
drag, startPoint x: 206, startPoint y: 238, endPoint x: 314, endPoint y: 239, distance: 107.6
click at [314, 239] on input "Gretsch Hardshell Jet Case- USED" at bounding box center [569, 239] width 728 height 19
click at [129, 172] on link "Marketplace" at bounding box center [121, 177] width 57 height 22
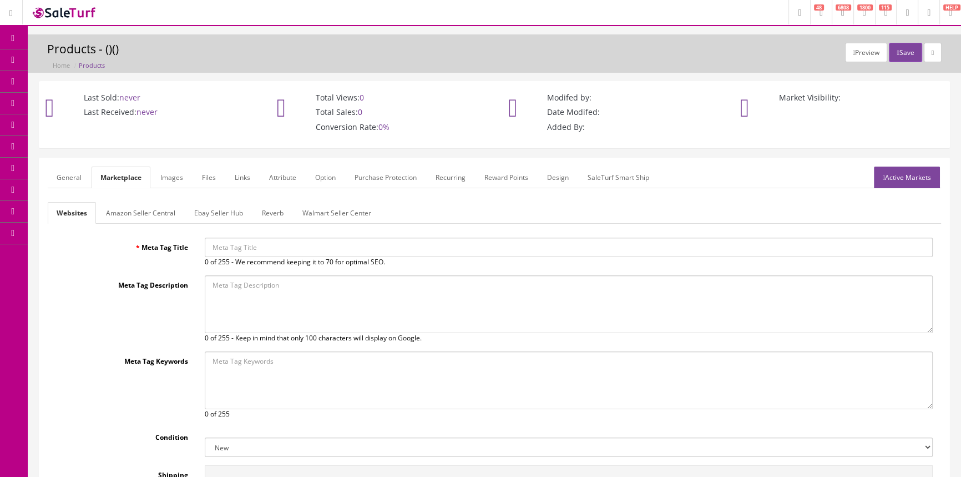
click at [216, 248] on input "Meta Tag Title" at bounding box center [569, 246] width 728 height 19
paste input "Gretsch Hardshell Jet Case- USED"
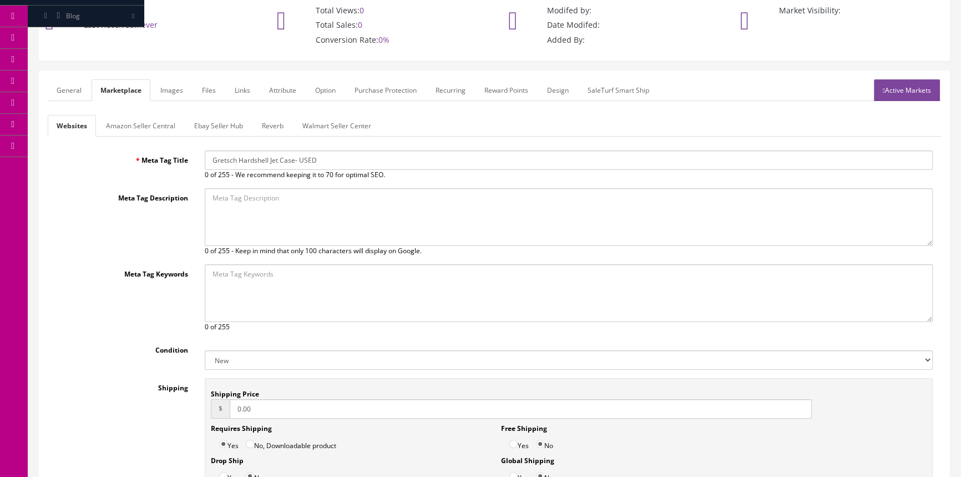
scroll to position [100, 0]
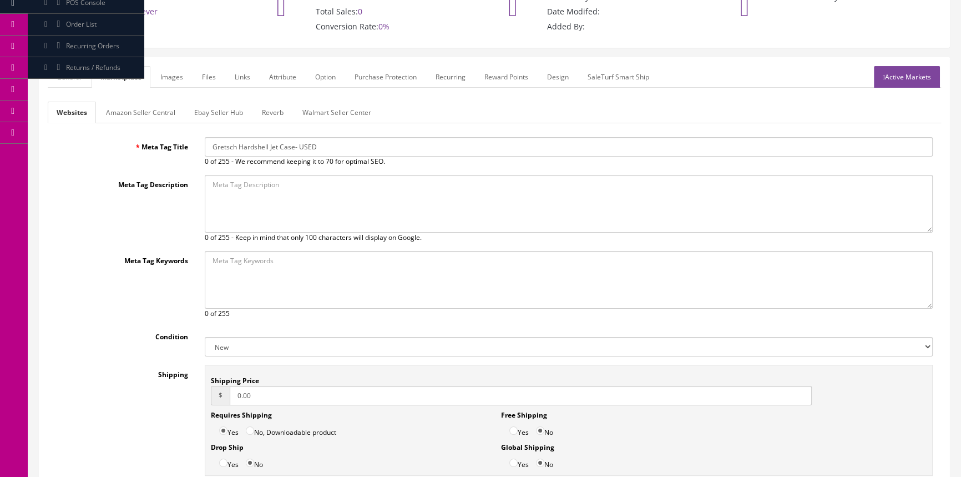
type input "Gretsch Hardshell Jet Case- USED"
click at [251, 348] on select "New Used B Stock Open Box Re-Packed" at bounding box center [569, 346] width 728 height 19
select select "Used"
click at [205, 337] on select "New Used B Stock Open Box Re-Packed" at bounding box center [569, 346] width 728 height 19
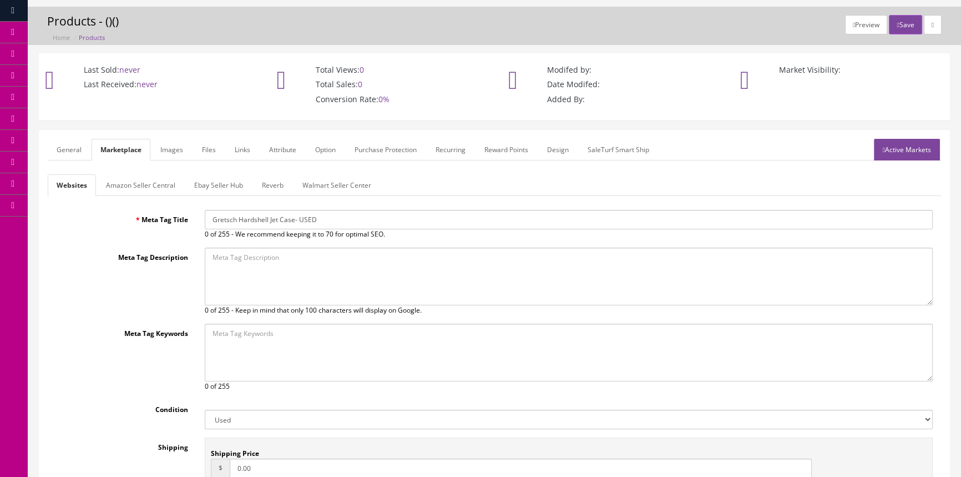
scroll to position [0, 0]
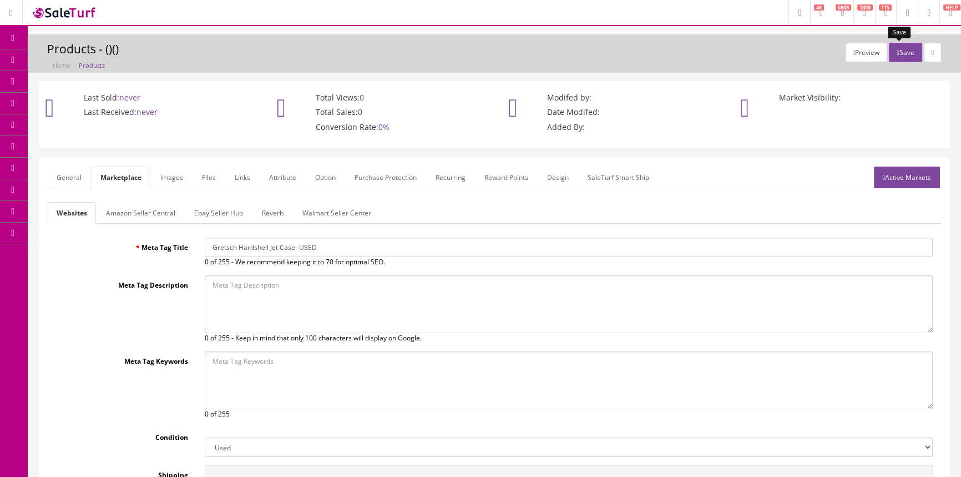
click at [904, 49] on button "Save" at bounding box center [905, 52] width 33 height 19
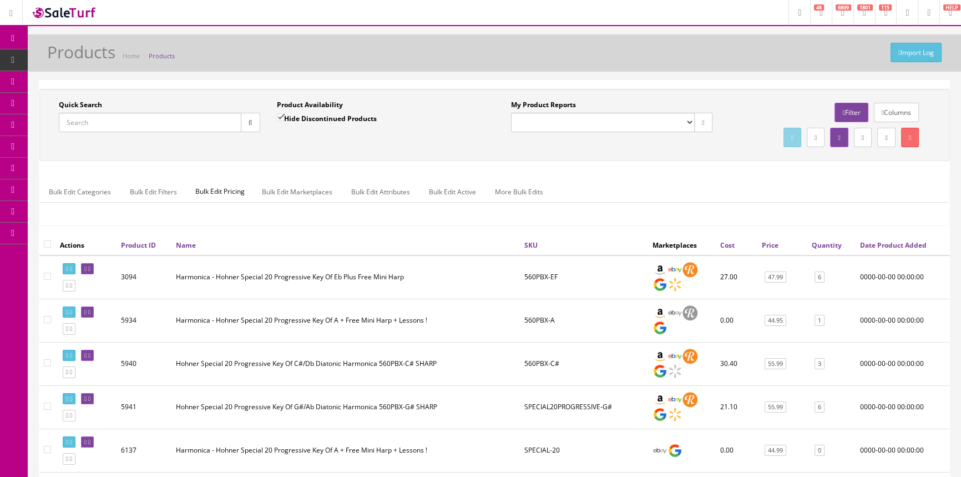
click at [140, 155] on div "Quick Search Date From Product Availability Hide Discontinued Products Date To …" at bounding box center [494, 125] width 910 height 72
click at [144, 119] on input "Quick Search" at bounding box center [150, 122] width 183 height 19
paste input "Gretsch Hardshell Jet Case- USED"
type input "Gretsch Hardshell Jet Case- USED"
click at [249, 121] on icon "button" at bounding box center [251, 122] width 4 height 7
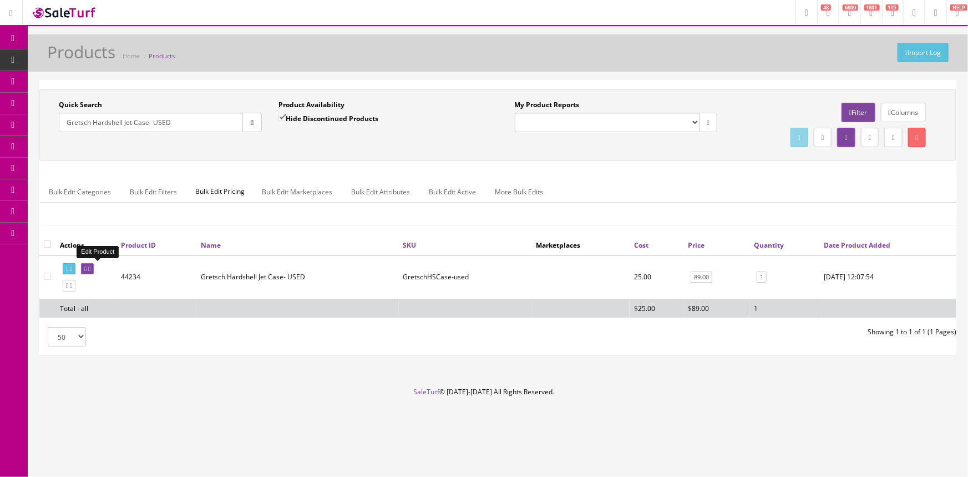
click at [87, 266] on icon at bounding box center [85, 269] width 2 height 6
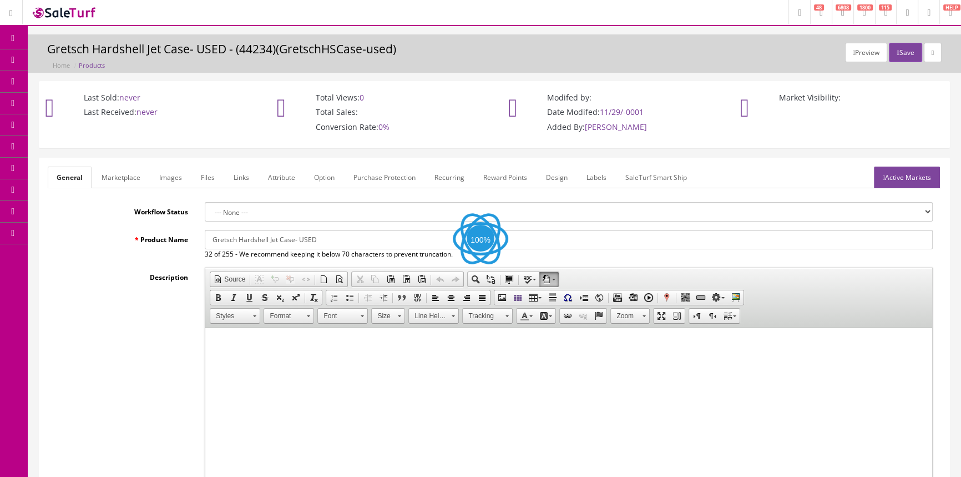
click at [596, 175] on link "Labels" at bounding box center [596, 177] width 38 height 22
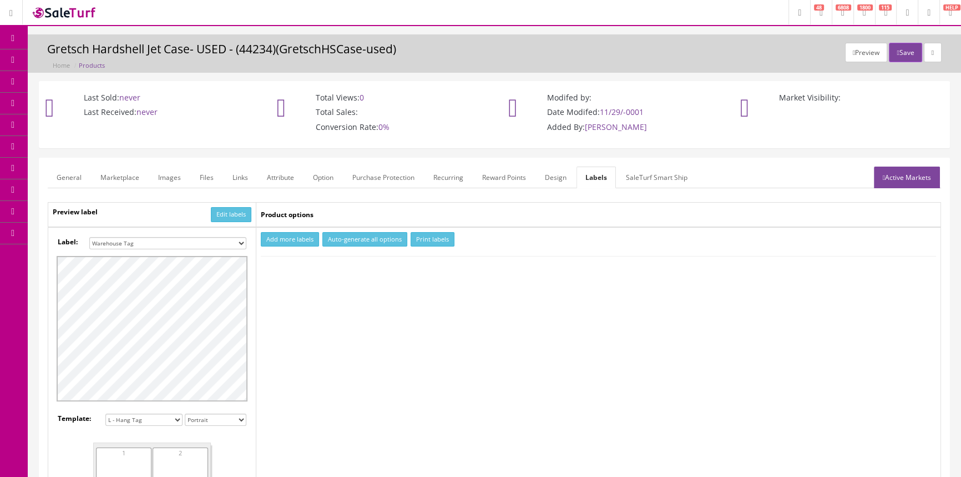
click at [216, 244] on select "Small Label 2 x 1 Label Shoe label 100 barcodes Dymo Label 2 X 1 Sticker Labels…" at bounding box center [167, 243] width 157 height 12
select select "16"
click at [89, 237] on select "Small Label 2 x 1 Label Shoe label 100 barcodes Dymo Label 2 X 1 Sticker Labels…" at bounding box center [167, 243] width 157 height 12
click at [289, 240] on button "Add more labels" at bounding box center [290, 239] width 58 height 15
type input "1"
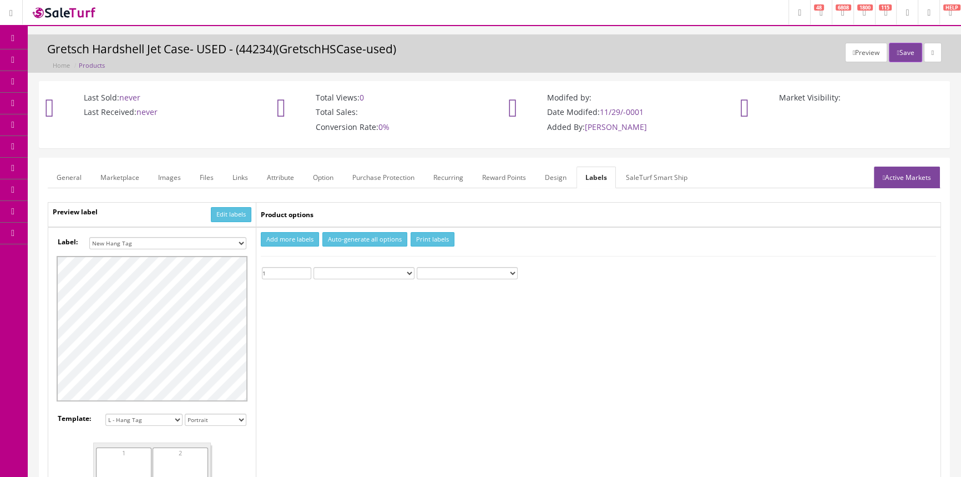
click at [307, 268] on input "1" at bounding box center [286, 273] width 49 height 12
click at [442, 237] on button "Print labels" at bounding box center [432, 239] width 44 height 15
click at [64, 55] on icon at bounding box center [59, 59] width 12 height 9
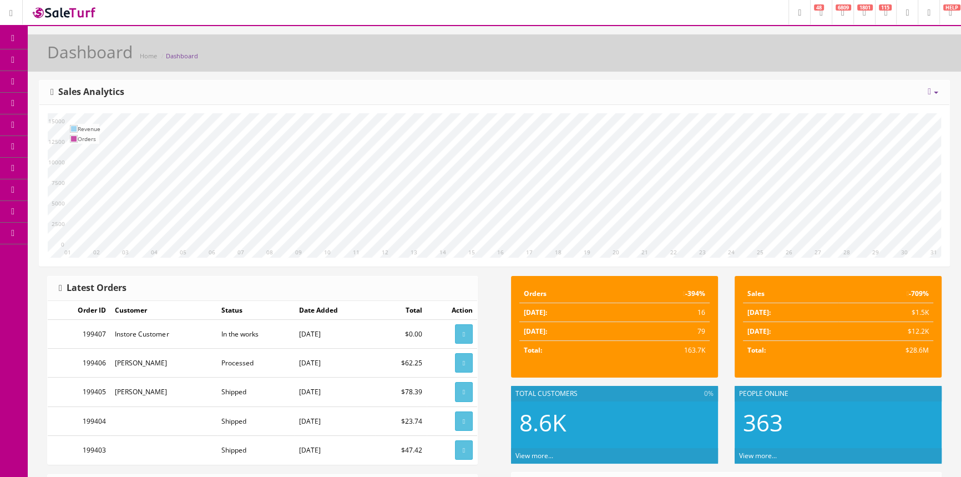
click at [75, 57] on span "Products" at bounding box center [79, 59] width 27 height 9
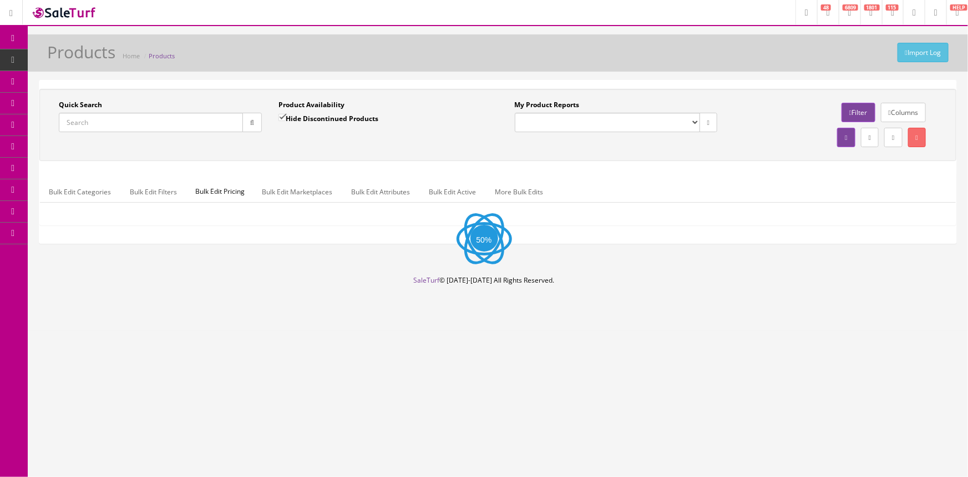
click at [86, 123] on input "Quick Search" at bounding box center [151, 122] width 184 height 19
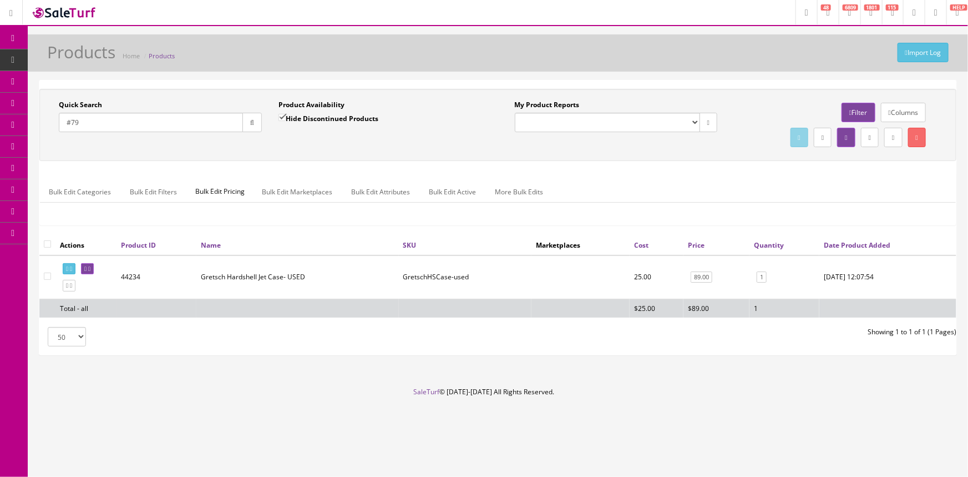
type input "#79"
click at [282, 116] on input "Hide Discontinued Products" at bounding box center [281, 117] width 7 height 7
checkbox input "false"
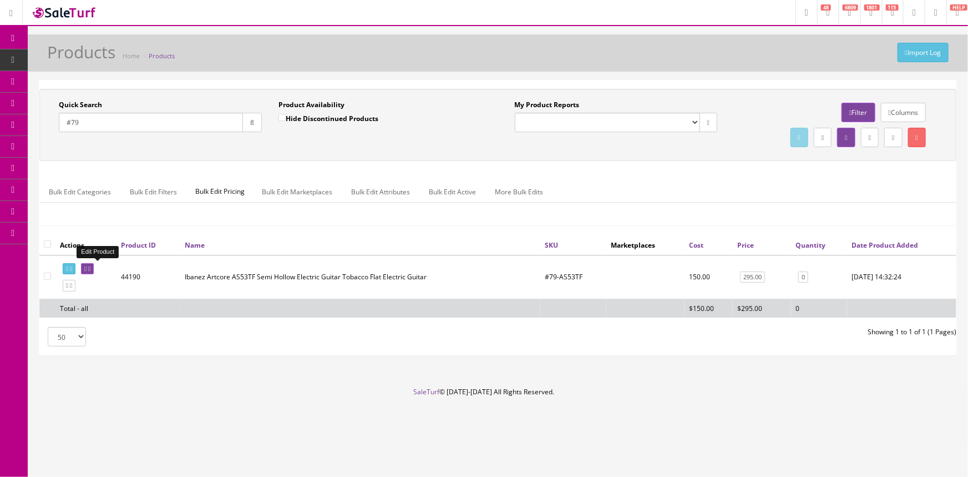
click at [92, 271] on link at bounding box center [87, 269] width 13 height 12
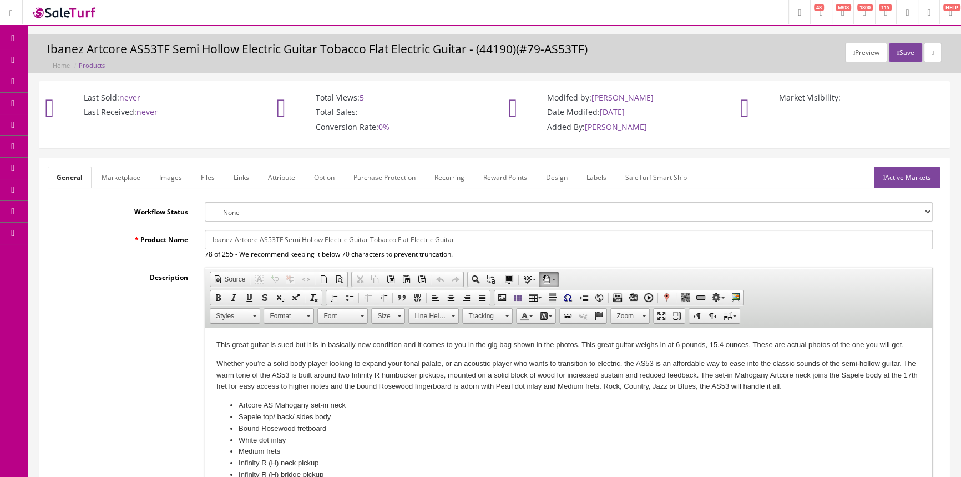
click at [177, 176] on link "Images" at bounding box center [170, 177] width 40 height 22
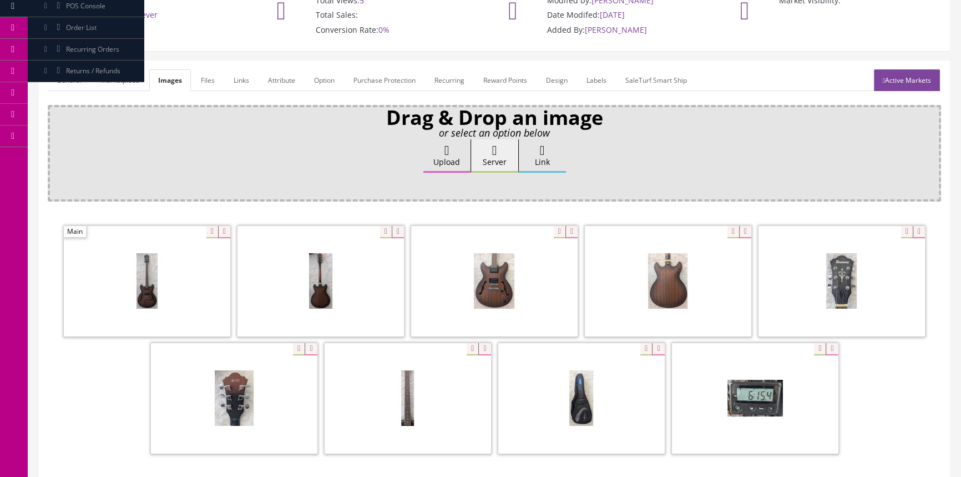
scroll to position [213, 0]
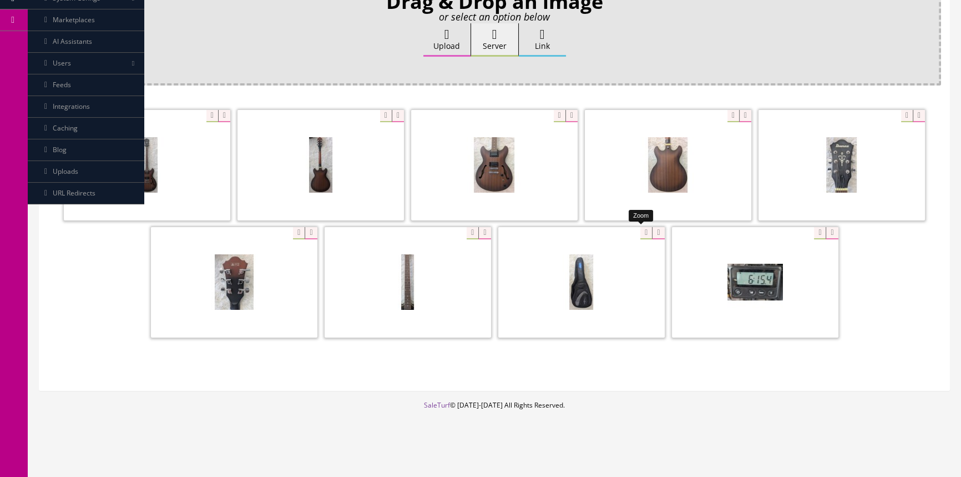
click at [639, 232] on div at bounding box center [581, 281] width 166 height 111
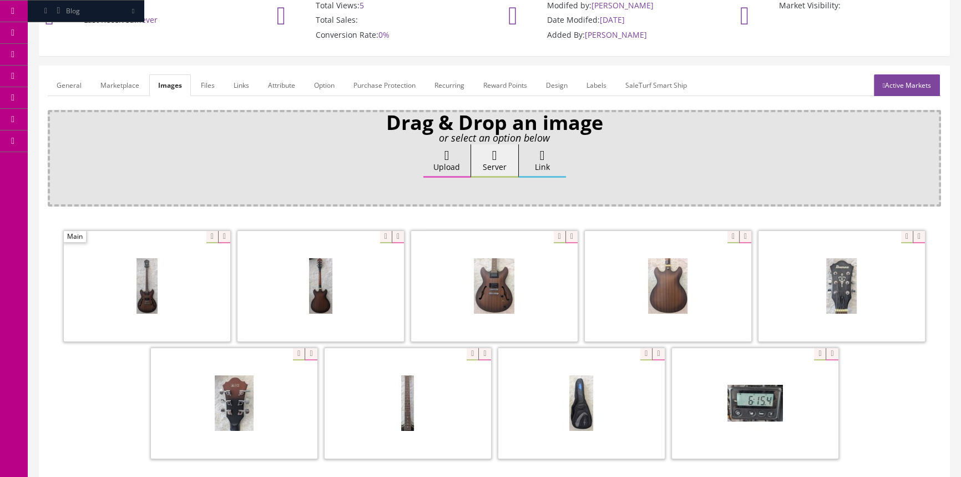
scroll to position [11, 0]
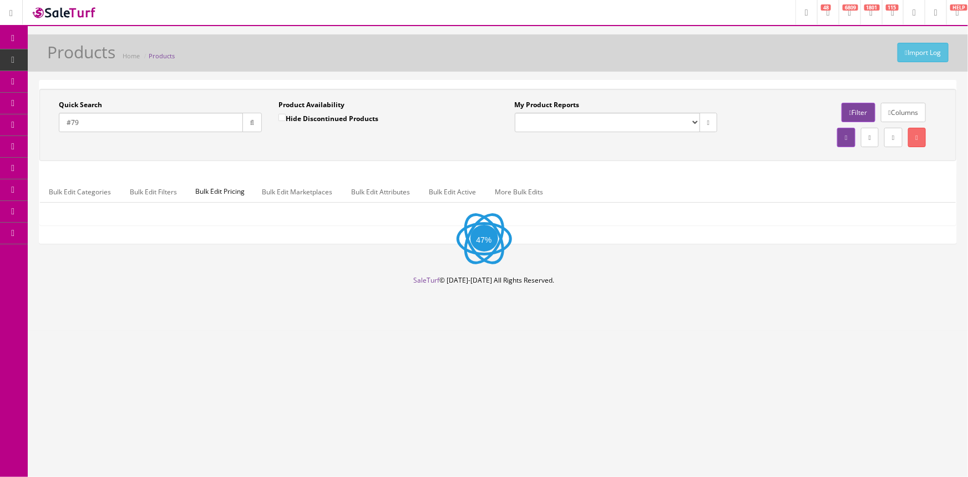
click at [124, 116] on input "#79" at bounding box center [151, 122] width 184 height 19
type input "#"
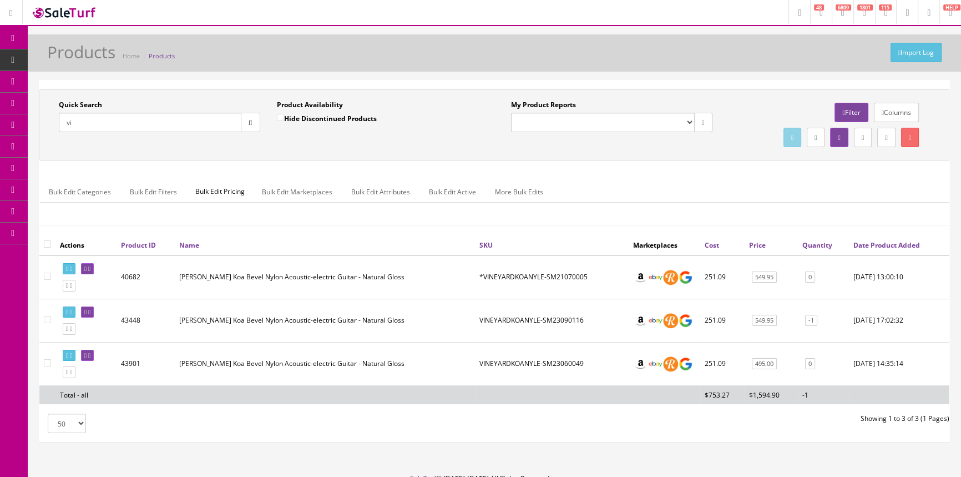
type input "v"
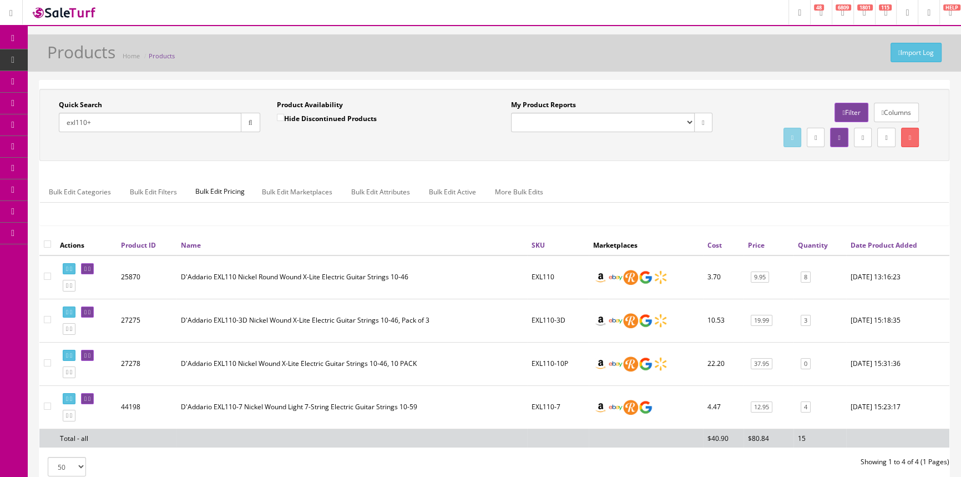
type input "exl110+"
click at [87, 266] on icon at bounding box center [85, 269] width 2 height 6
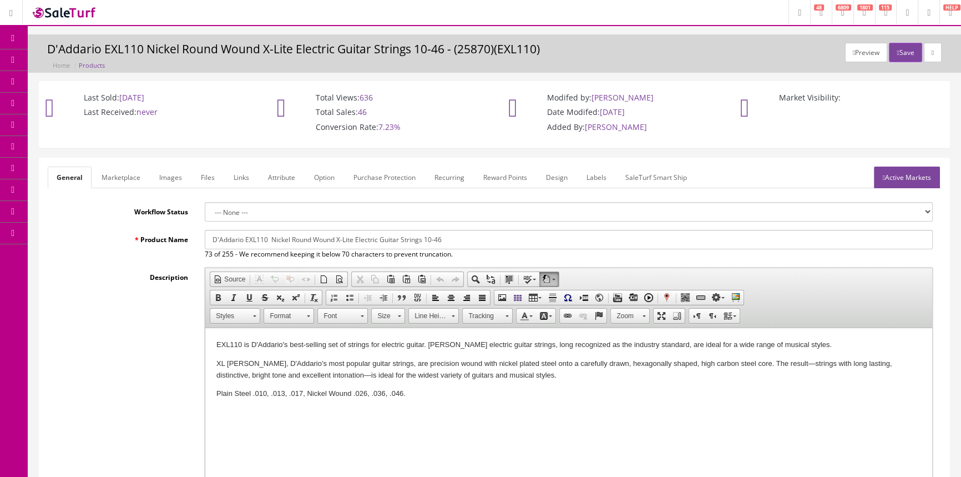
click at [170, 178] on link "Images" at bounding box center [170, 177] width 40 height 22
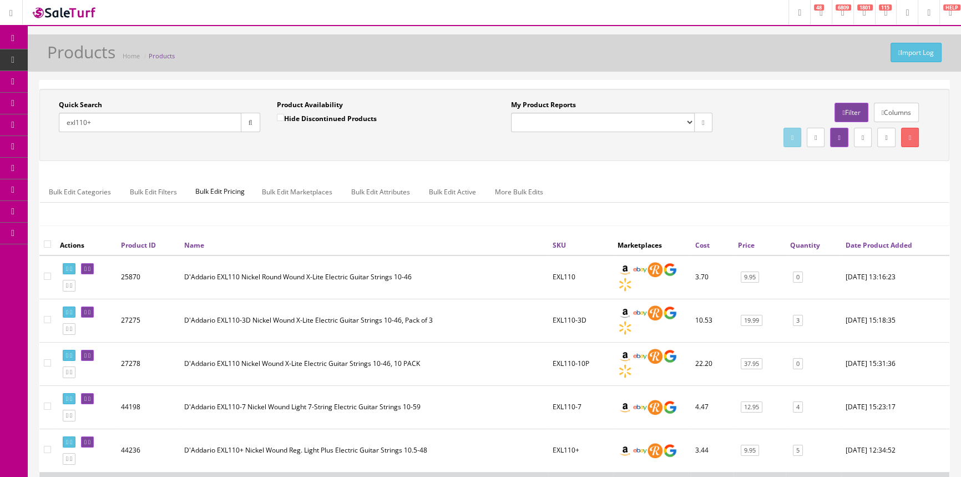
click at [120, 116] on input "exl110+" at bounding box center [150, 122] width 183 height 19
type input "e"
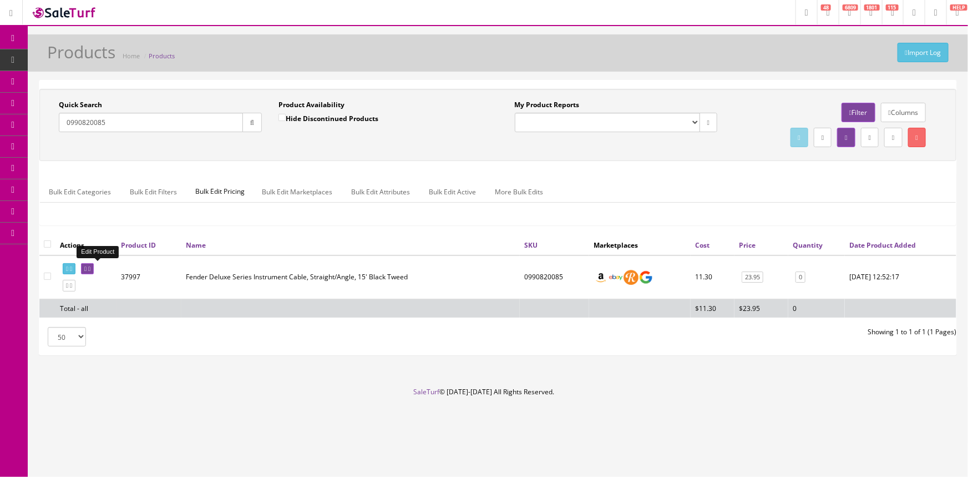
type input "0990820085"
click at [90, 270] on icon at bounding box center [89, 269] width 2 height 6
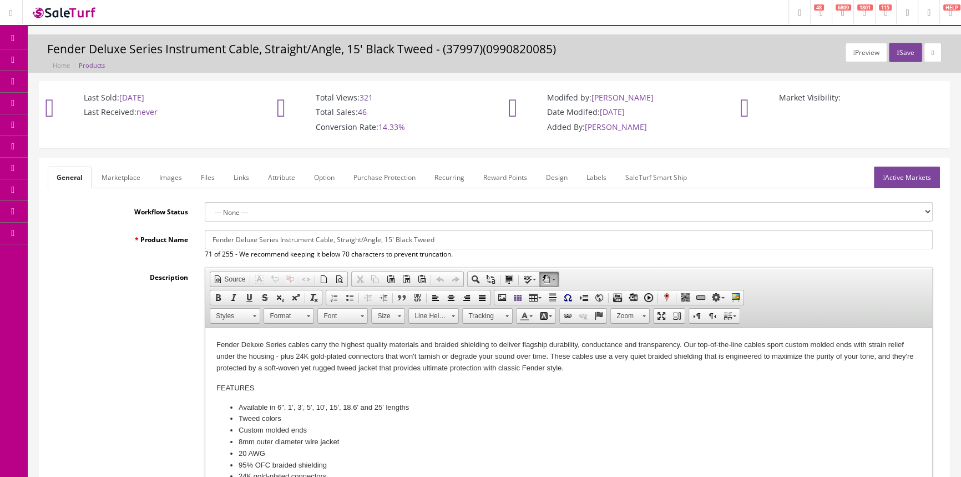
click at [82, 60] on span "Products" at bounding box center [79, 59] width 27 height 9
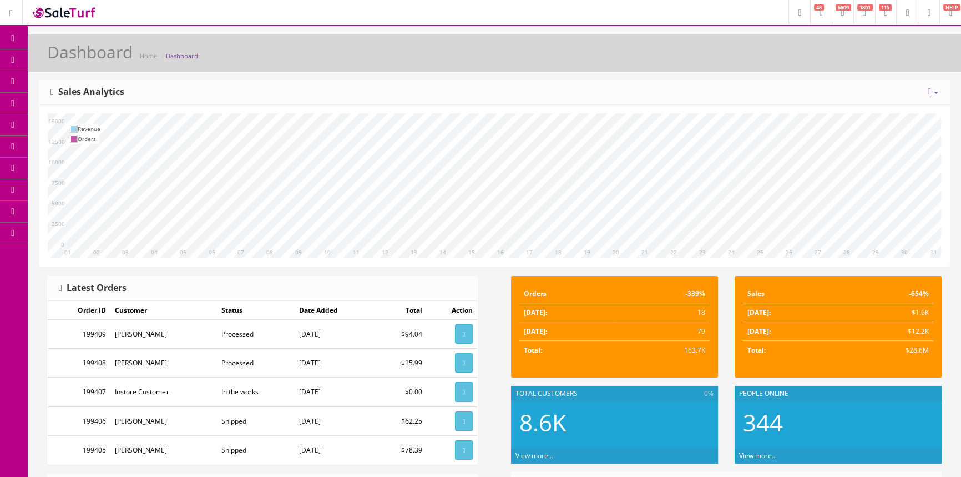
click at [70, 65] on link "Products" at bounding box center [86, 60] width 116 height 22
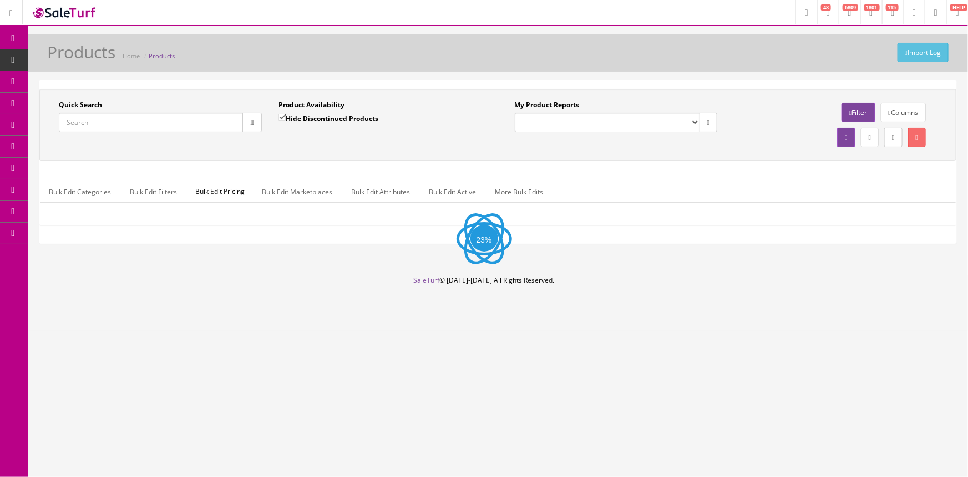
click at [143, 129] on input "Quick Search" at bounding box center [151, 122] width 184 height 19
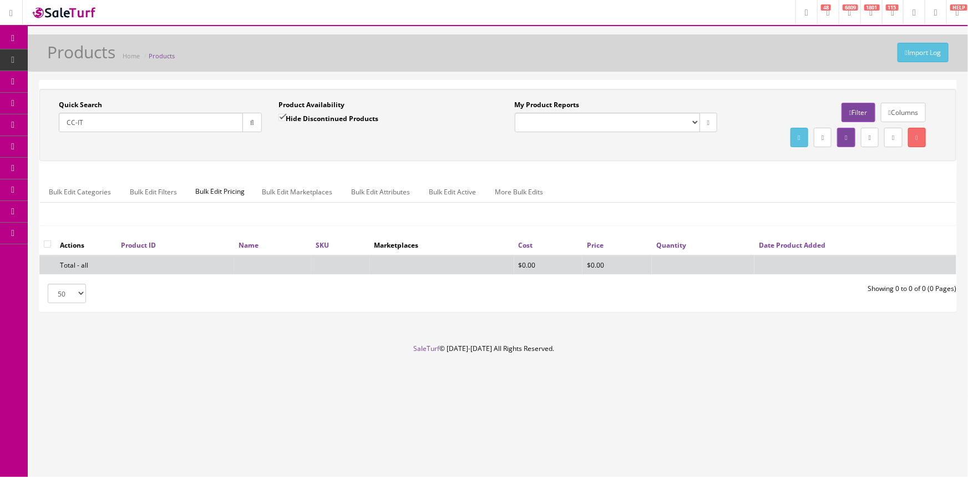
type input "CC-IT"
click at [281, 119] on input "Hide Discontinued Products" at bounding box center [281, 117] width 7 height 7
checkbox input "false"
click at [317, 47] on div "Import Log Products Home Products" at bounding box center [498, 56] width 924 height 27
click at [200, 120] on input "CC-IT" at bounding box center [151, 122] width 184 height 19
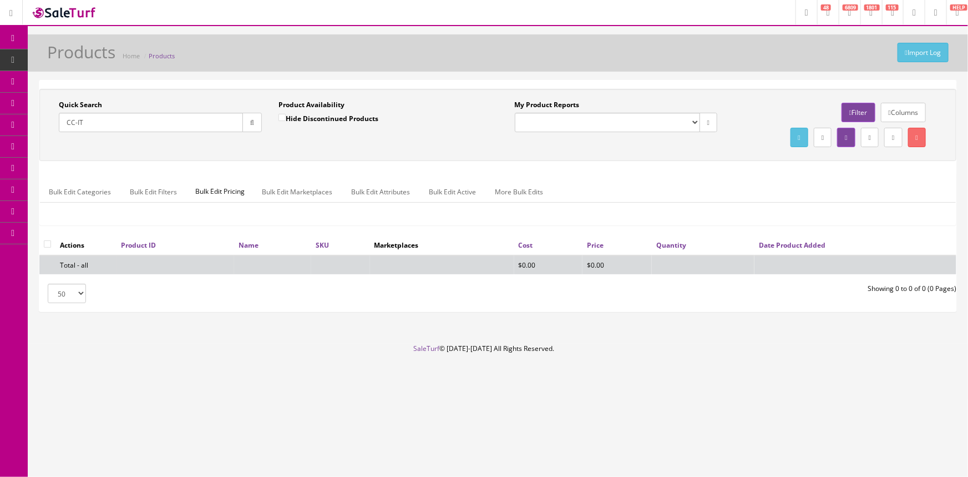
click at [200, 120] on input "CC-IT" at bounding box center [151, 122] width 184 height 19
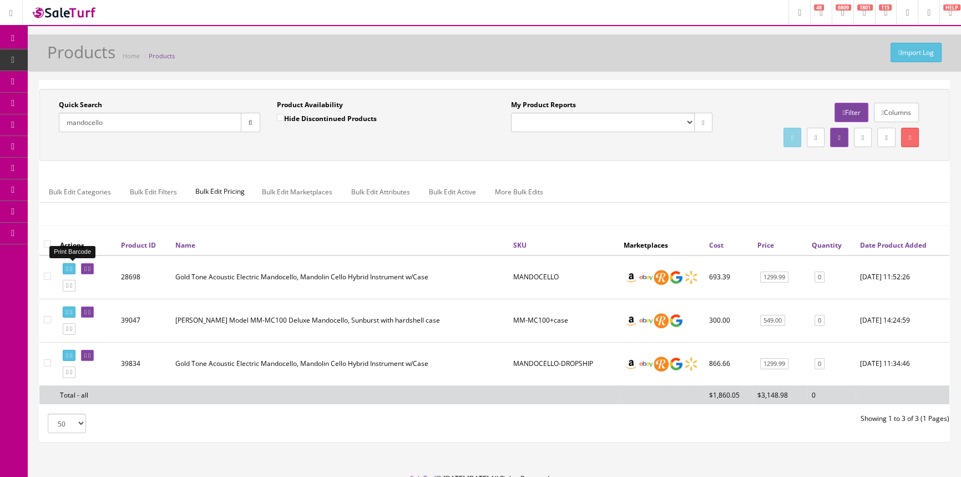
click at [72, 266] on icon at bounding box center [71, 269] width 2 height 6
drag, startPoint x: 115, startPoint y: 122, endPoint x: 57, endPoint y: 121, distance: 57.7
click at [57, 121] on div "Quick Search mandocello Date From" at bounding box center [159, 120] width 218 height 40
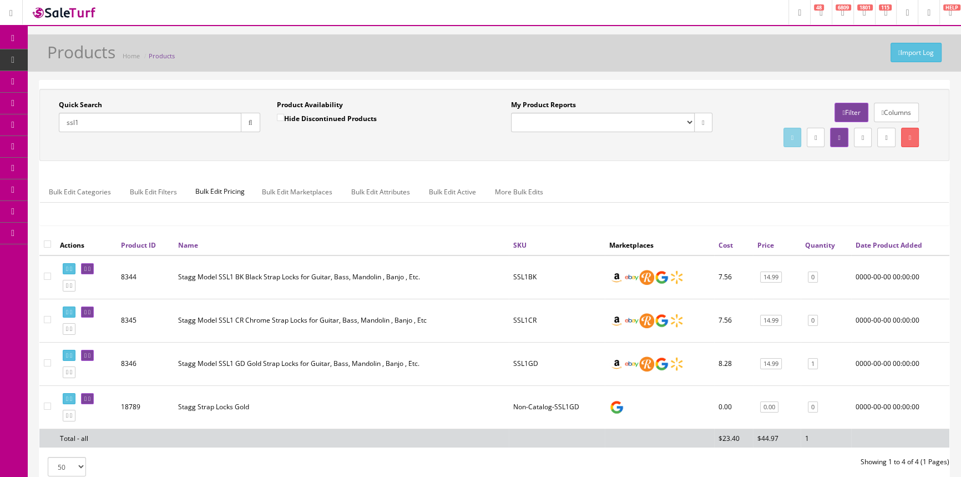
type input "ssl1"
drag, startPoint x: 513, startPoint y: 364, endPoint x: 540, endPoint y: 366, distance: 27.2
click at [540, 366] on td "SSL1GD" at bounding box center [557, 363] width 96 height 43
copy td "SSL1GD"
click at [83, 102] on span "POS Console" at bounding box center [85, 102] width 39 height 9
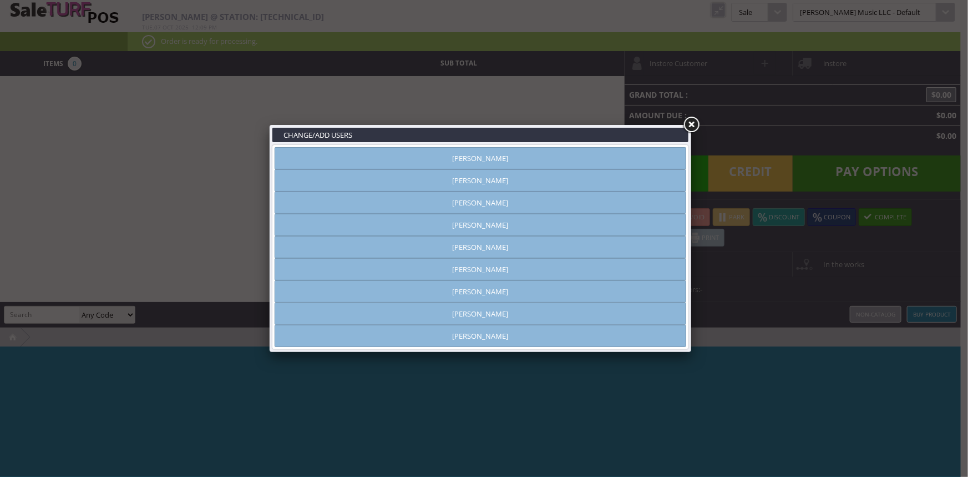
type input "[PERSON_NAME]"
drag, startPoint x: 422, startPoint y: 158, endPoint x: 454, endPoint y: 154, distance: 32.4
click at [422, 158] on link "[PERSON_NAME]" at bounding box center [481, 158] width 412 height 22
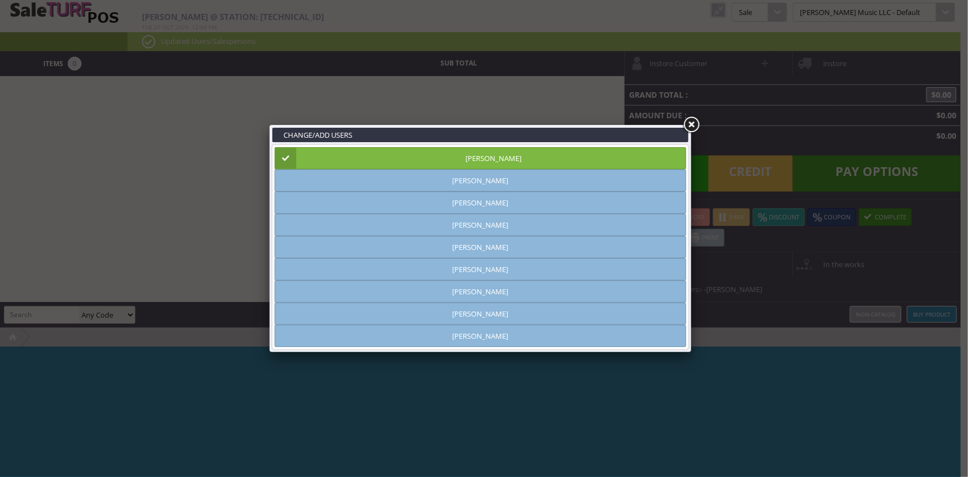
click at [693, 121] on link at bounding box center [691, 125] width 20 height 20
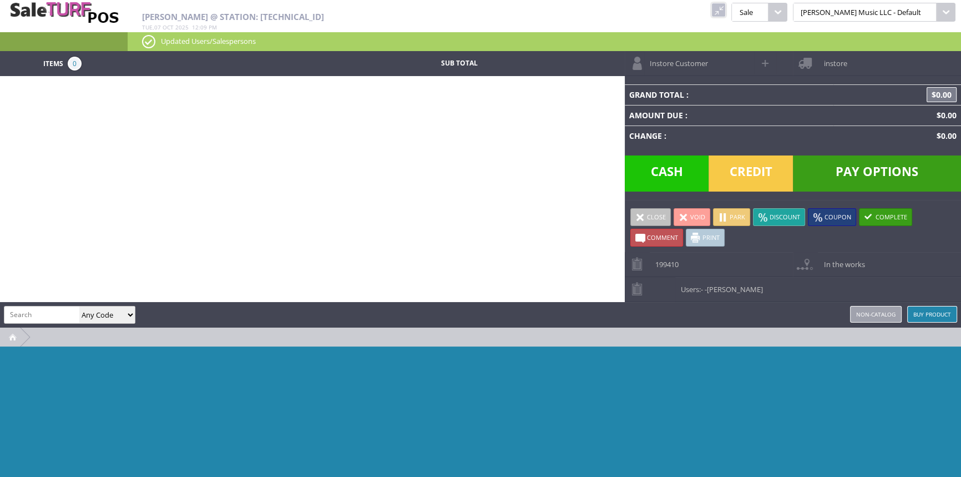
paste input "SSL1GD"
type input "SSL1GD"
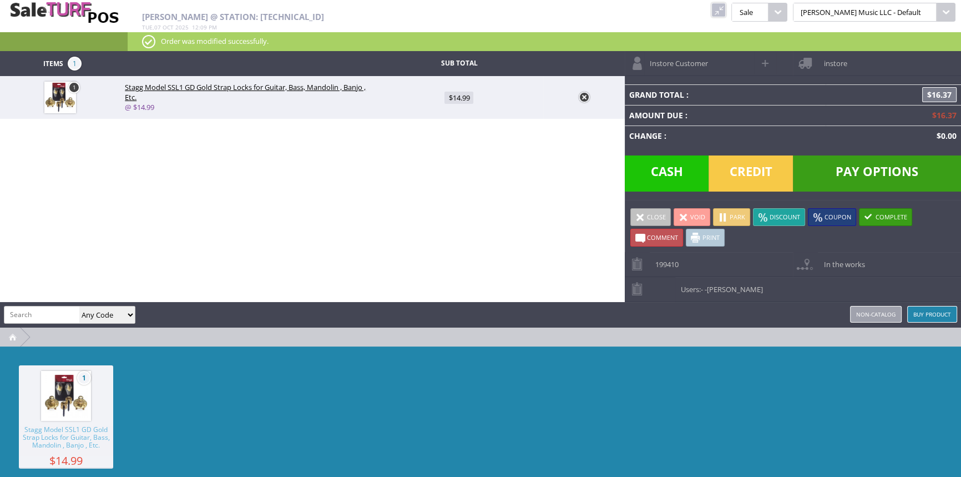
drag, startPoint x: 768, startPoint y: 170, endPoint x: 769, endPoint y: 164, distance: 5.6
click at [768, 169] on span "Credit" at bounding box center [750, 173] width 84 height 36
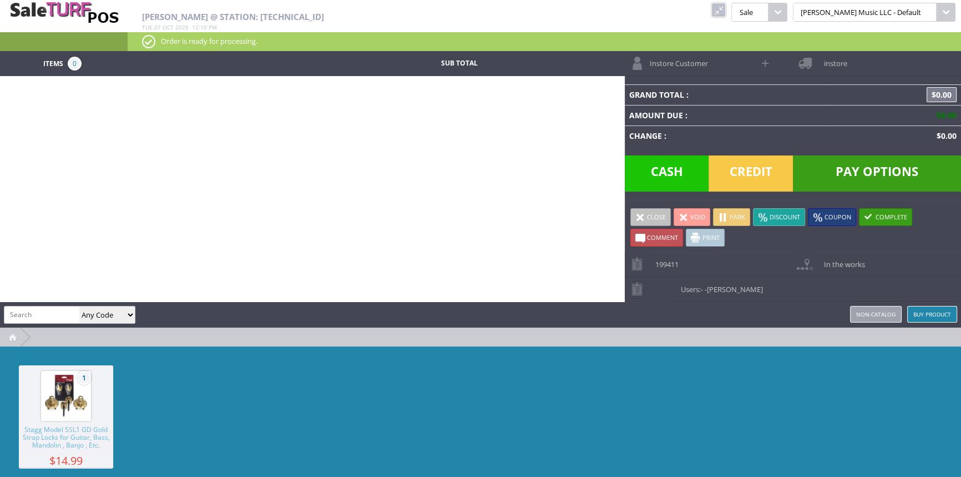
click at [726, 6] on link at bounding box center [718, 10] width 14 height 14
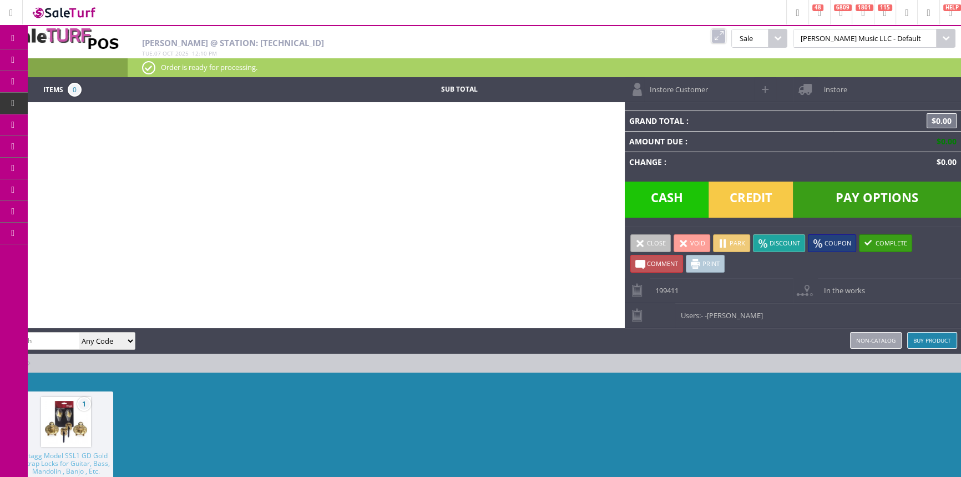
click at [93, 54] on link "Products" at bounding box center [86, 60] width 116 height 22
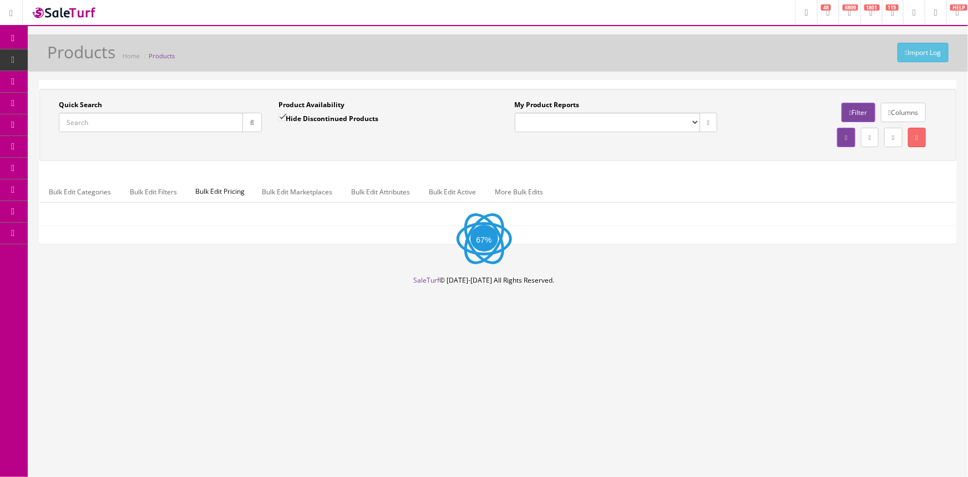
click at [108, 124] on input "Quick Search" at bounding box center [151, 122] width 184 height 19
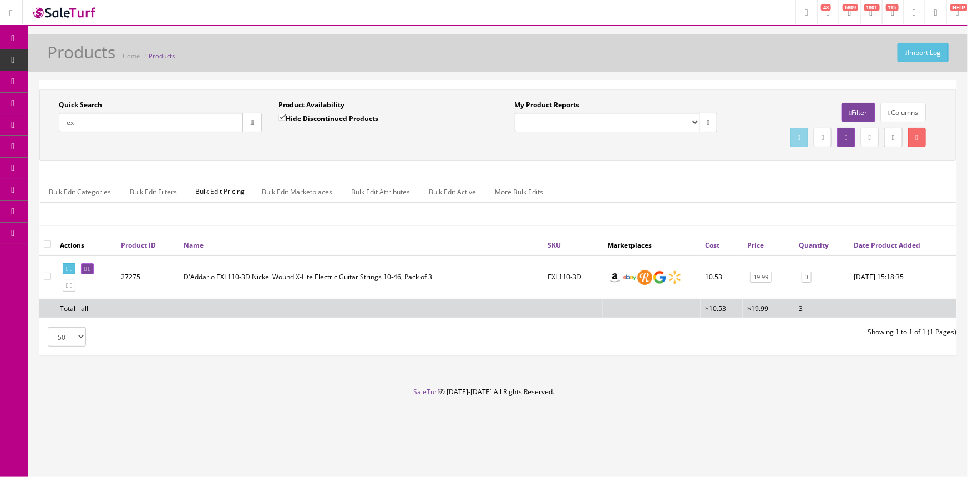
type input "e"
type input "p"
type input "0"
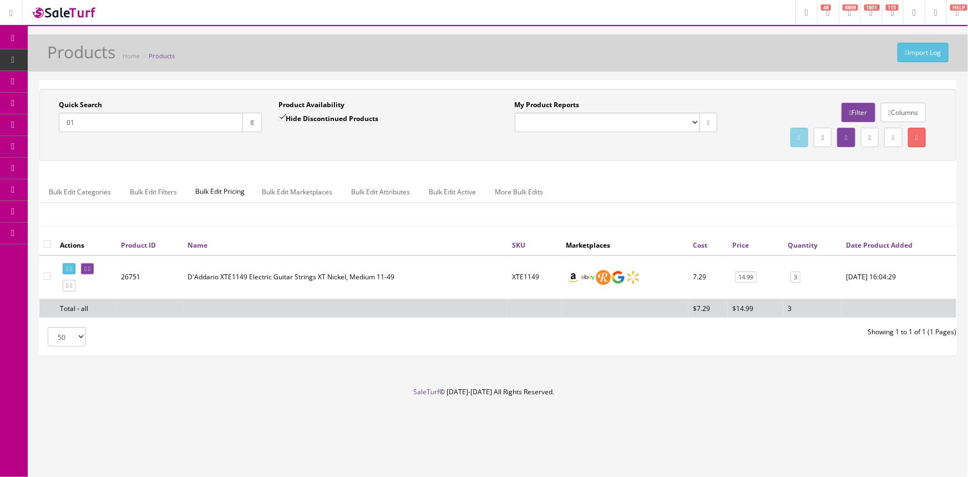
type input "0"
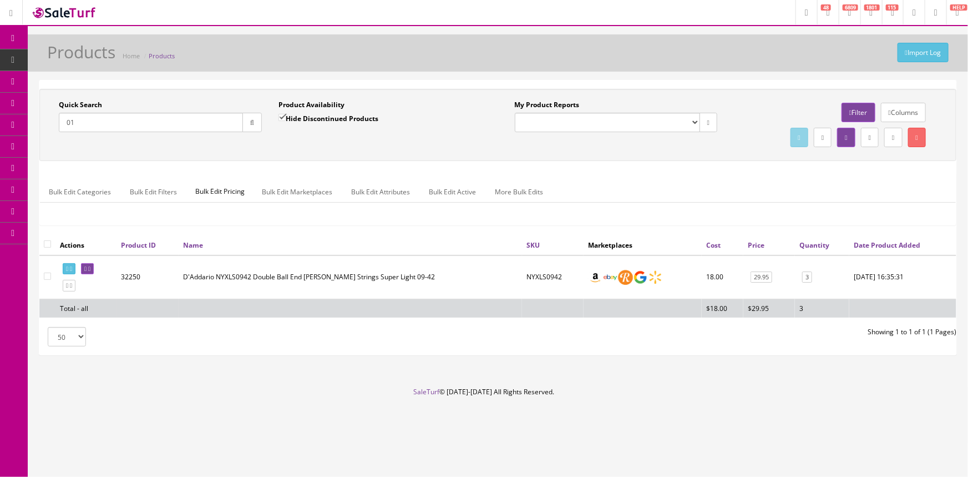
type input "0"
drag, startPoint x: 123, startPoint y: 122, endPoint x: 64, endPoint y: 130, distance: 59.4
click at [64, 130] on input "019954176846" at bounding box center [151, 122] width 184 height 19
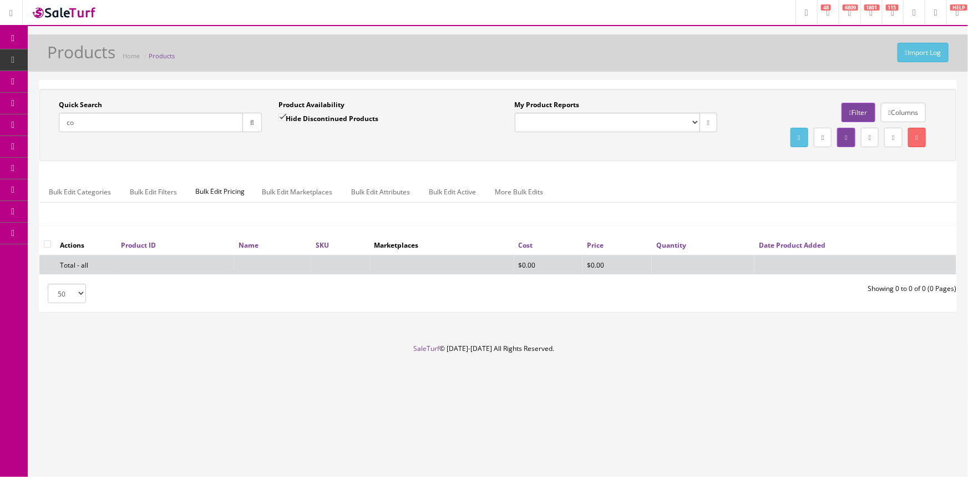
type input "c"
